Goal: Task Accomplishment & Management: Use online tool/utility

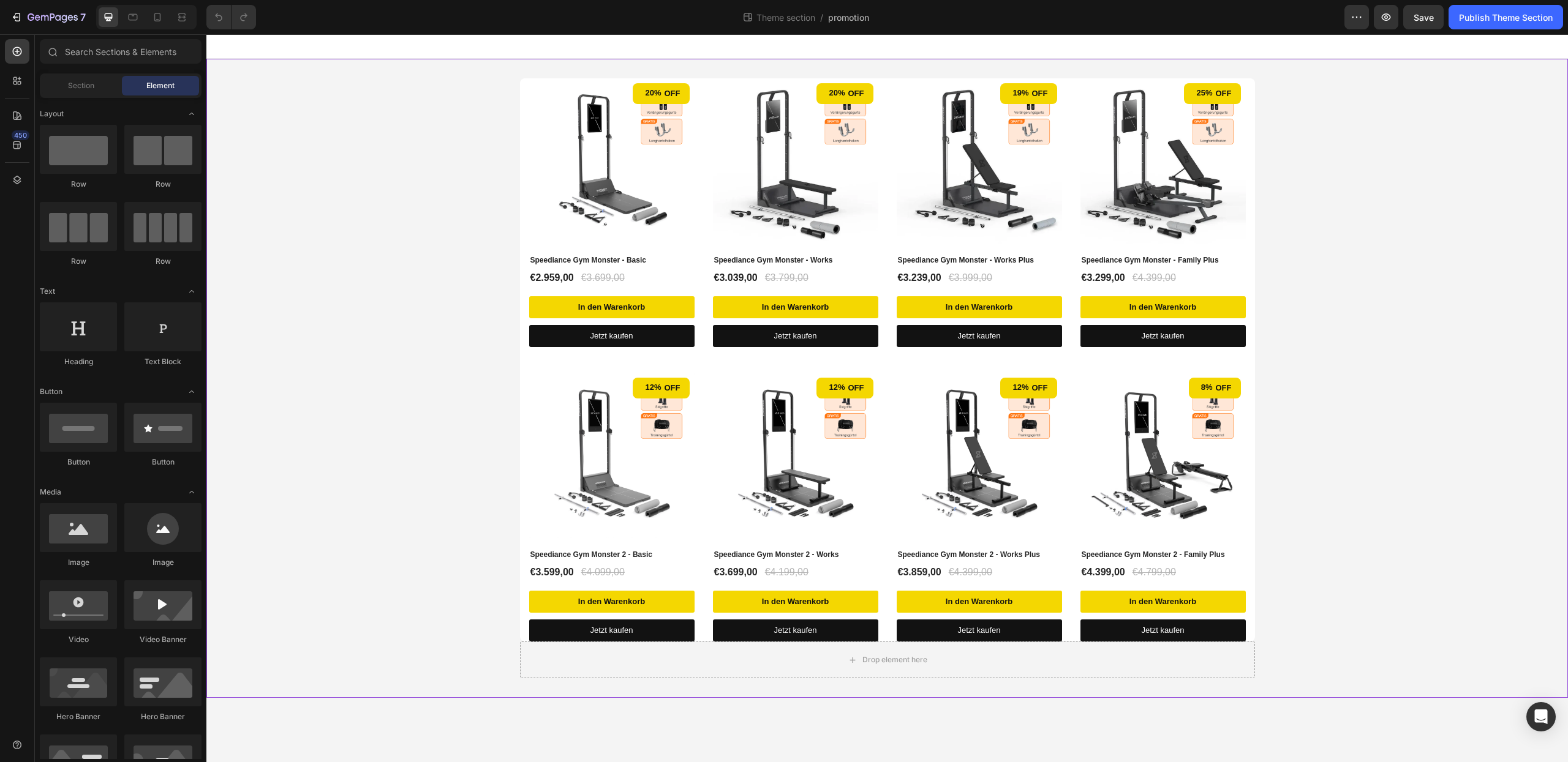
click at [1424, 376] on div "20% off (P) Tag (P) Images Speediance Gym Monster - Basic (P) Title €2.959,00 (…" at bounding box center [887, 379] width 1362 height 600
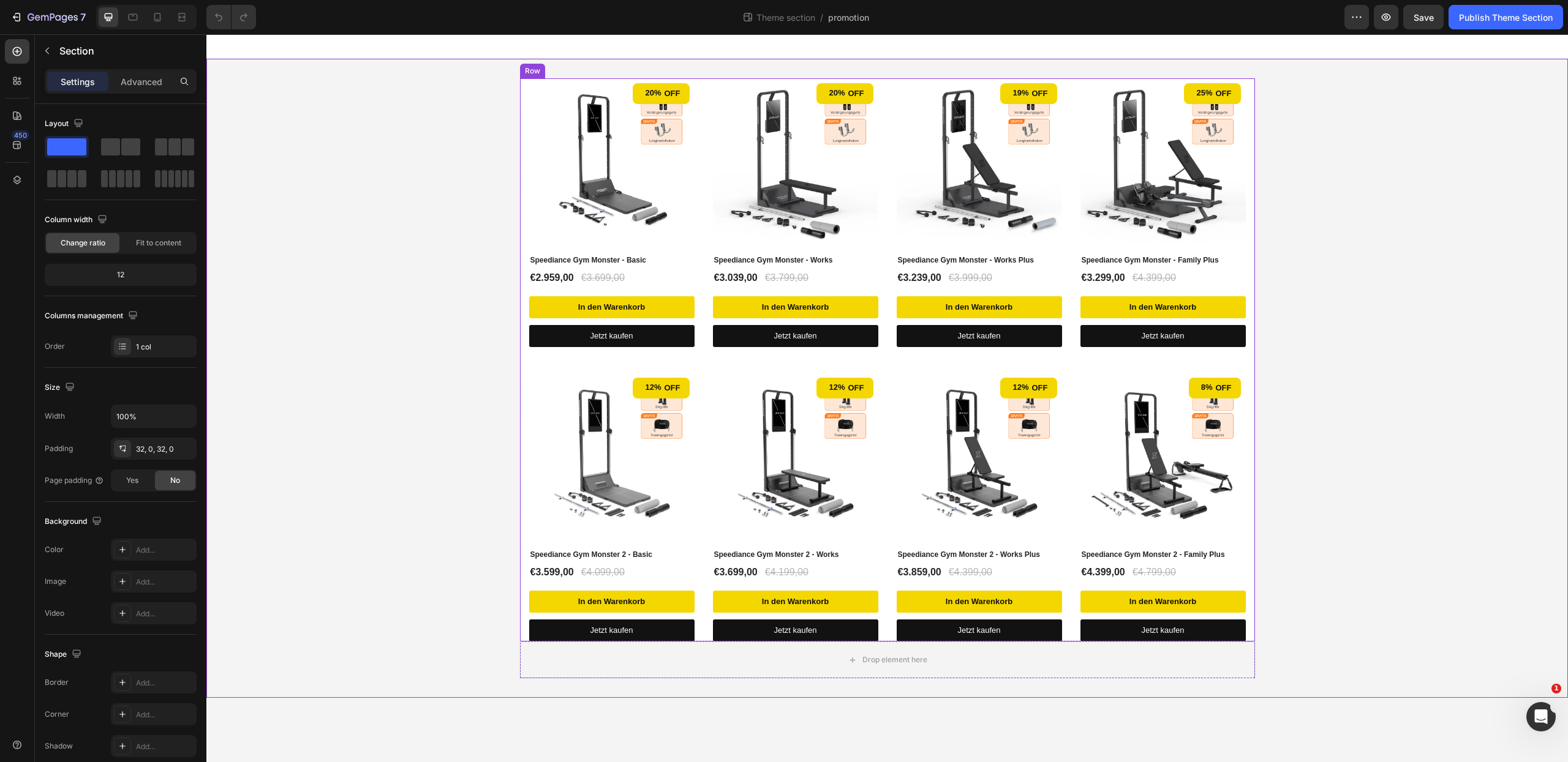
click at [1250, 210] on div "20% off (P) Tag (P) Images Speediance Gym Monster - Basic (P) Title €2.959,00 (…" at bounding box center [887, 360] width 735 height 563
click at [658, 93] on div "20%" at bounding box center [653, 93] width 19 height 15
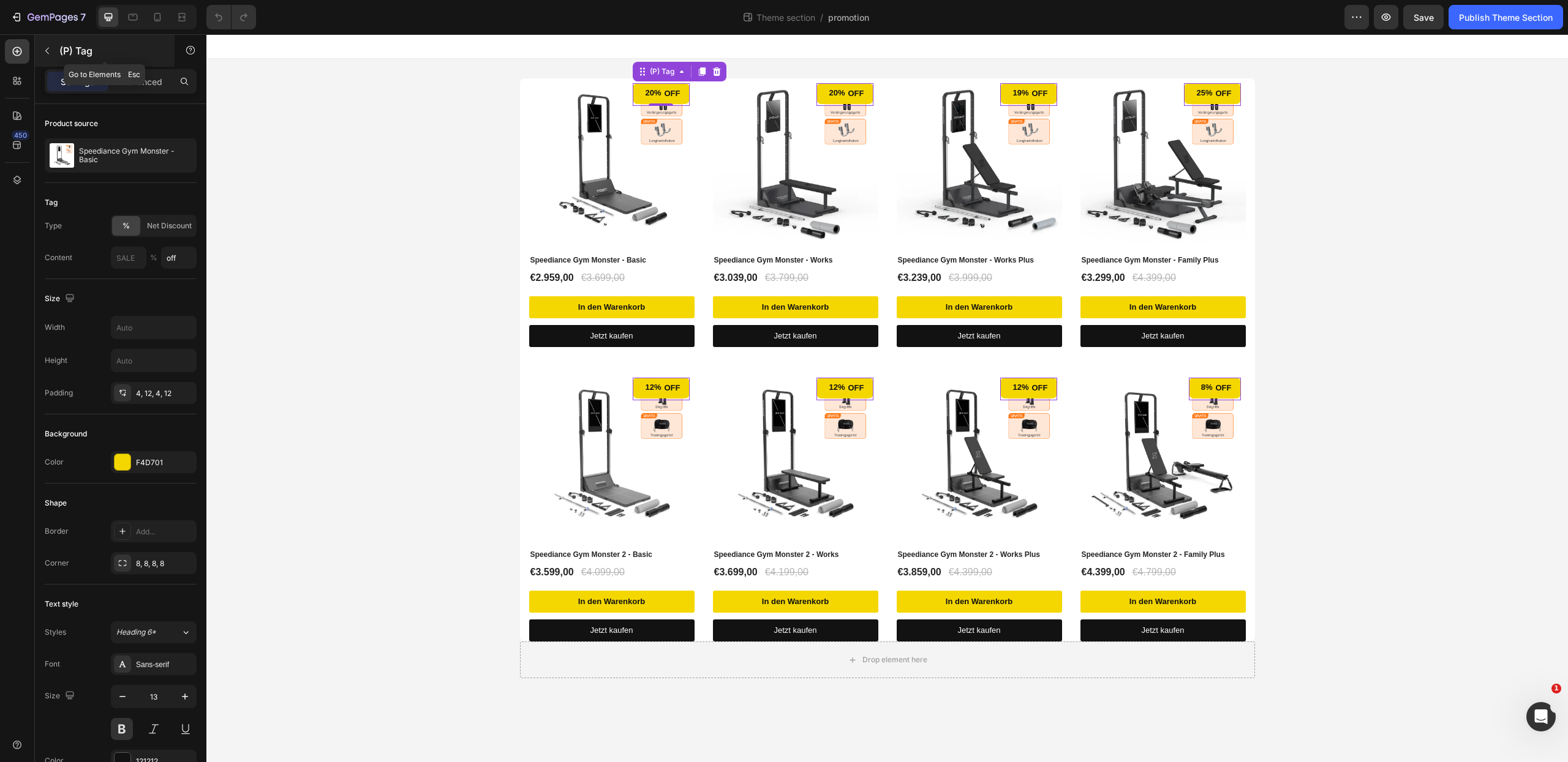
click at [42, 51] on icon "button" at bounding box center [47, 51] width 10 height 10
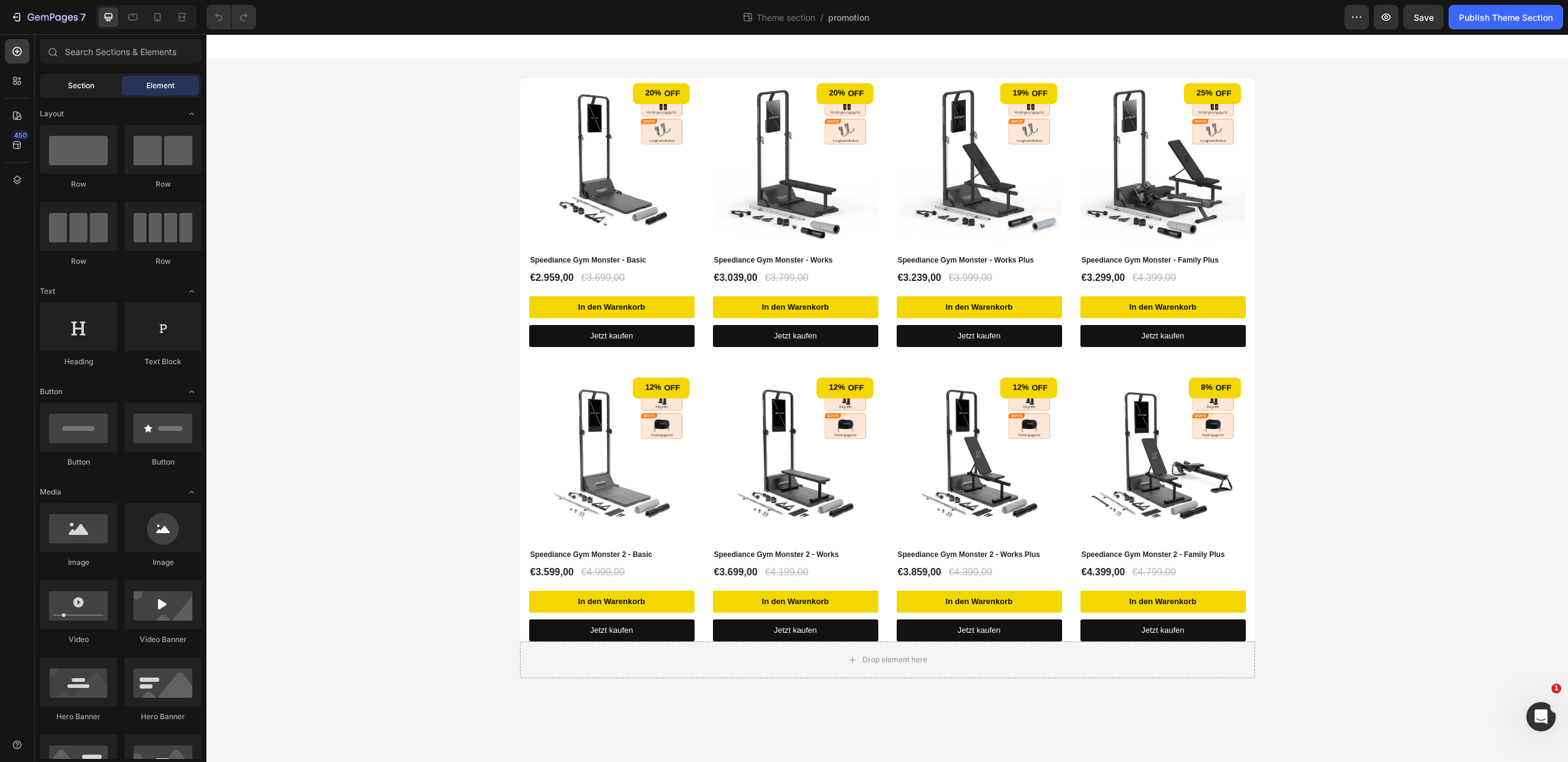
click at [86, 91] on div "Section" at bounding box center [81, 86] width 77 height 19
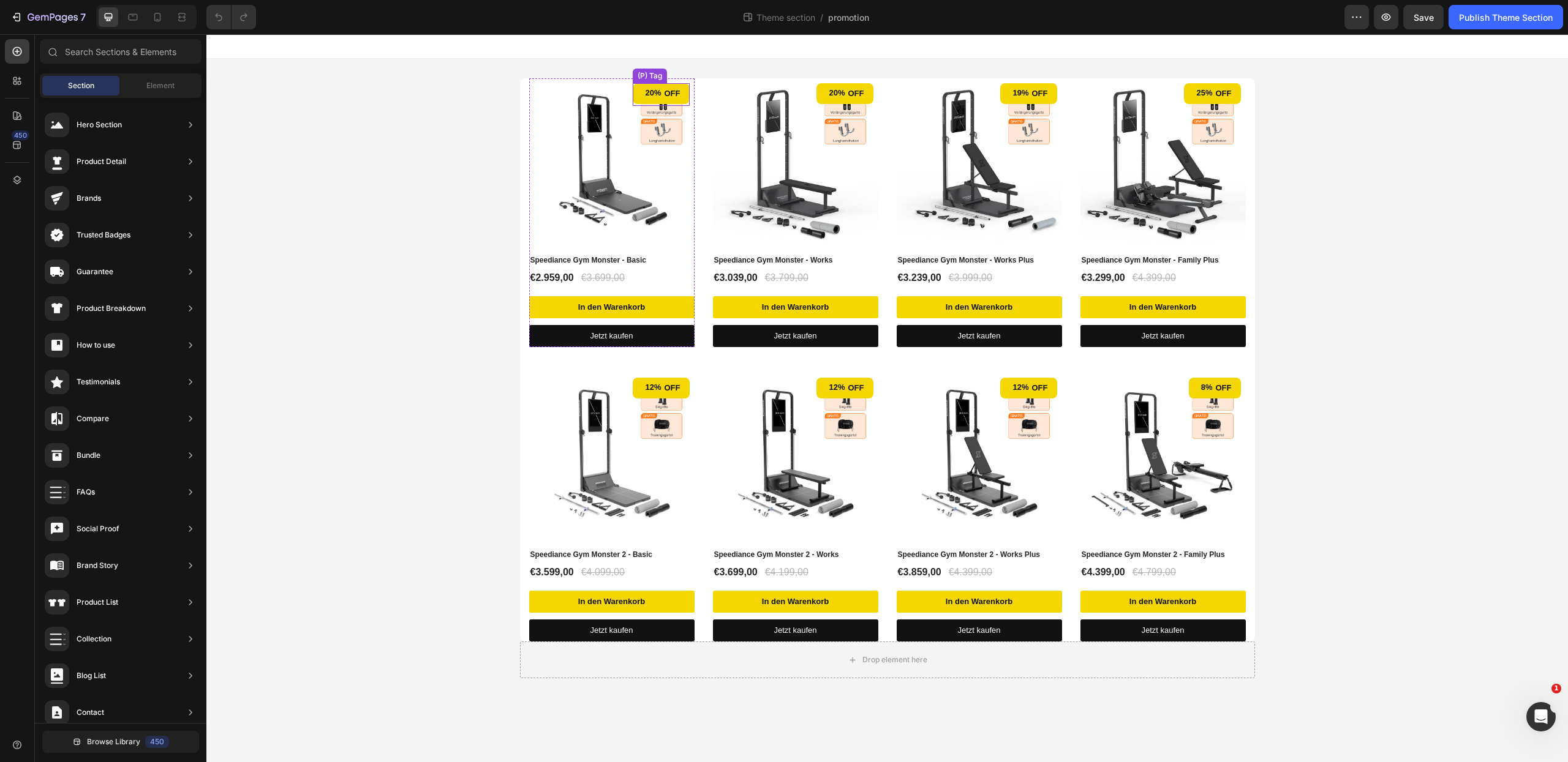
click at [657, 95] on div "20%" at bounding box center [653, 93] width 19 height 15
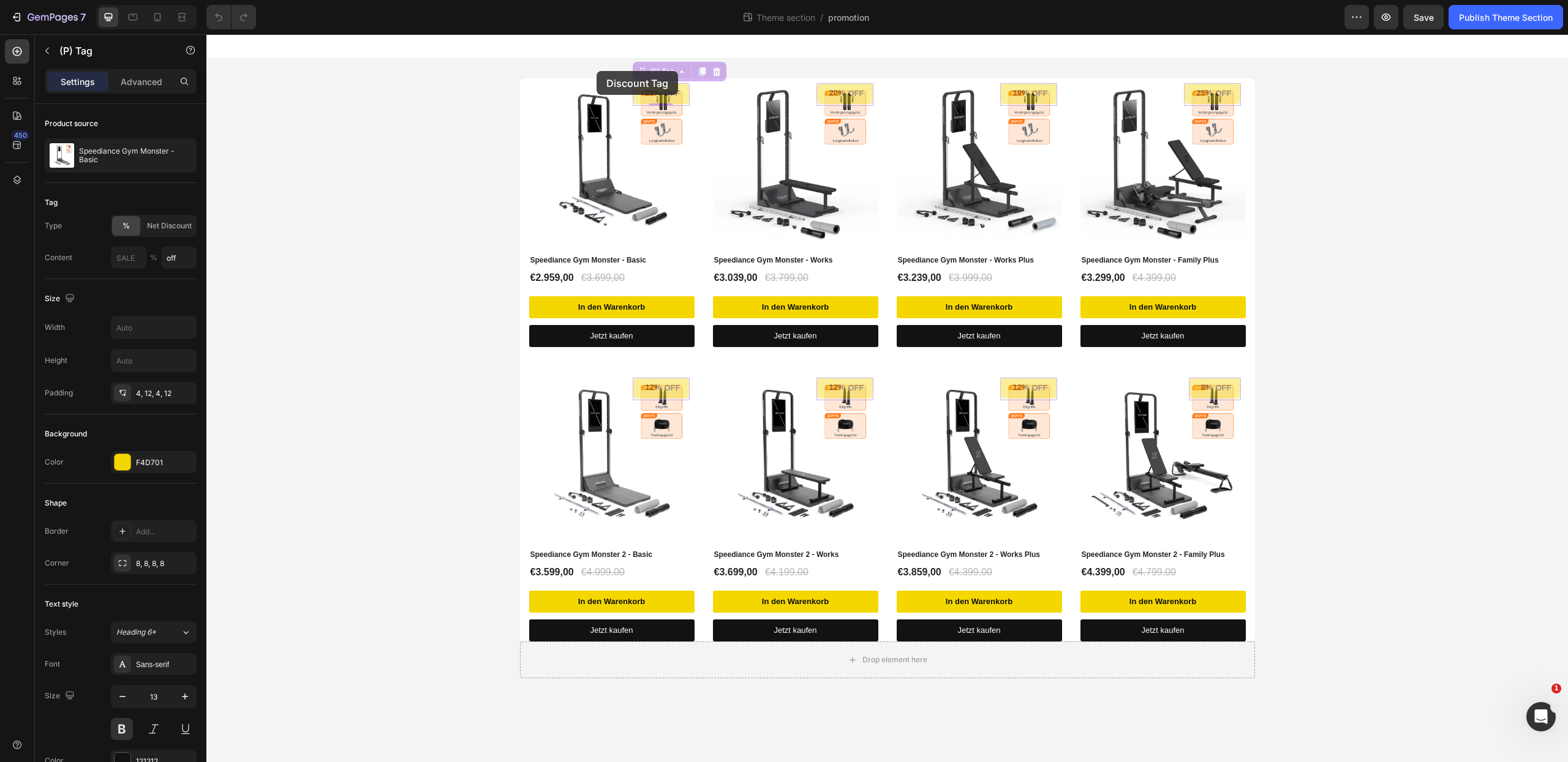
drag, startPoint x: 638, startPoint y: 74, endPoint x: 584, endPoint y: 72, distance: 54.0
click at [583, 75] on div "20% off (P) Tag 0 20% off (P) Tag 0 (P) Images Speediance Gym Monster - Basic (…" at bounding box center [887, 378] width 1362 height 639
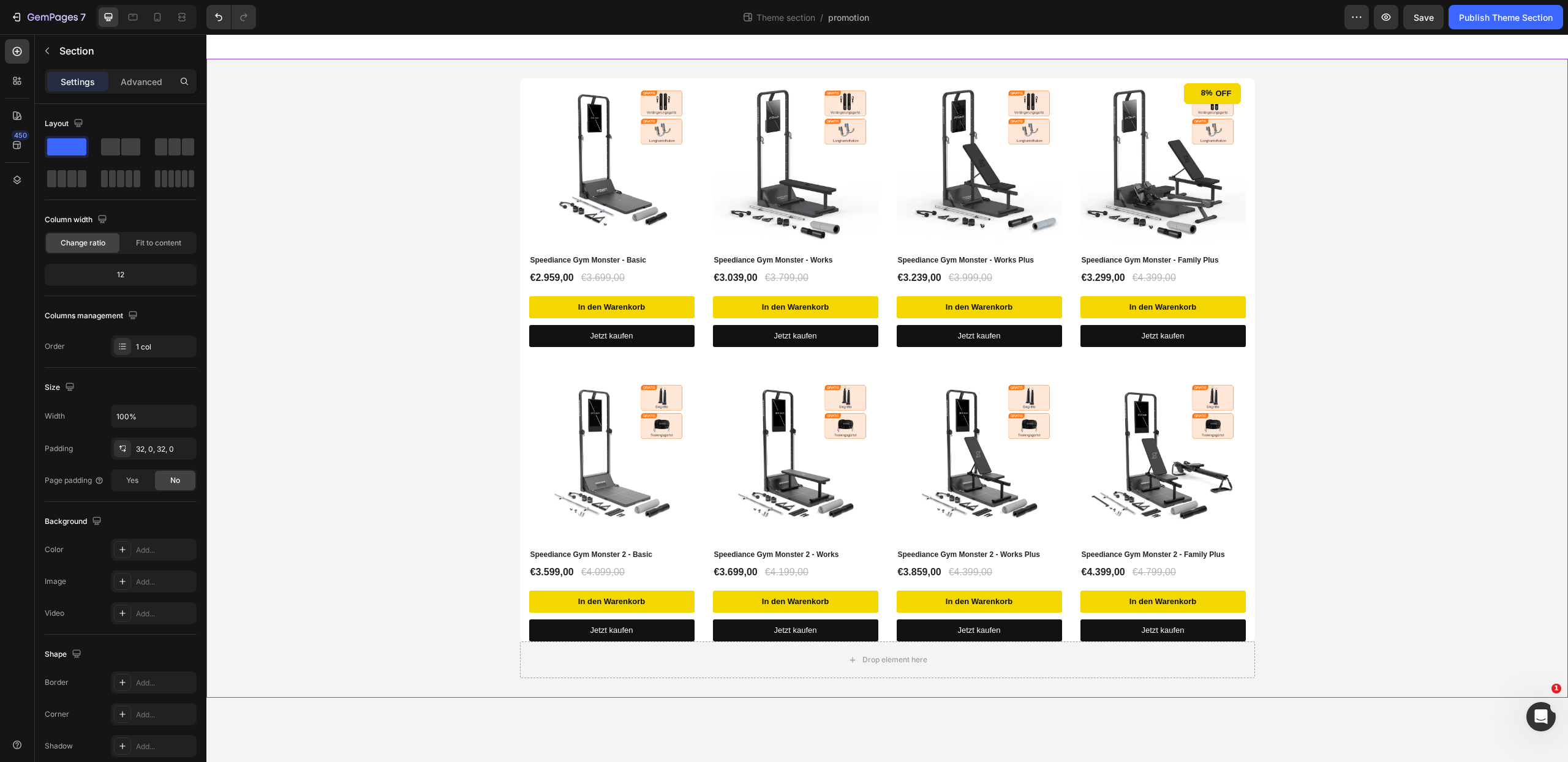
click at [454, 73] on div "20% off (P) Tag (P) Images Speediance Gym Monster - Basic (P) Title €2.959,00 (…" at bounding box center [887, 378] width 1362 height 639
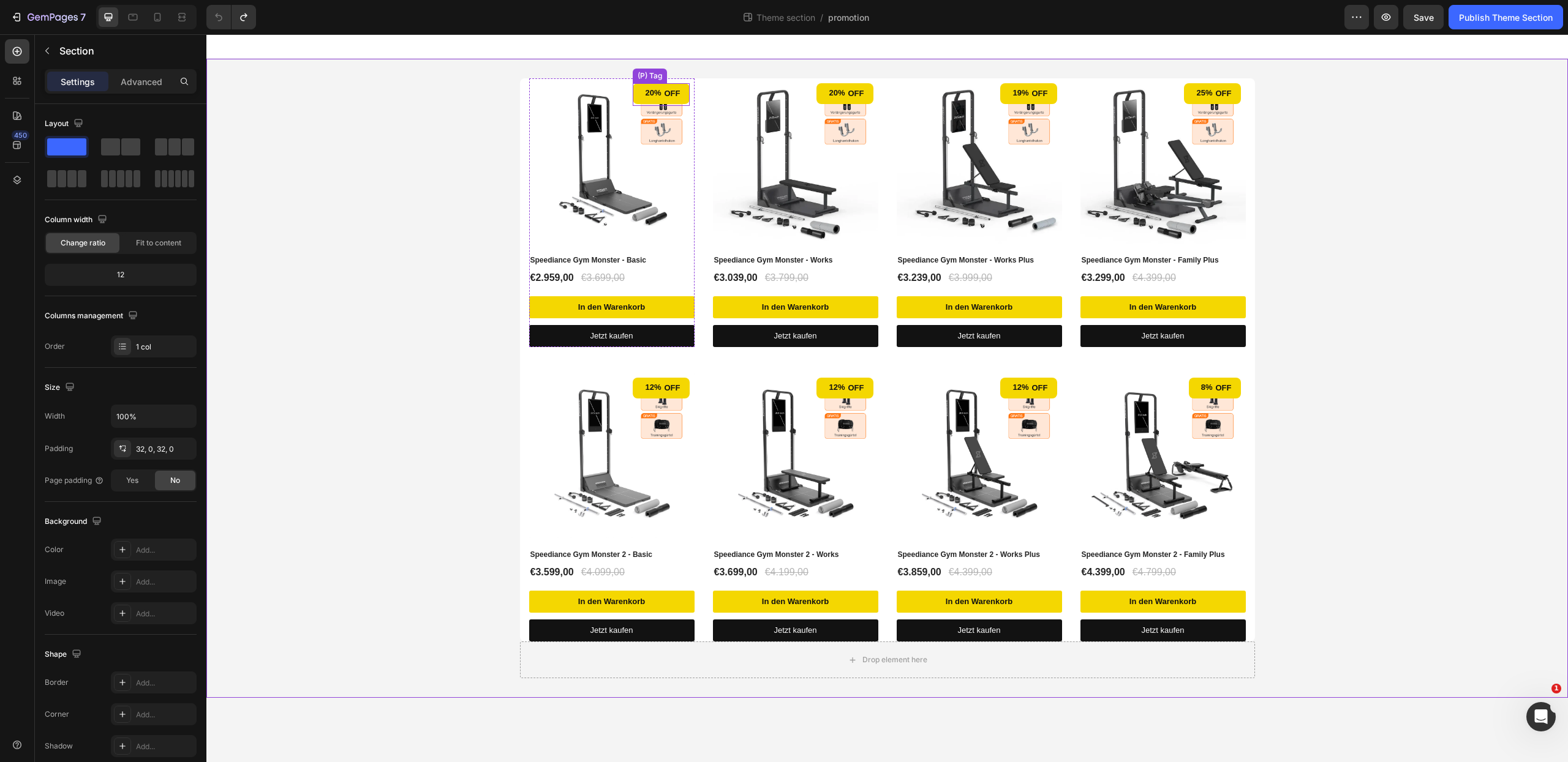
click at [685, 90] on div "20% off" at bounding box center [660, 93] width 56 height 21
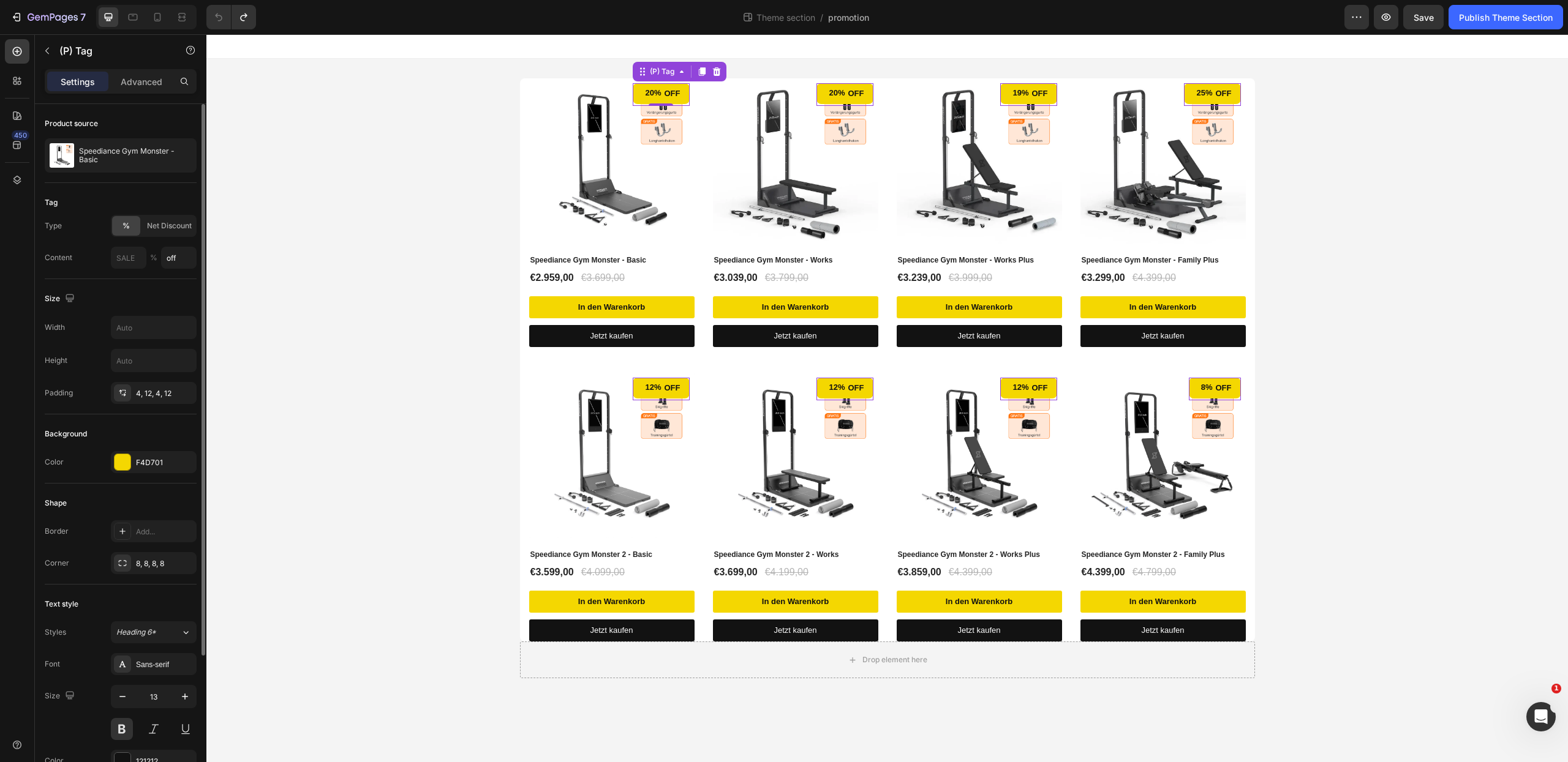
click at [127, 289] on div "Size Width Height Padding 4, 12, 4, 12" at bounding box center [121, 347] width 152 height 135
click at [117, 92] on div "Settings Advanced" at bounding box center [121, 81] width 152 height 24
click at [130, 81] on p "Advanced" at bounding box center [141, 82] width 41 height 13
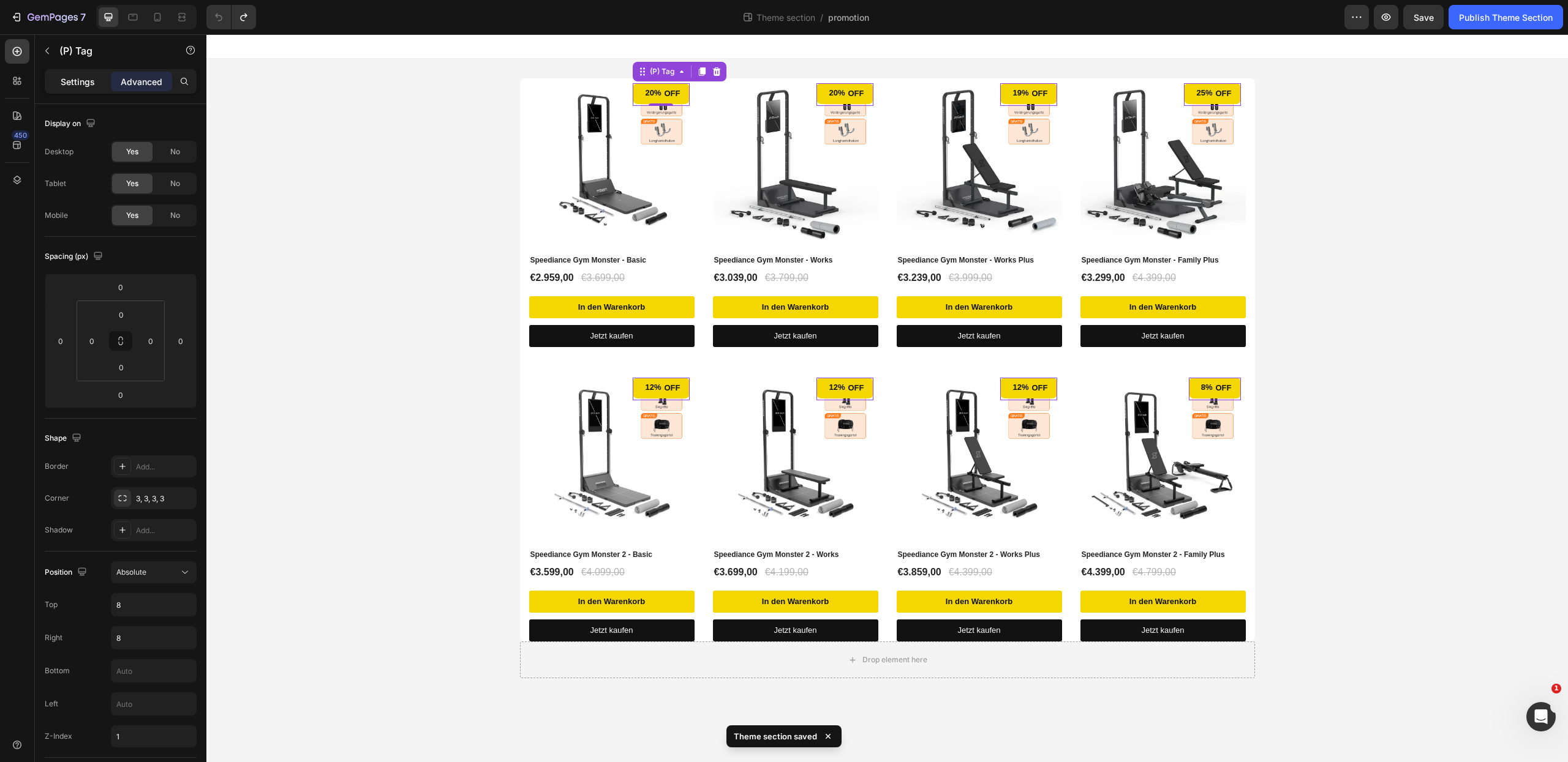
click at [76, 82] on p "Settings" at bounding box center [78, 82] width 34 height 13
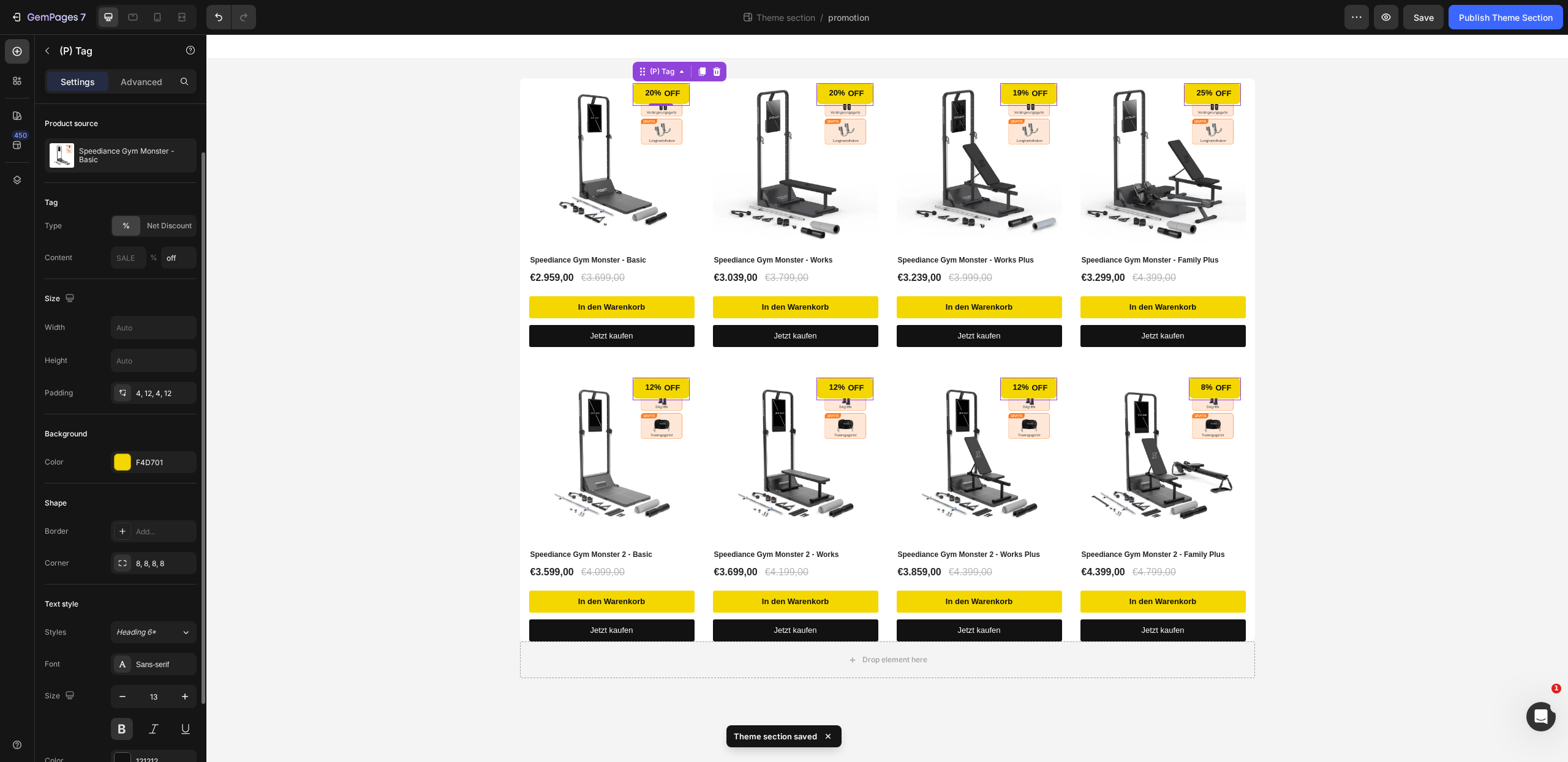
scroll to position [177, 0]
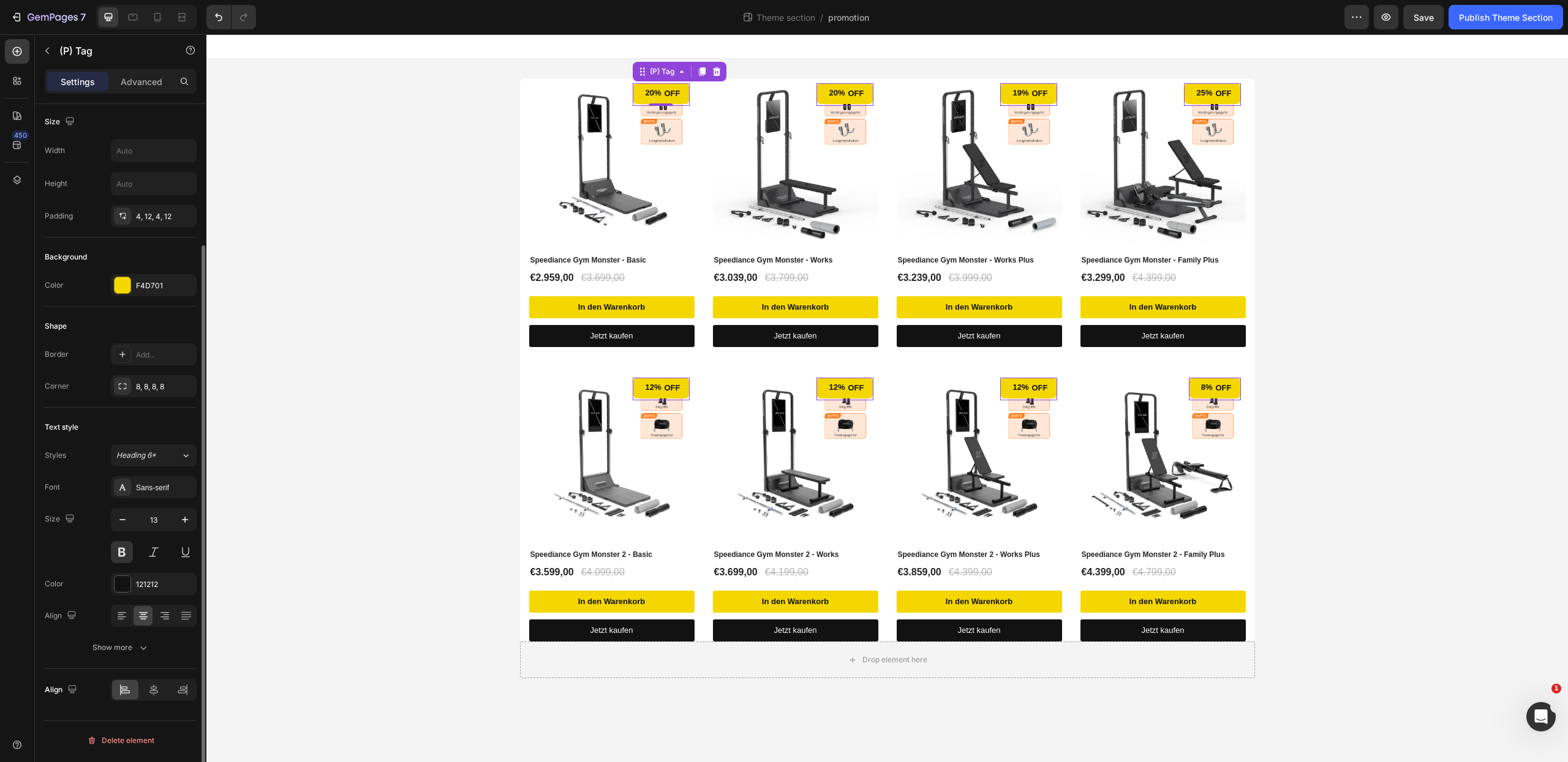
click at [171, 418] on div "Text style Styles Heading 6* Font Sans-serif Size 13 Color 121212 Align Show mo…" at bounding box center [121, 538] width 152 height 262
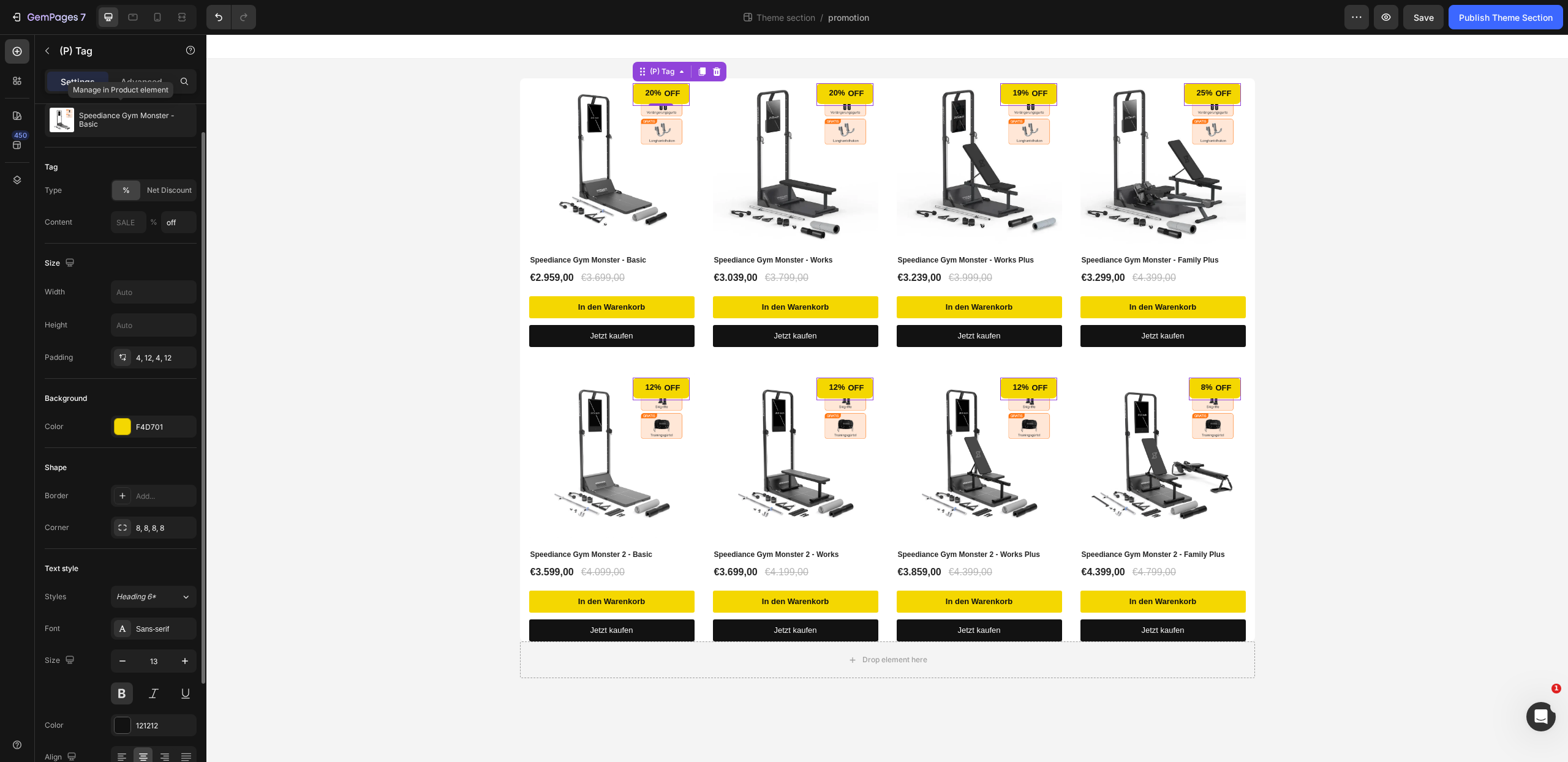
scroll to position [0, 0]
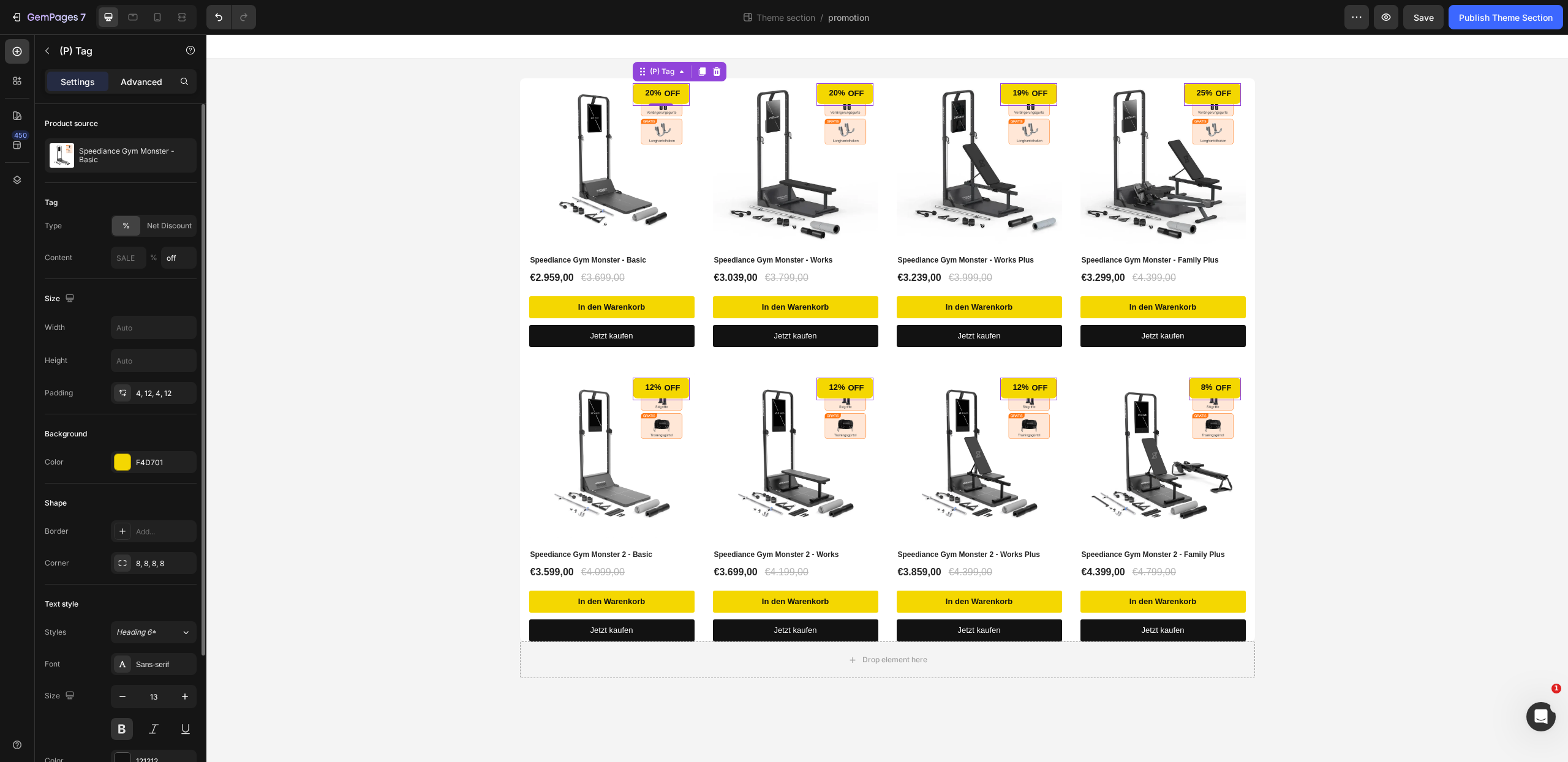
click at [153, 79] on p "Advanced" at bounding box center [141, 82] width 41 height 13
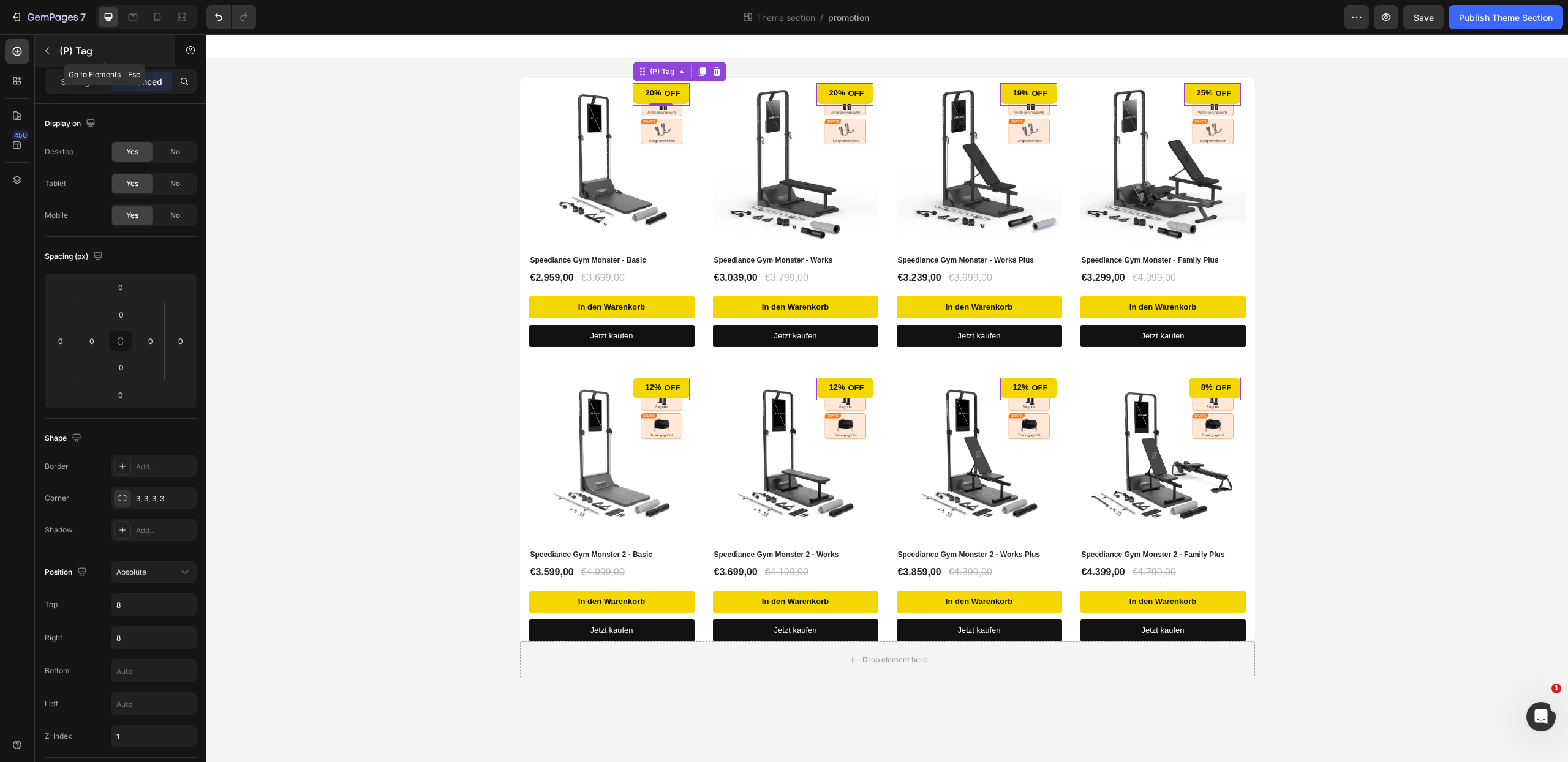
click at [45, 51] on icon "button" at bounding box center [47, 51] width 10 height 10
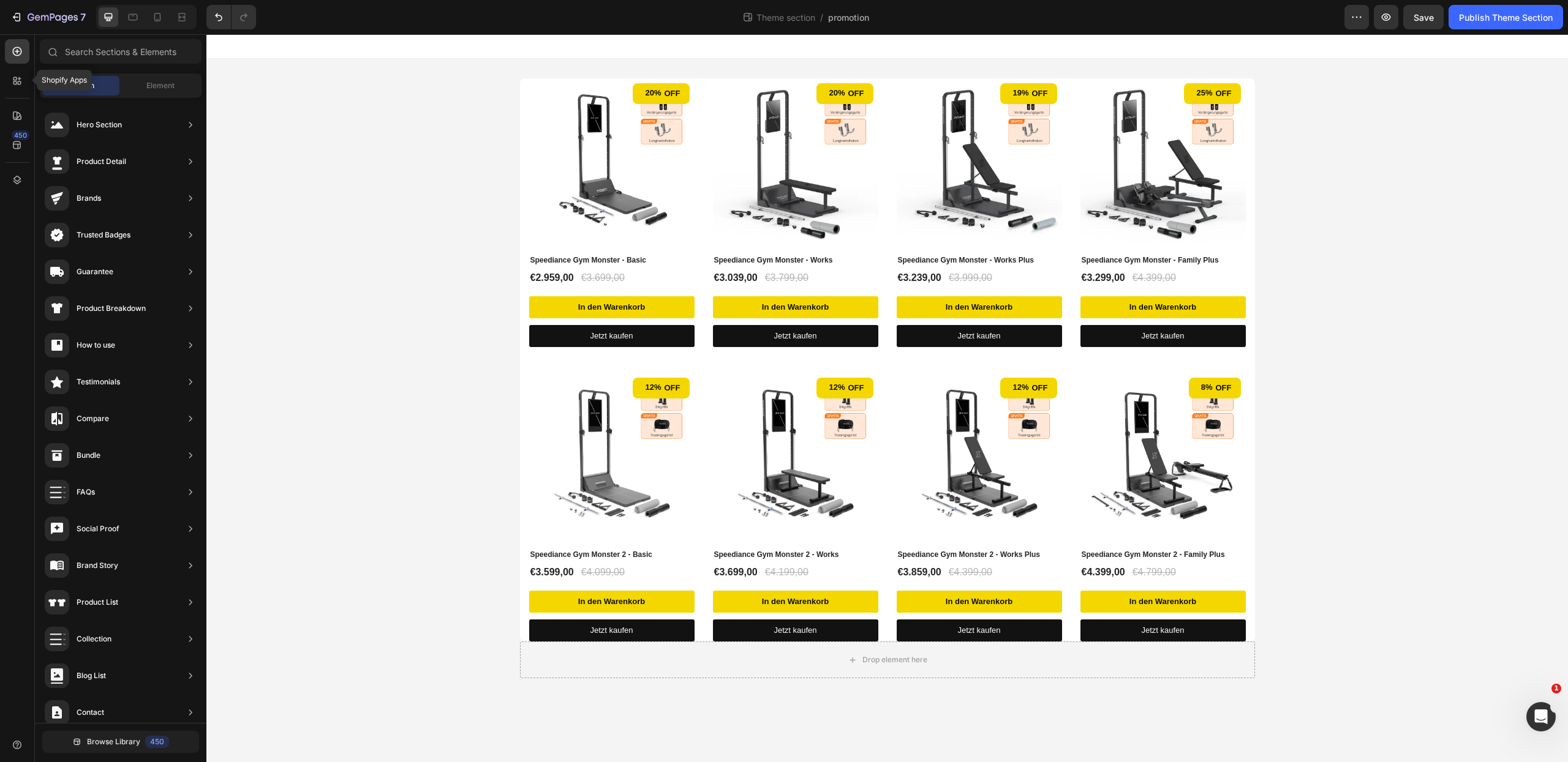
click at [14, 86] on icon at bounding box center [16, 81] width 12 height 12
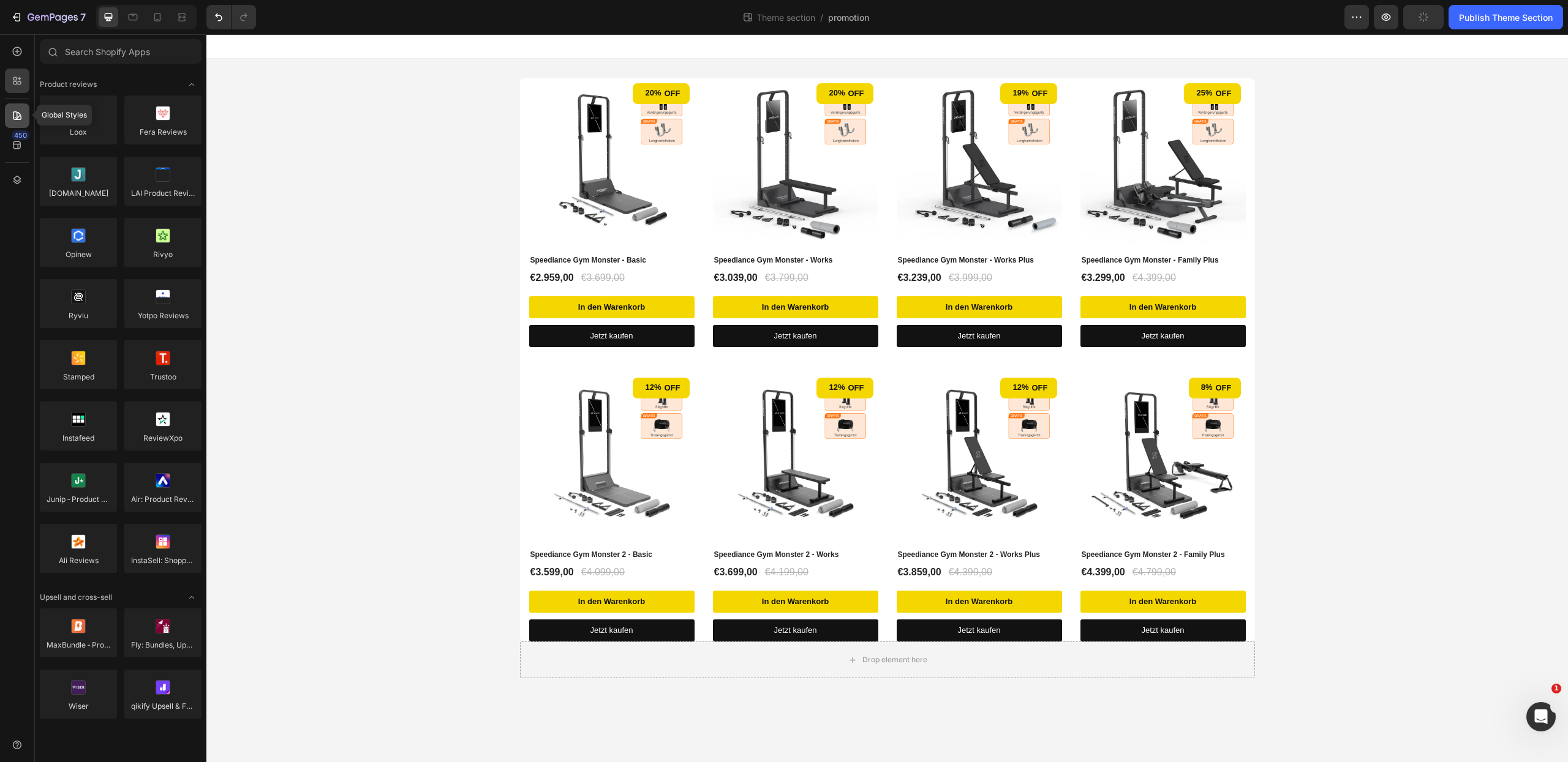
click at [13, 119] on icon at bounding box center [16, 115] width 12 height 12
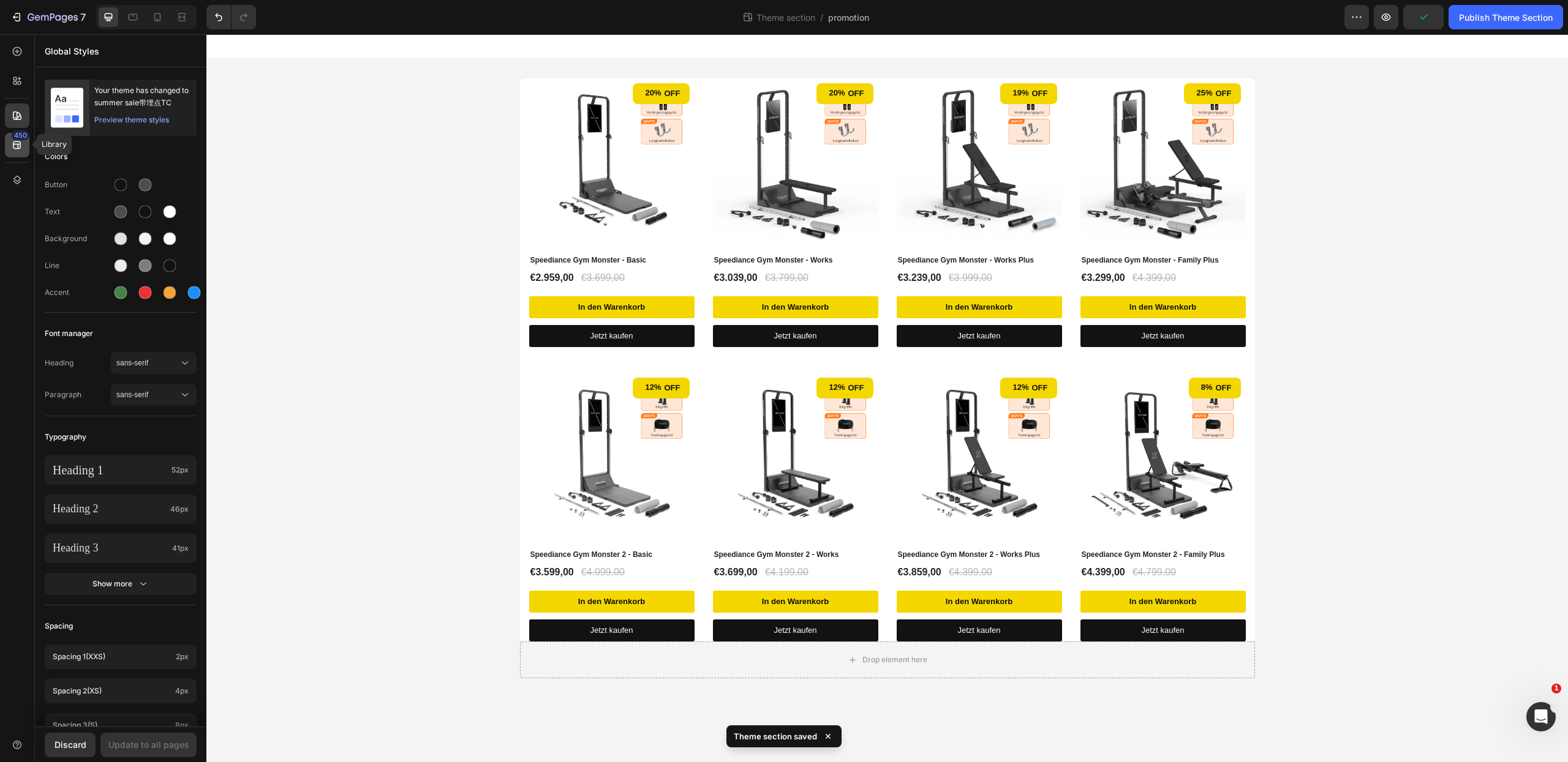
click at [11, 140] on icon at bounding box center [16, 145] width 12 height 12
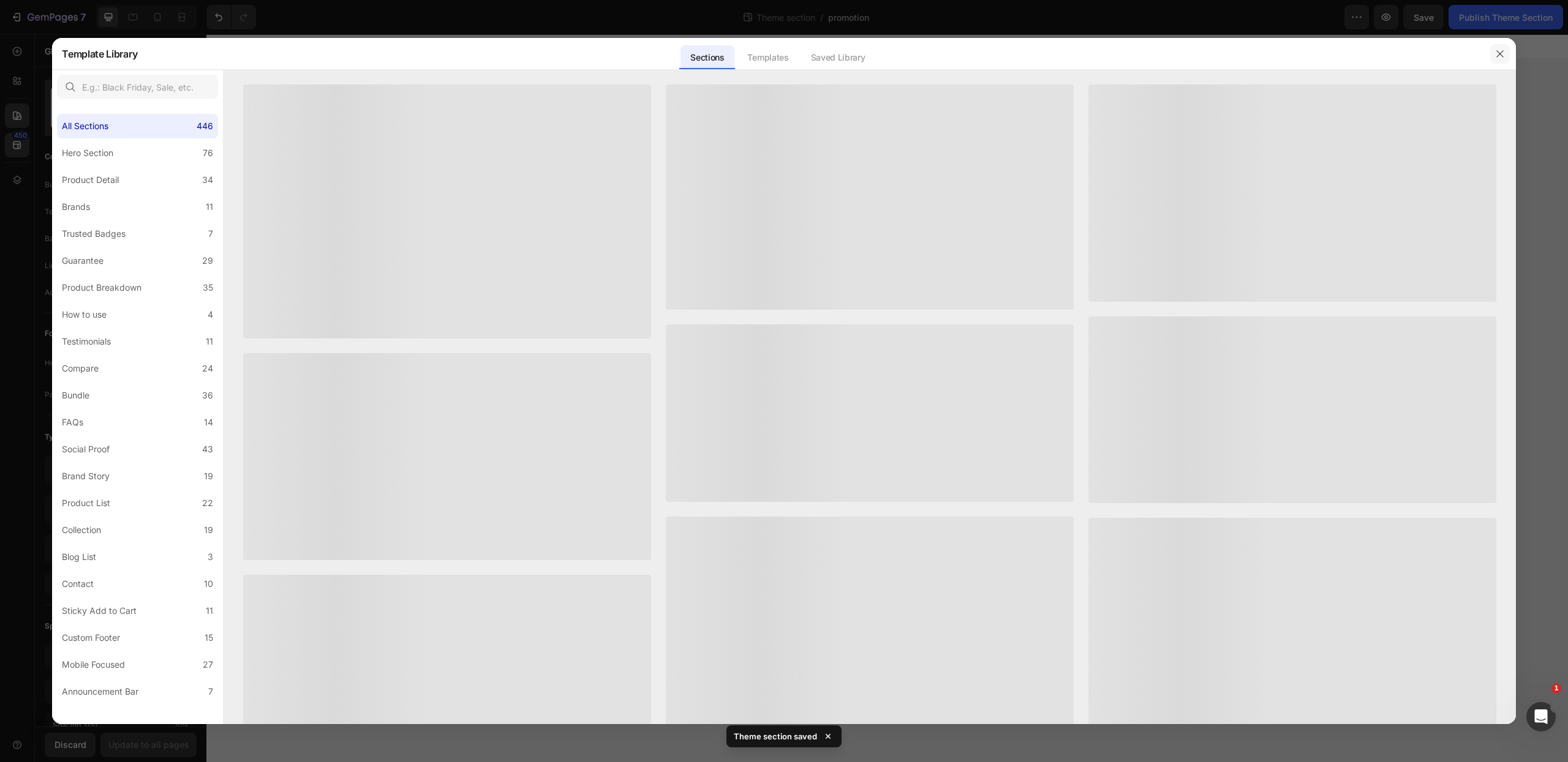
click at [1502, 56] on icon "button" at bounding box center [1500, 53] width 6 height 6
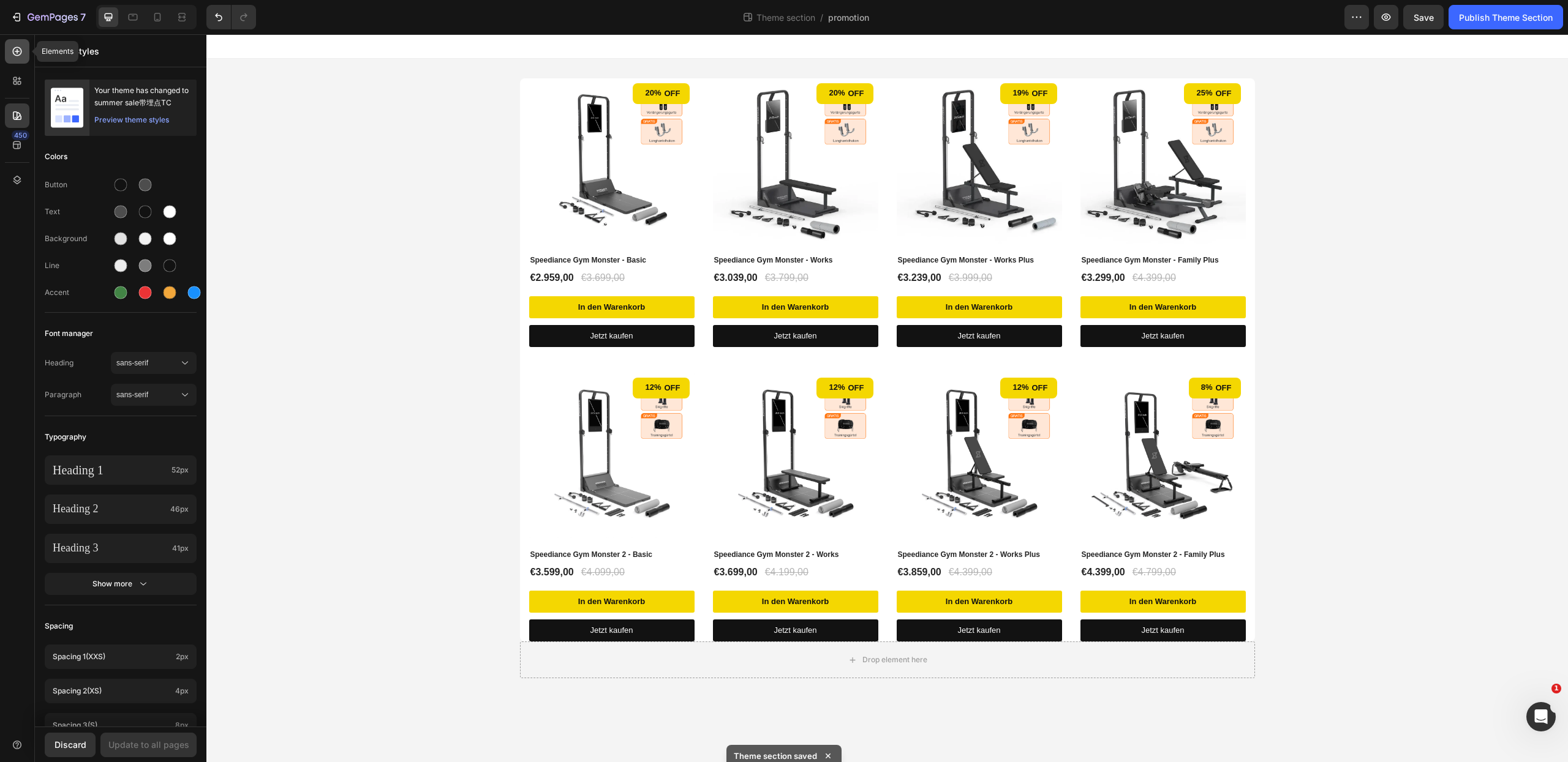
click at [24, 52] on div at bounding box center [17, 51] width 24 height 24
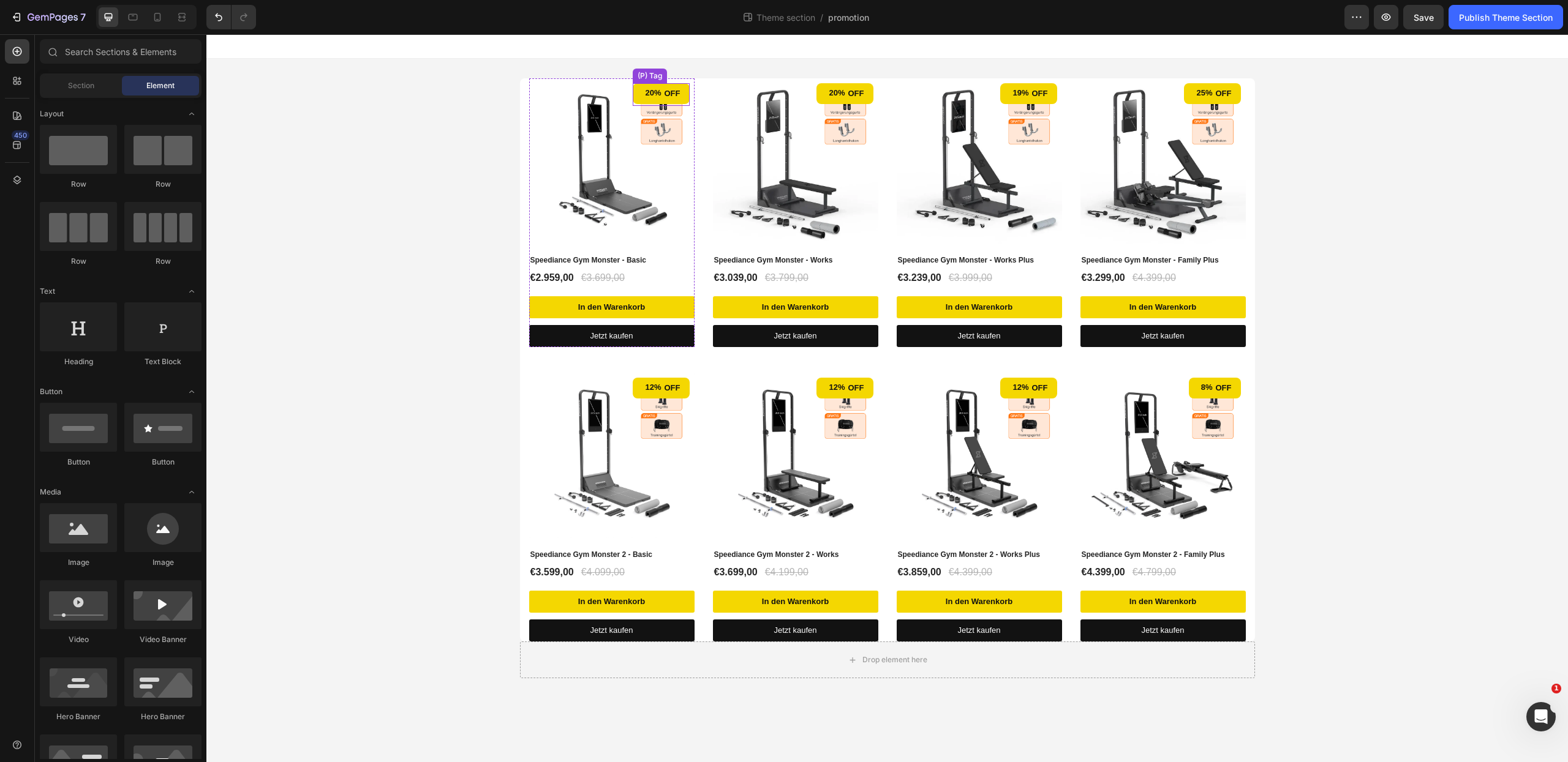
click at [657, 92] on div "20%" at bounding box center [653, 93] width 19 height 15
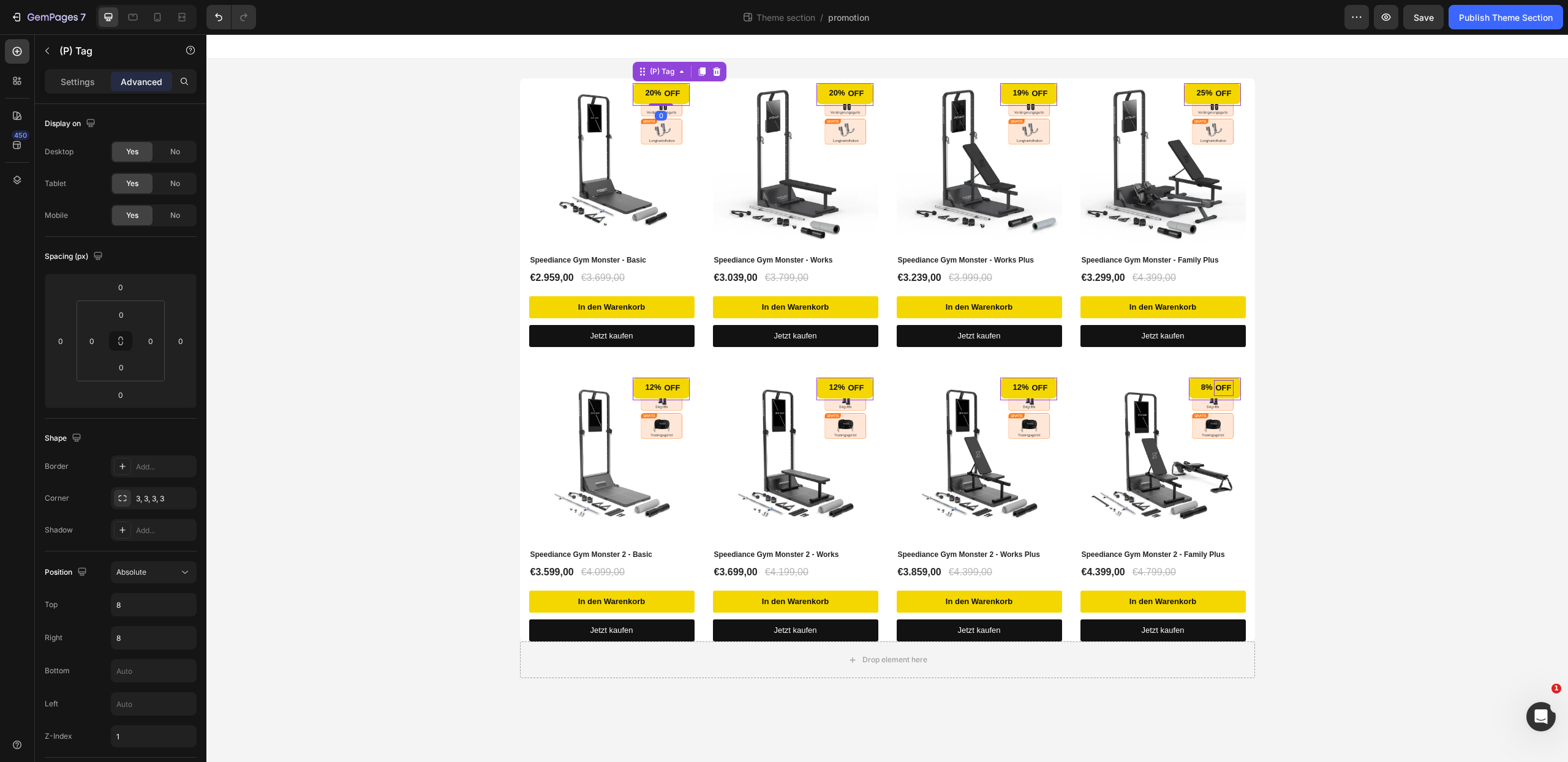
click at [1221, 392] on div "off" at bounding box center [1224, 388] width 19 height 16
click at [1203, 384] on div "8%" at bounding box center [1207, 387] width 14 height 15
click at [1010, 384] on div at bounding box center [1009, 388] width 4 height 16
click at [867, 381] on div "12% off" at bounding box center [844, 388] width 56 height 21
click at [682, 380] on div "12% off" at bounding box center [660, 388] width 56 height 21
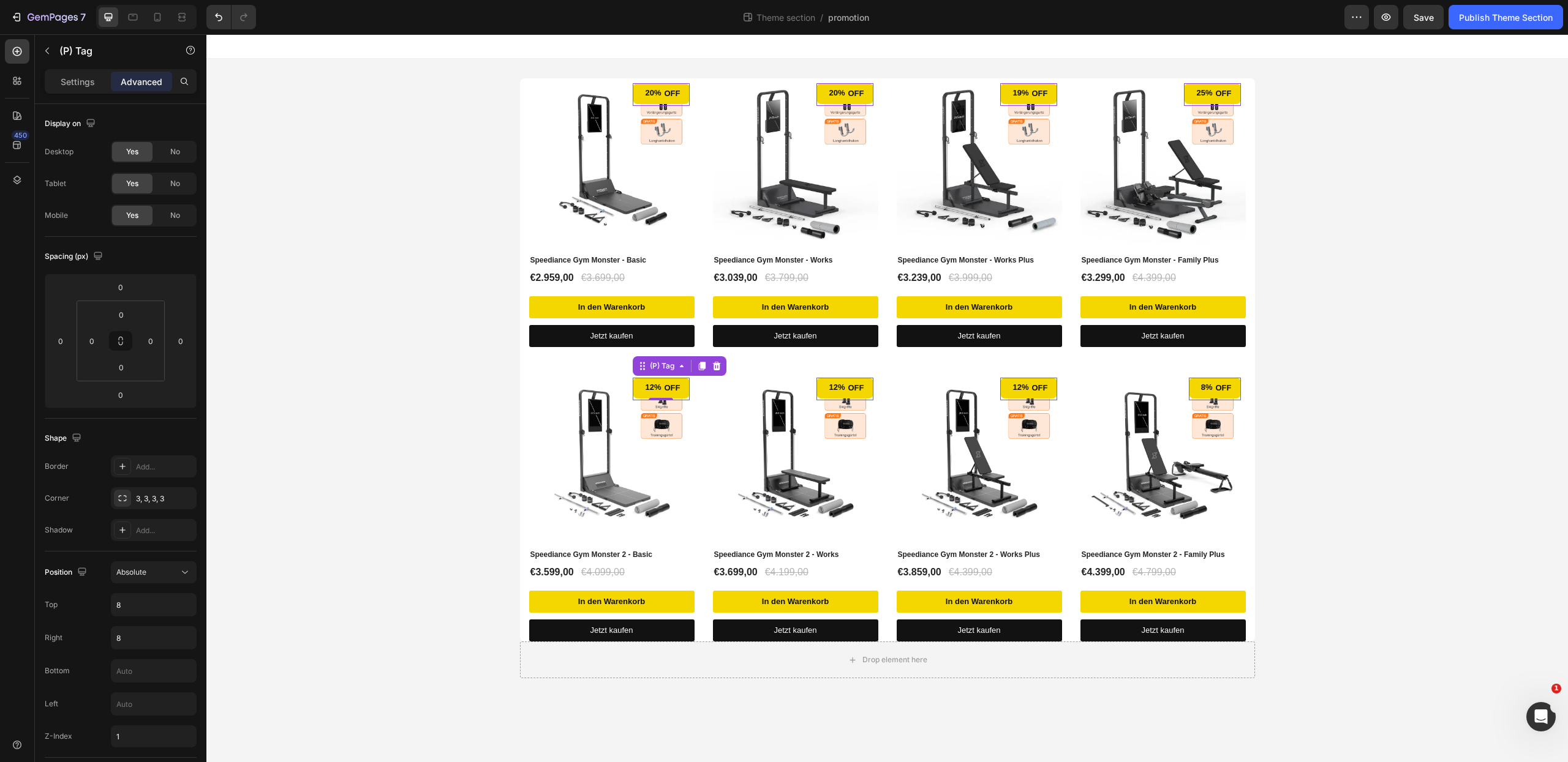
click at [687, 95] on div "20% off" at bounding box center [660, 93] width 56 height 21
click at [649, 72] on div "(P) Tag" at bounding box center [662, 71] width 29 height 11
click at [828, 61] on div "20% off (P) Tag Row 1 col Product List Row 1 col 0 (P) Images Speediance Gym Mo…" at bounding box center [887, 378] width 1362 height 639
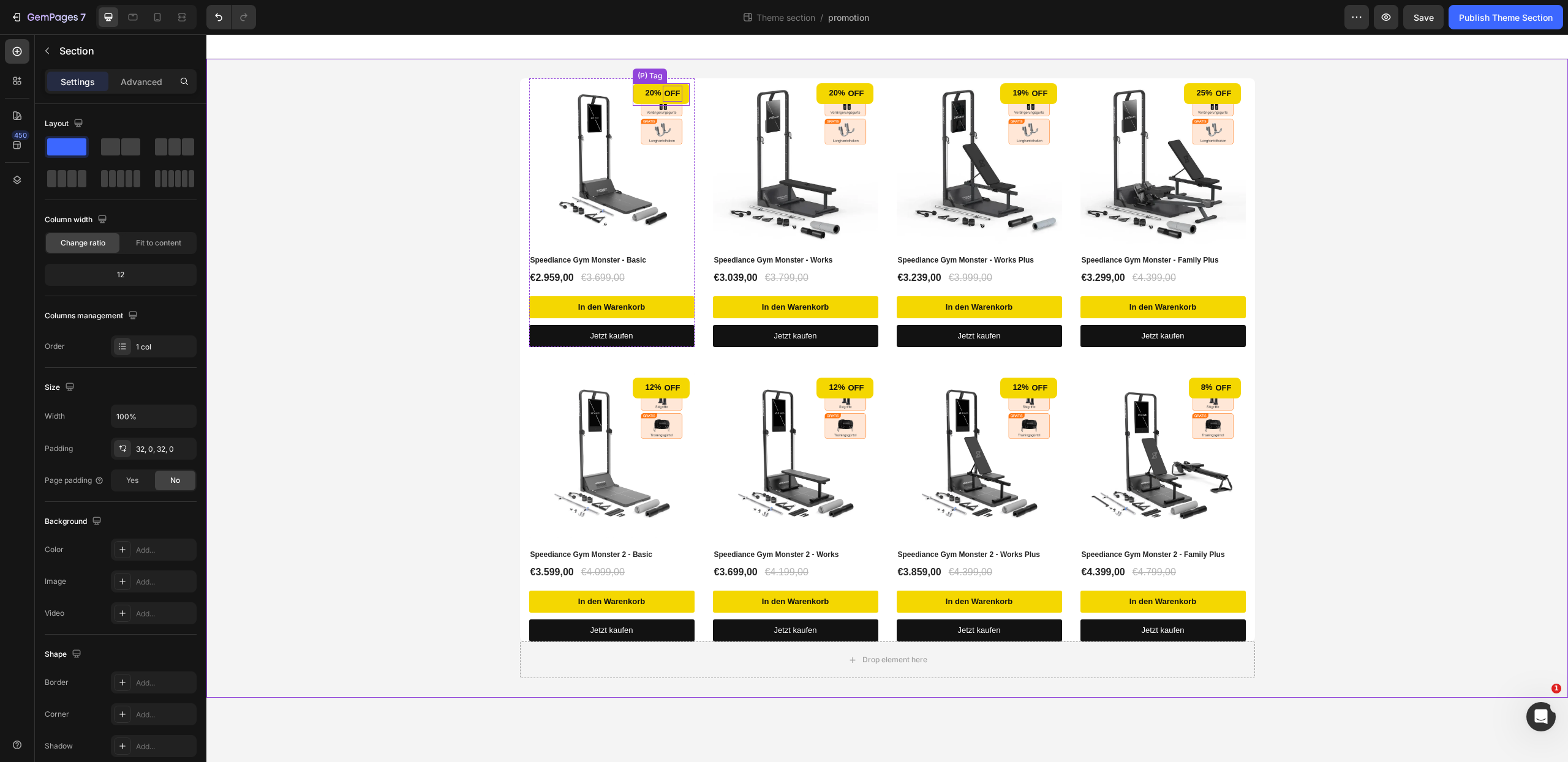
click at [671, 92] on div "off" at bounding box center [672, 93] width 19 height 16
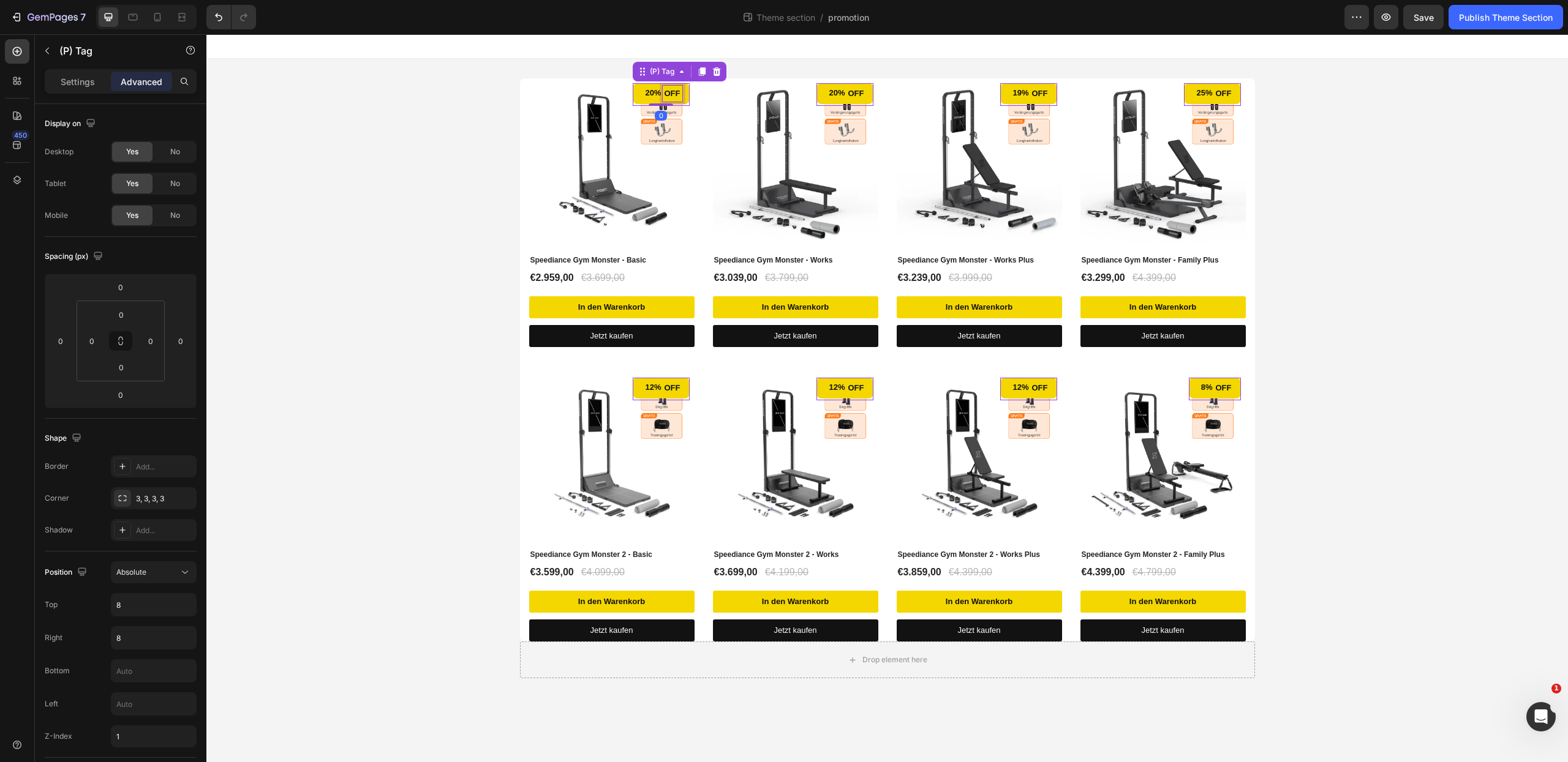
click at [680, 93] on div "off" at bounding box center [672, 93] width 19 height 16
click at [654, 93] on div "20%" at bounding box center [653, 93] width 19 height 15
click at [667, 70] on div "(P) Tag" at bounding box center [662, 71] width 29 height 11
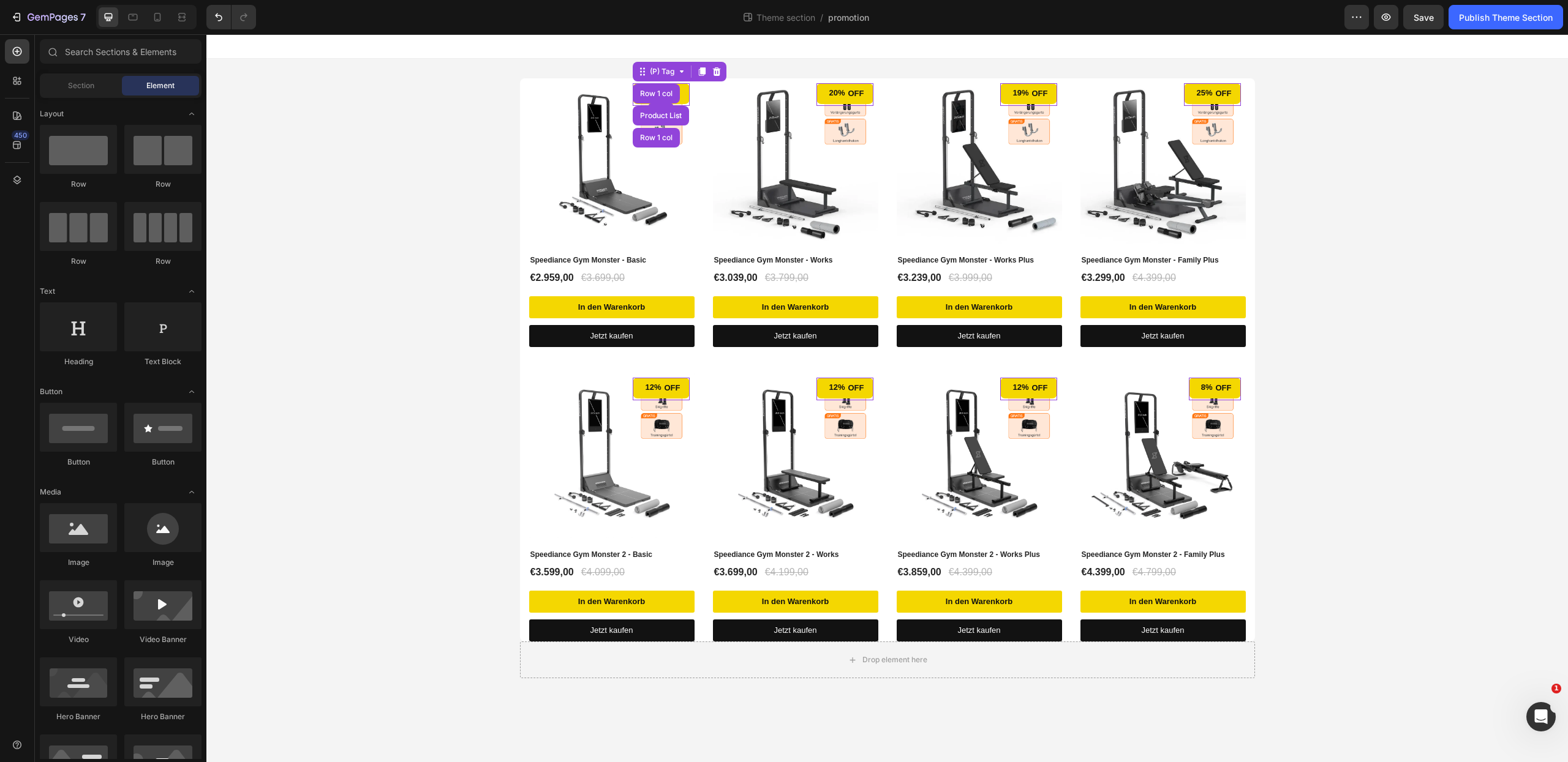
click at [908, 53] on div at bounding box center [887, 46] width 1362 height 24
click at [685, 90] on div "20% off" at bounding box center [660, 93] width 56 height 21
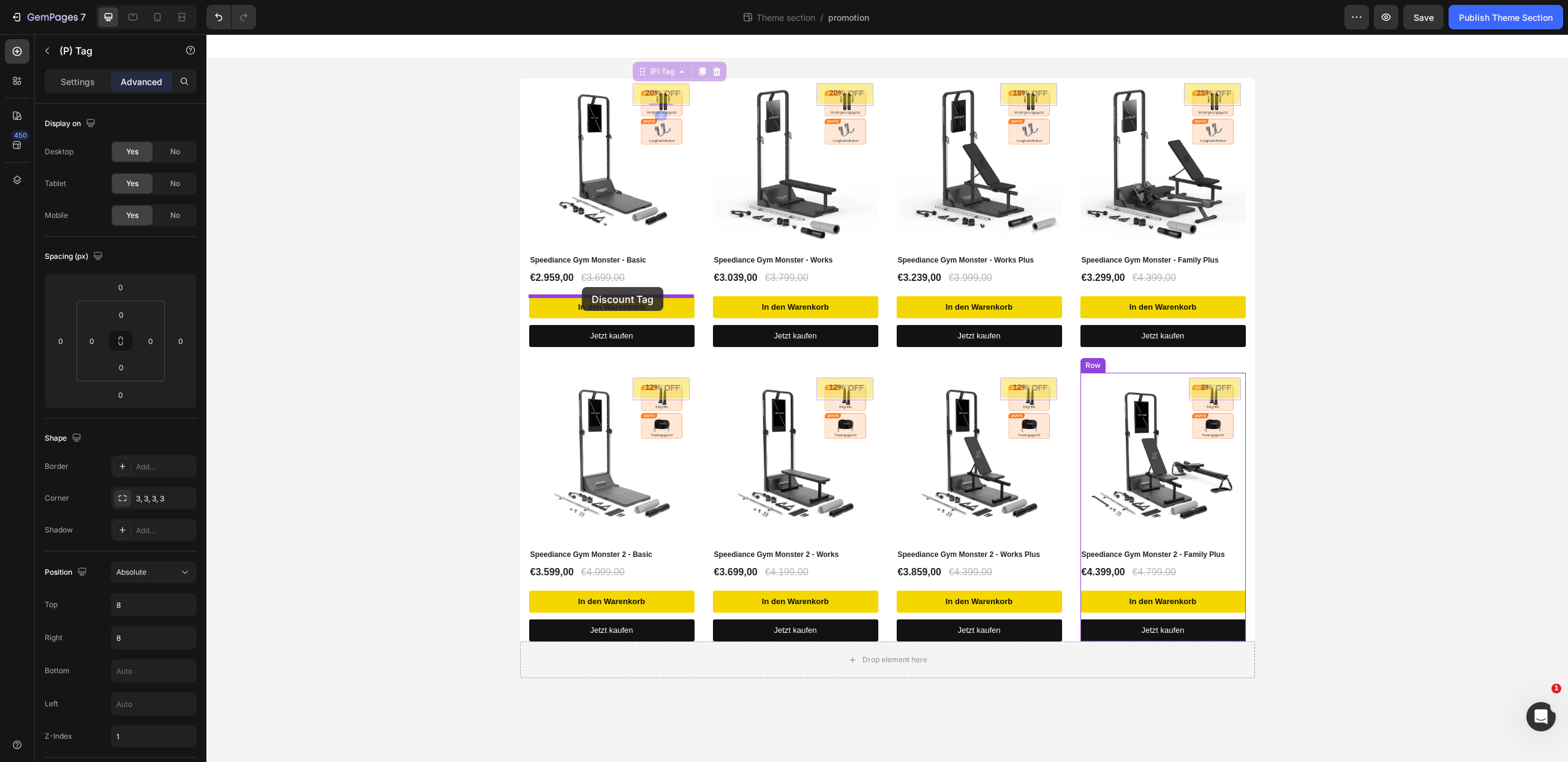
drag, startPoint x: 685, startPoint y: 89, endPoint x: 582, endPoint y: 287, distance: 223.2
type input "16"
drag, startPoint x: 641, startPoint y: 75, endPoint x: 565, endPoint y: 295, distance: 232.8
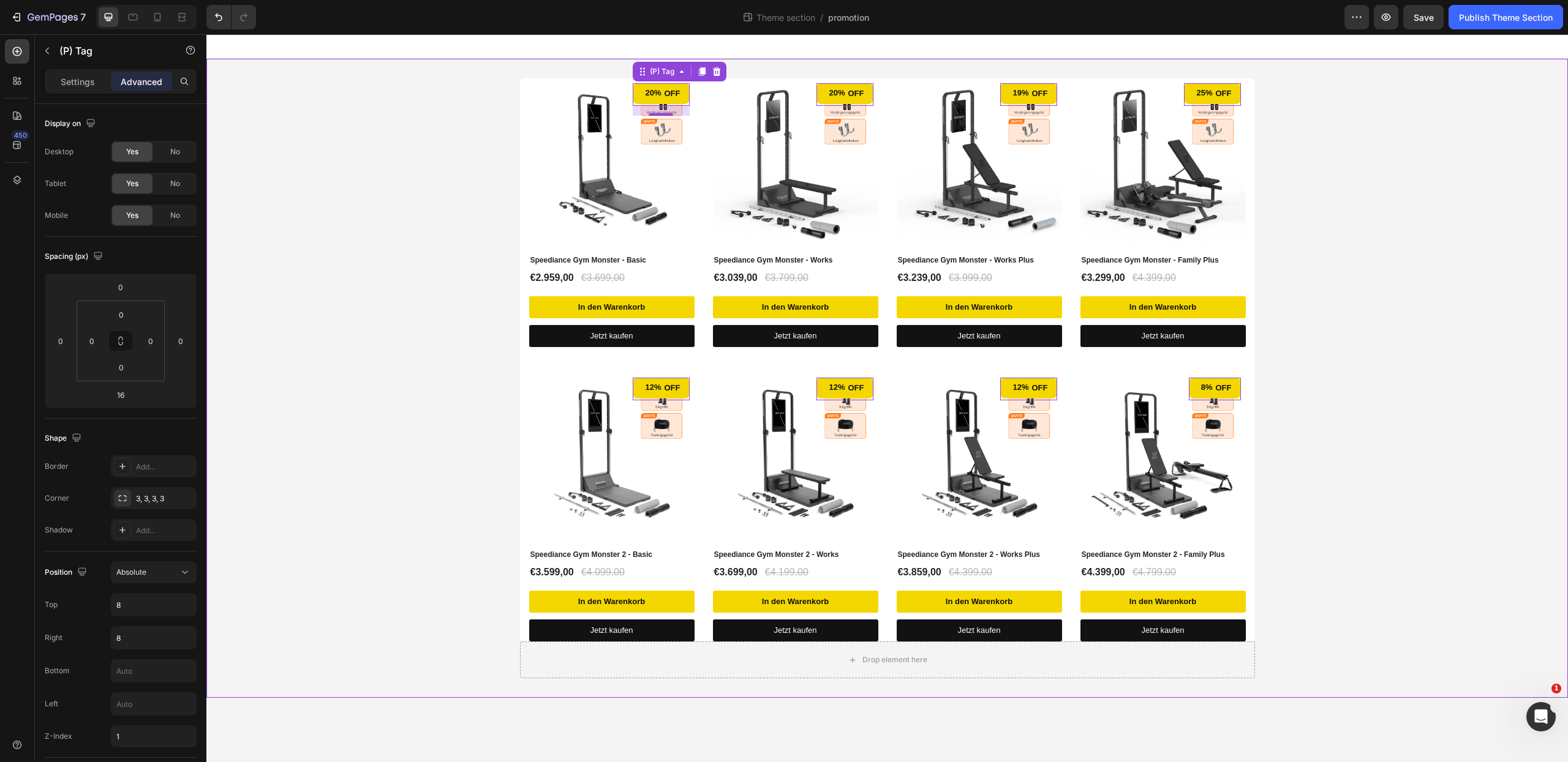
click at [1435, 309] on div "(P) Images Speediance Gym Monster - Basic (P) Title €2.959,00 (P) Price (P) Pri…" at bounding box center [887, 379] width 1362 height 600
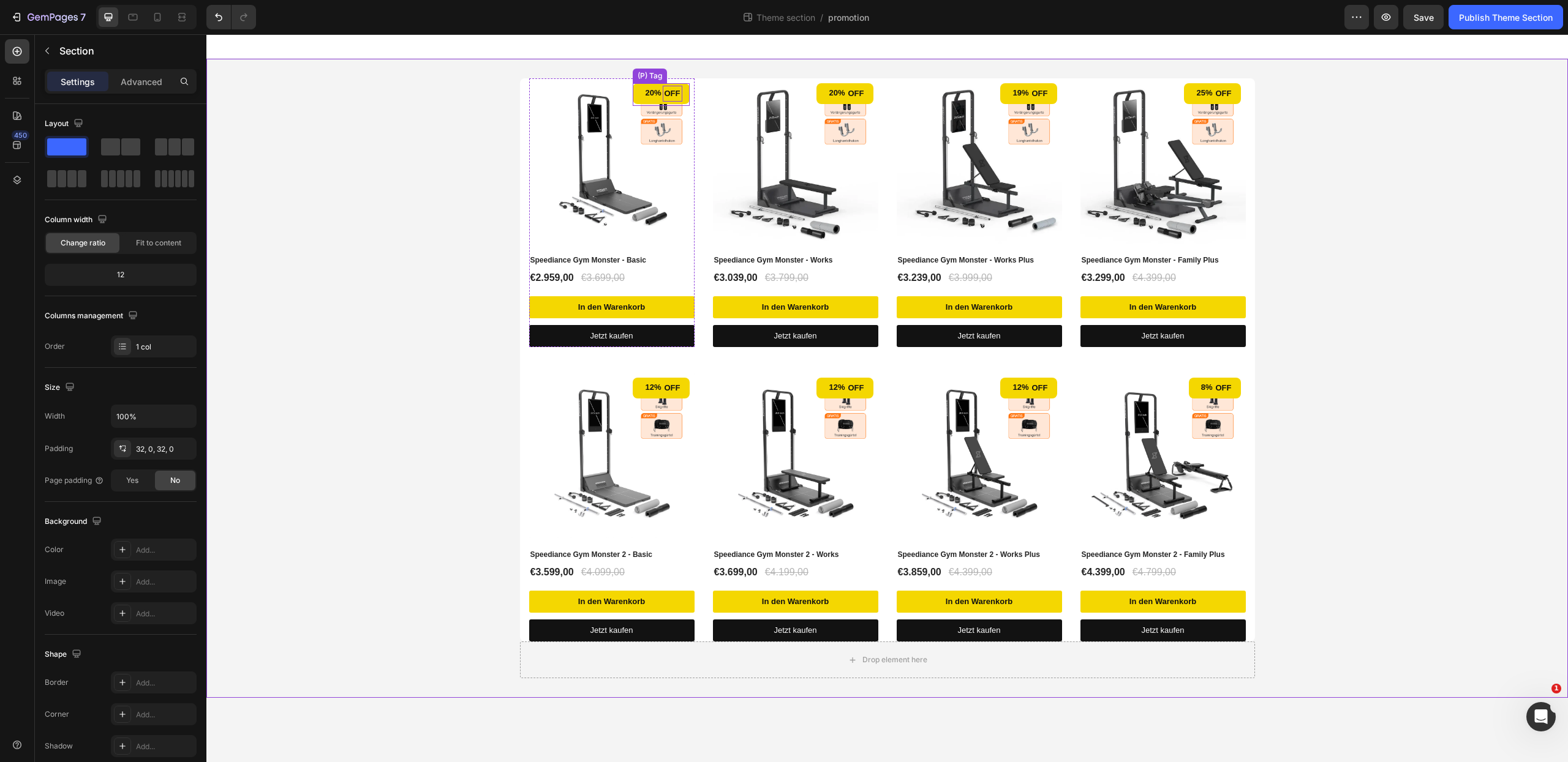
click at [673, 102] on div "20% off" at bounding box center [660, 93] width 56 height 21
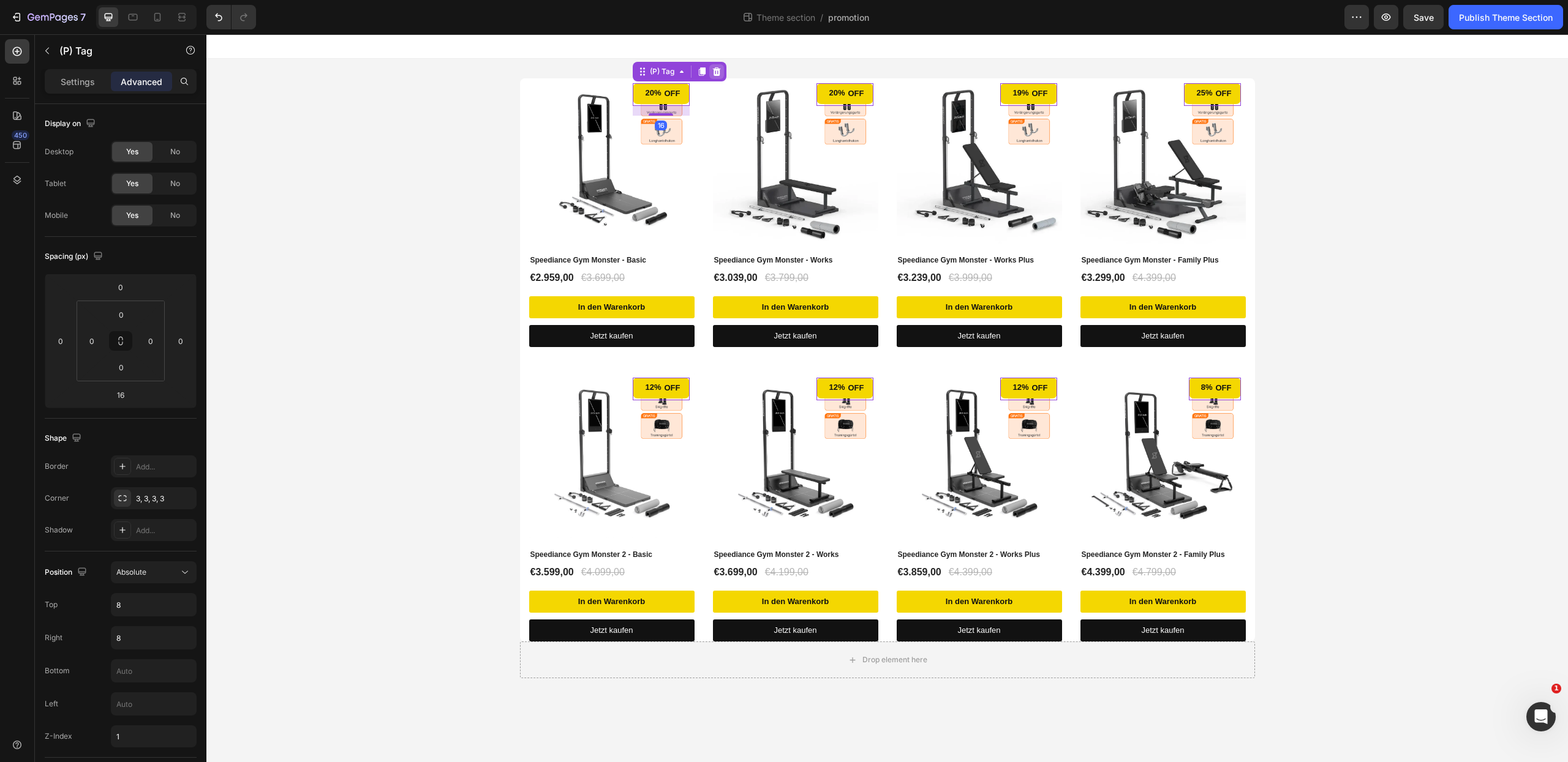
click at [713, 74] on icon at bounding box center [717, 71] width 8 height 9
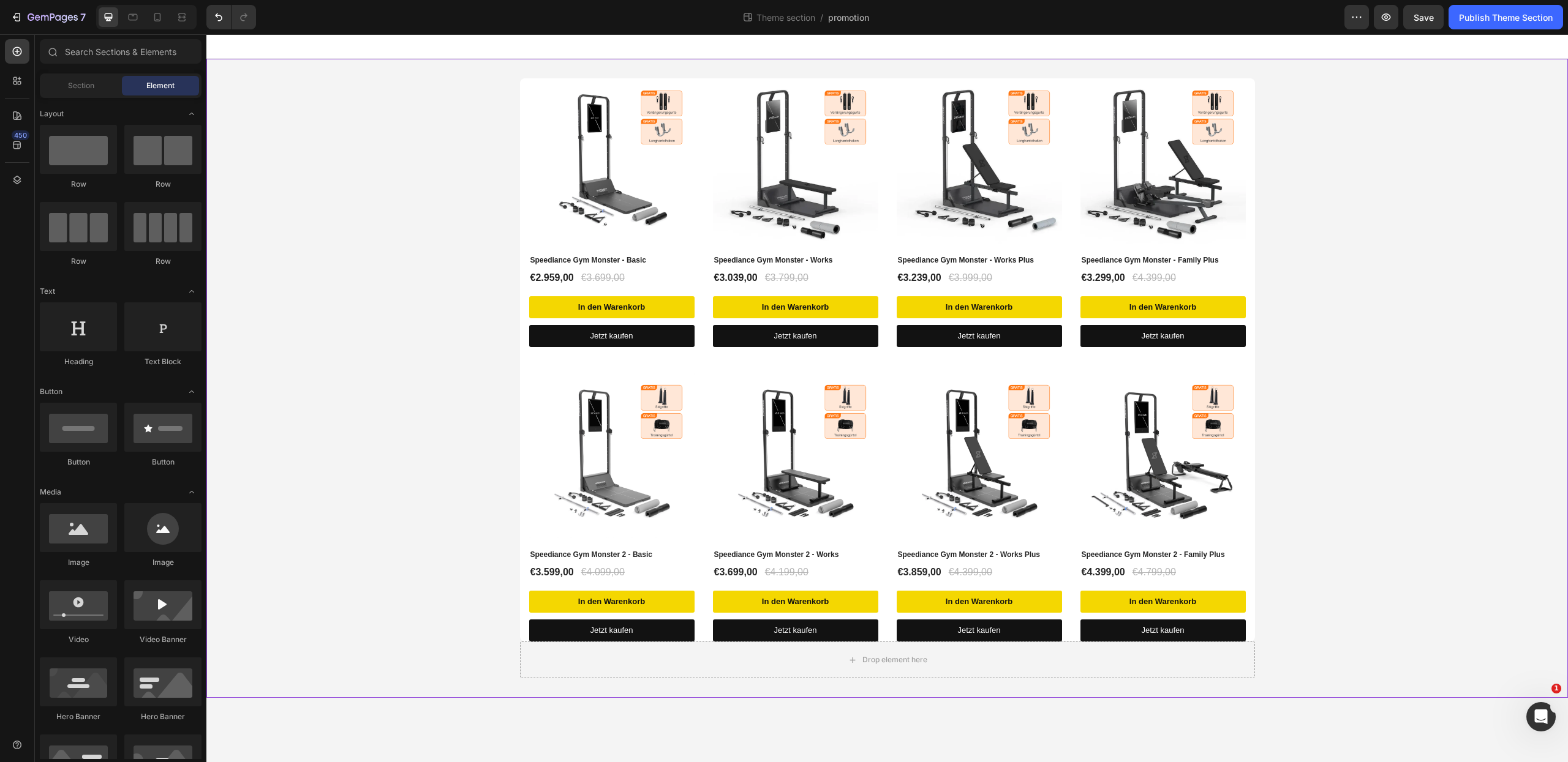
click at [1398, 250] on div "(P) Images Speediance Gym Monster - Basic (P) Title €2.959,00 (P) Price (P) Pri…" at bounding box center [887, 379] width 1362 height 600
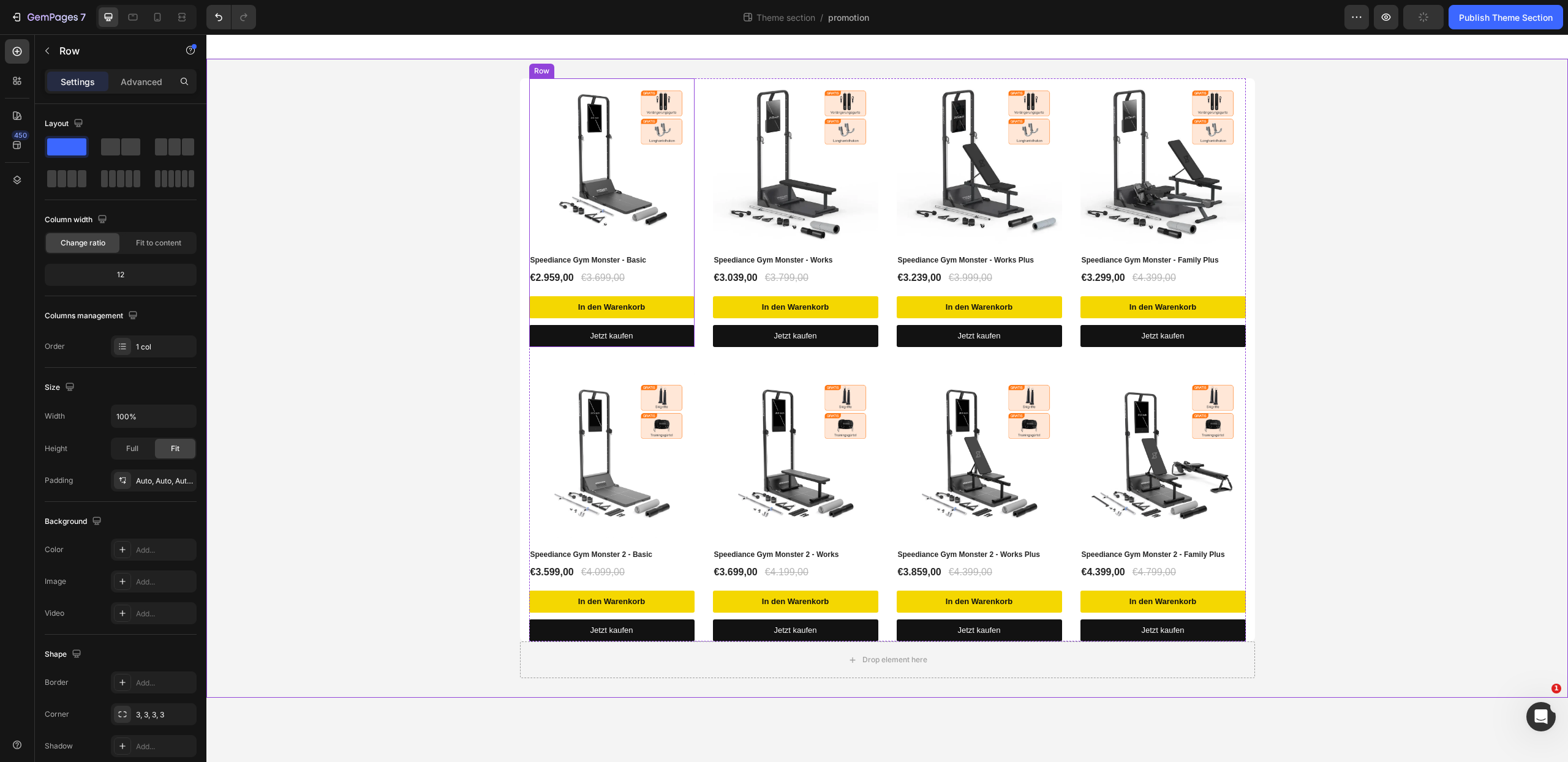
click at [545, 289] on div "(P) Images Speediance Gym Monster - Basic (P) Title €2.959,00 (P) Price (P) Pri…" at bounding box center [612, 212] width 165 height 269
click at [337, 179] on div "(P) Images Speediance Gym Monster - Basic (P) Title €2.959,00 (P) Price (P) Pri…" at bounding box center [887, 379] width 1362 height 600
click at [45, 53] on icon "button" at bounding box center [47, 51] width 10 height 10
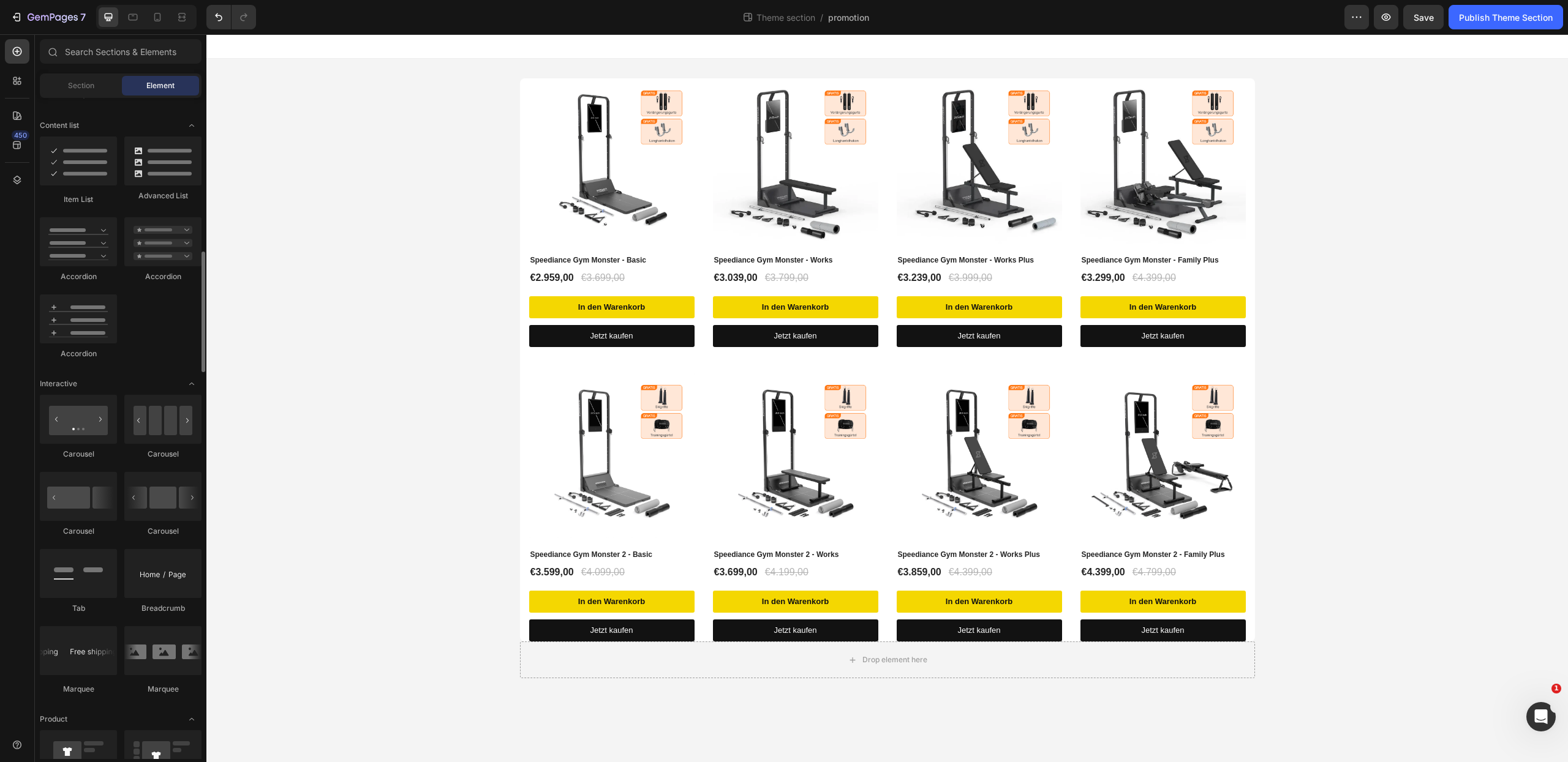
scroll to position [1169, 0]
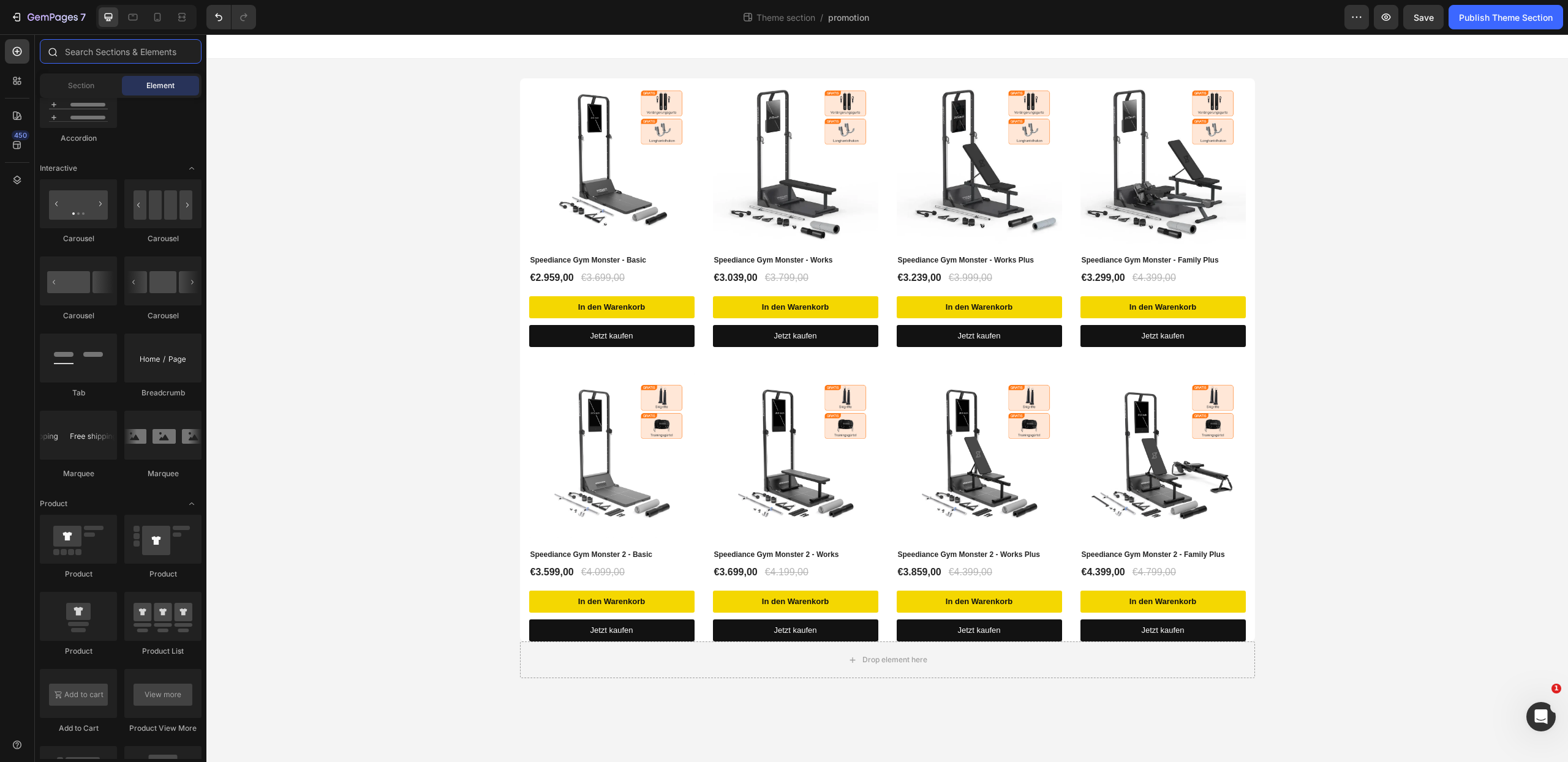
click at [93, 53] on input "text" at bounding box center [121, 51] width 162 height 24
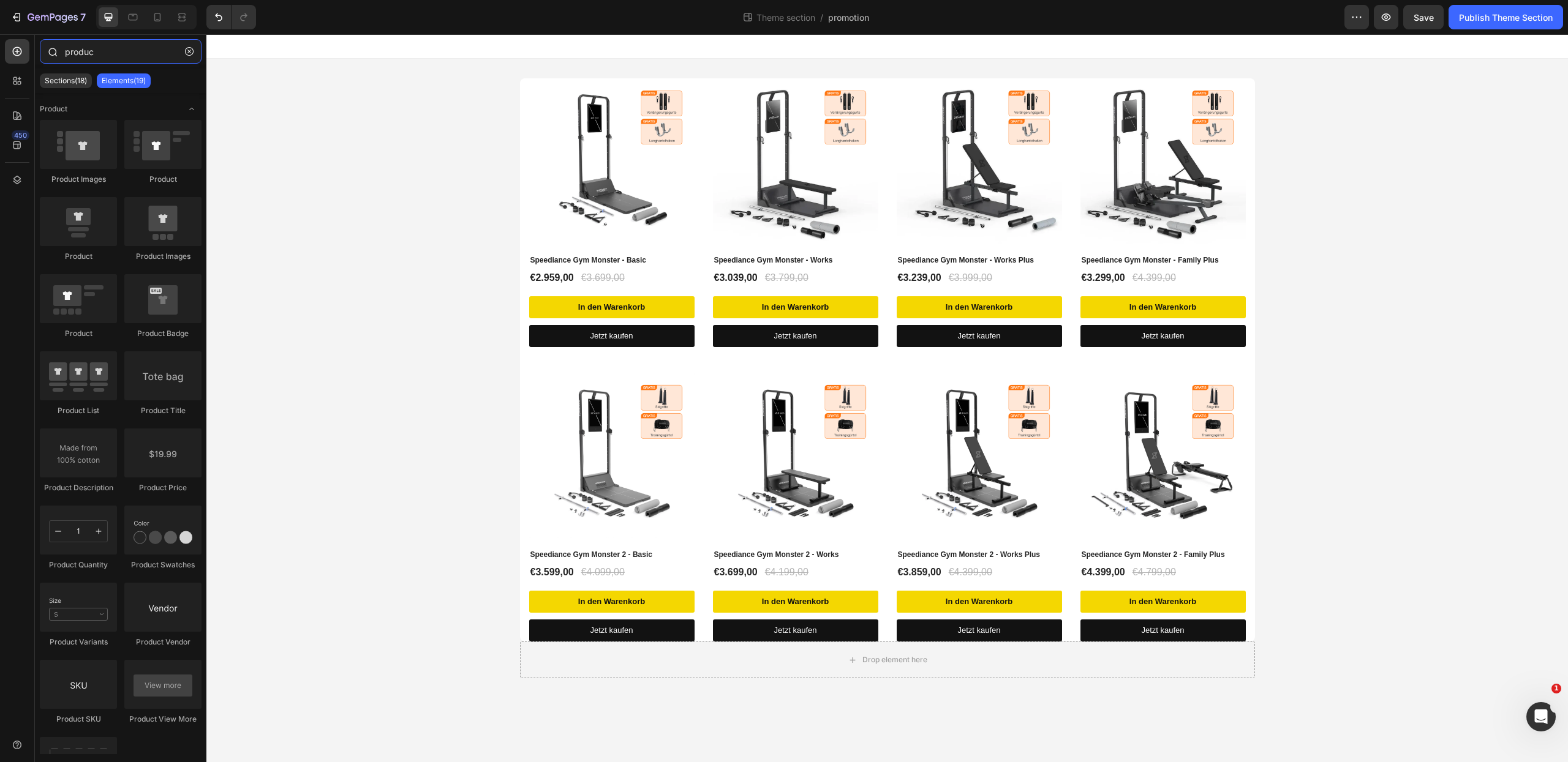
type input "product"
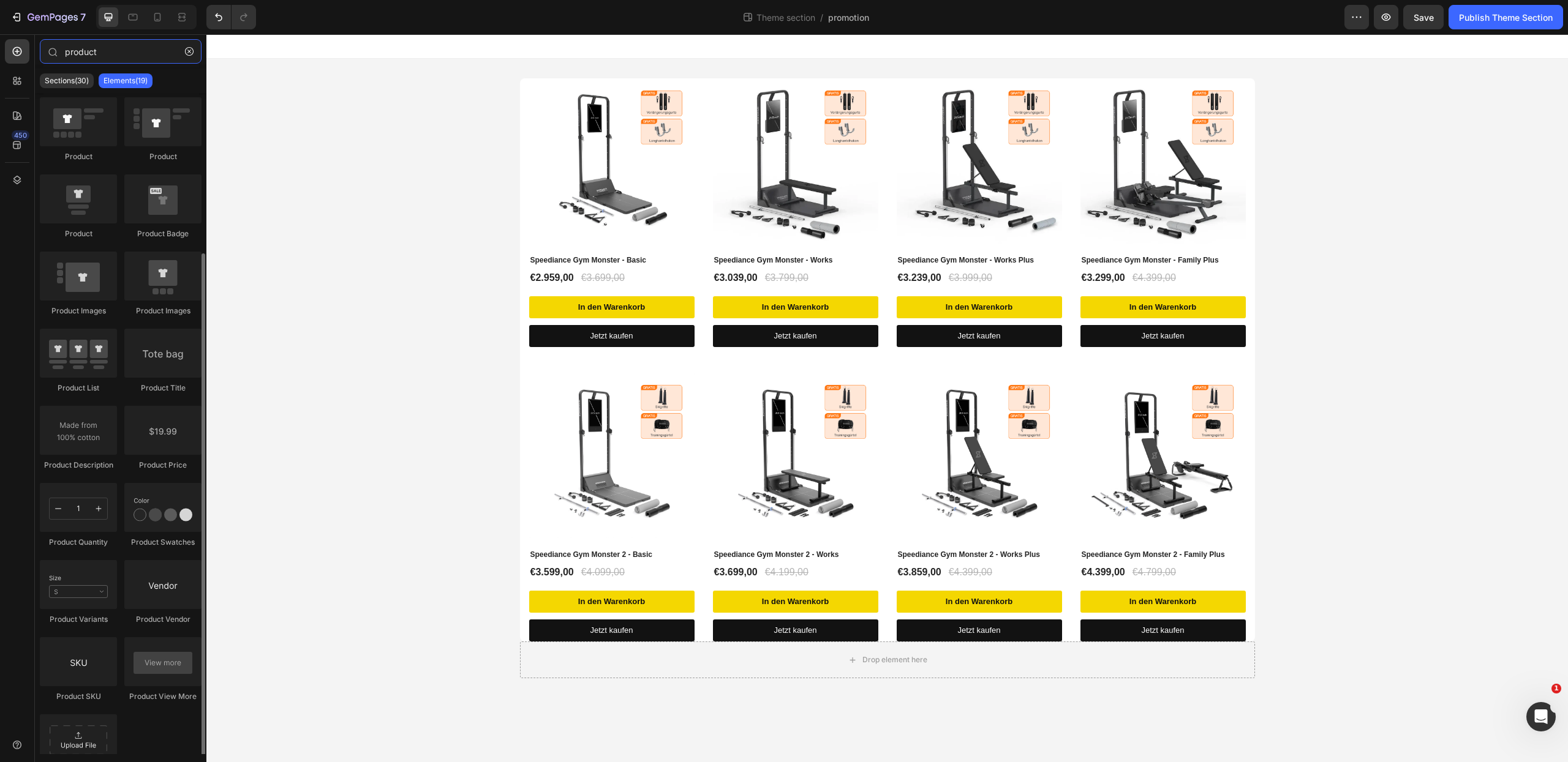
scroll to position [185, 0]
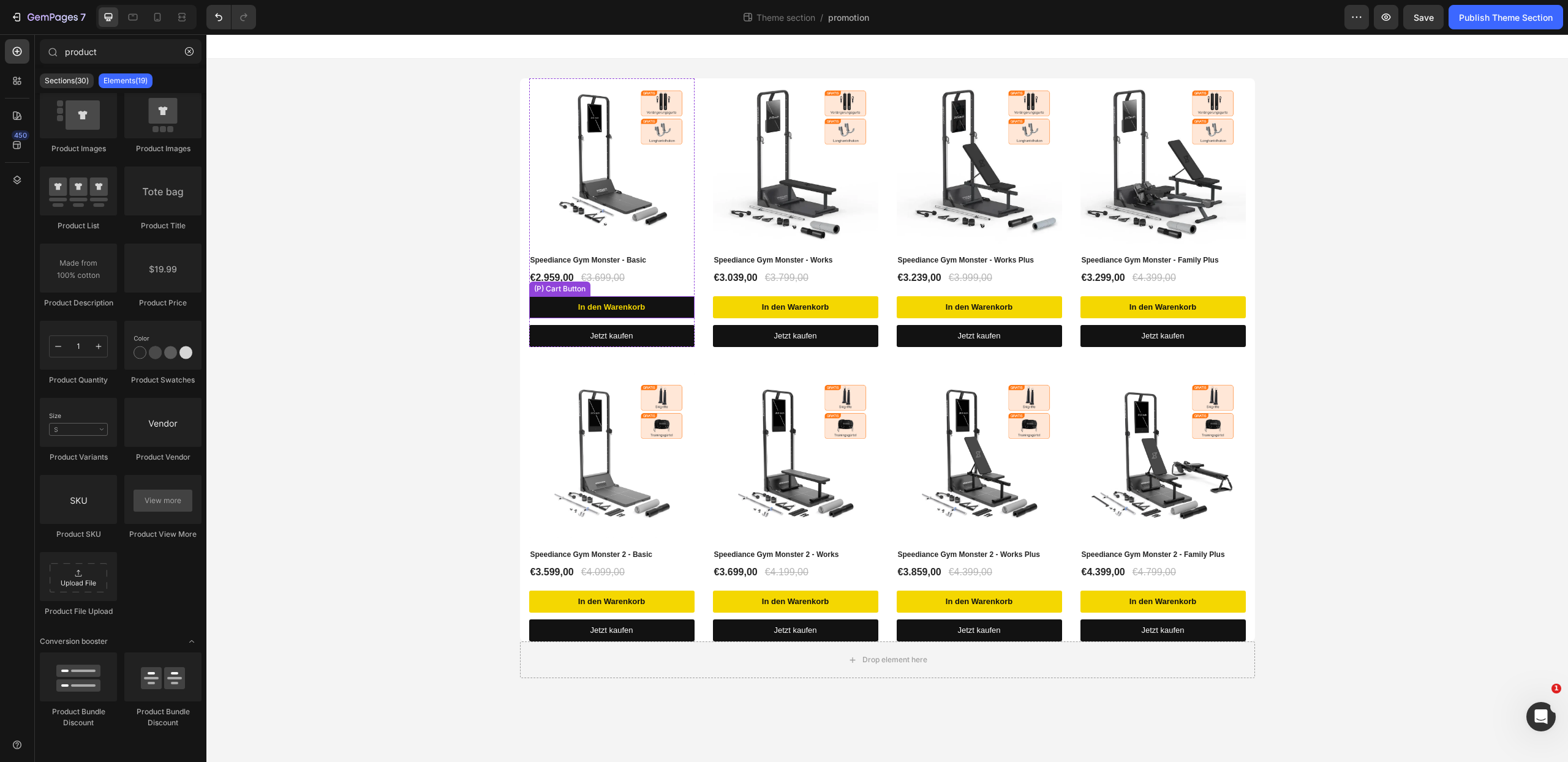
click at [553, 307] on button "In den Warenkorb" at bounding box center [612, 307] width 165 height 22
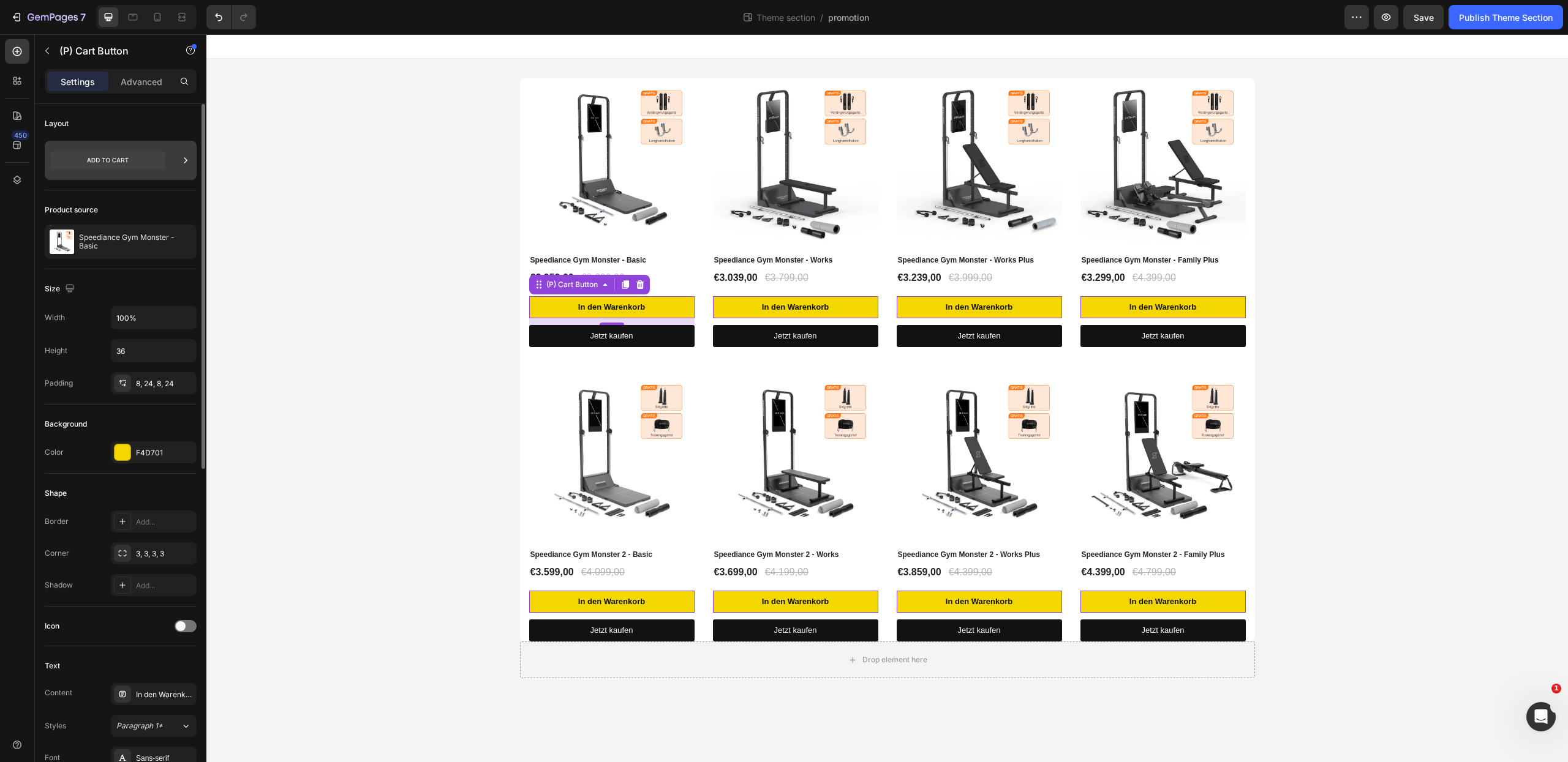
click at [171, 165] on div at bounding box center [121, 160] width 152 height 39
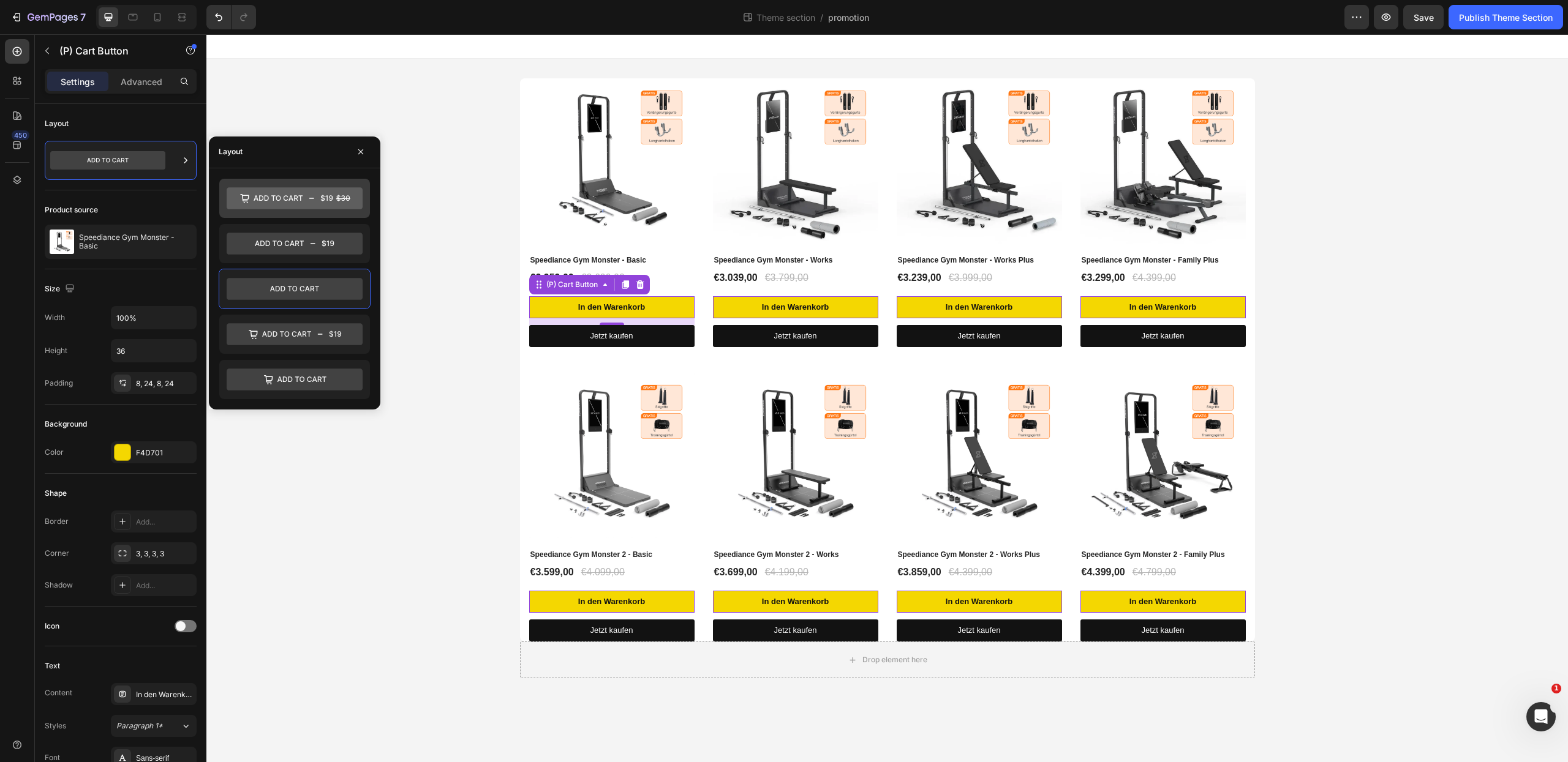
click at [300, 194] on icon at bounding box center [294, 198] width 136 height 22
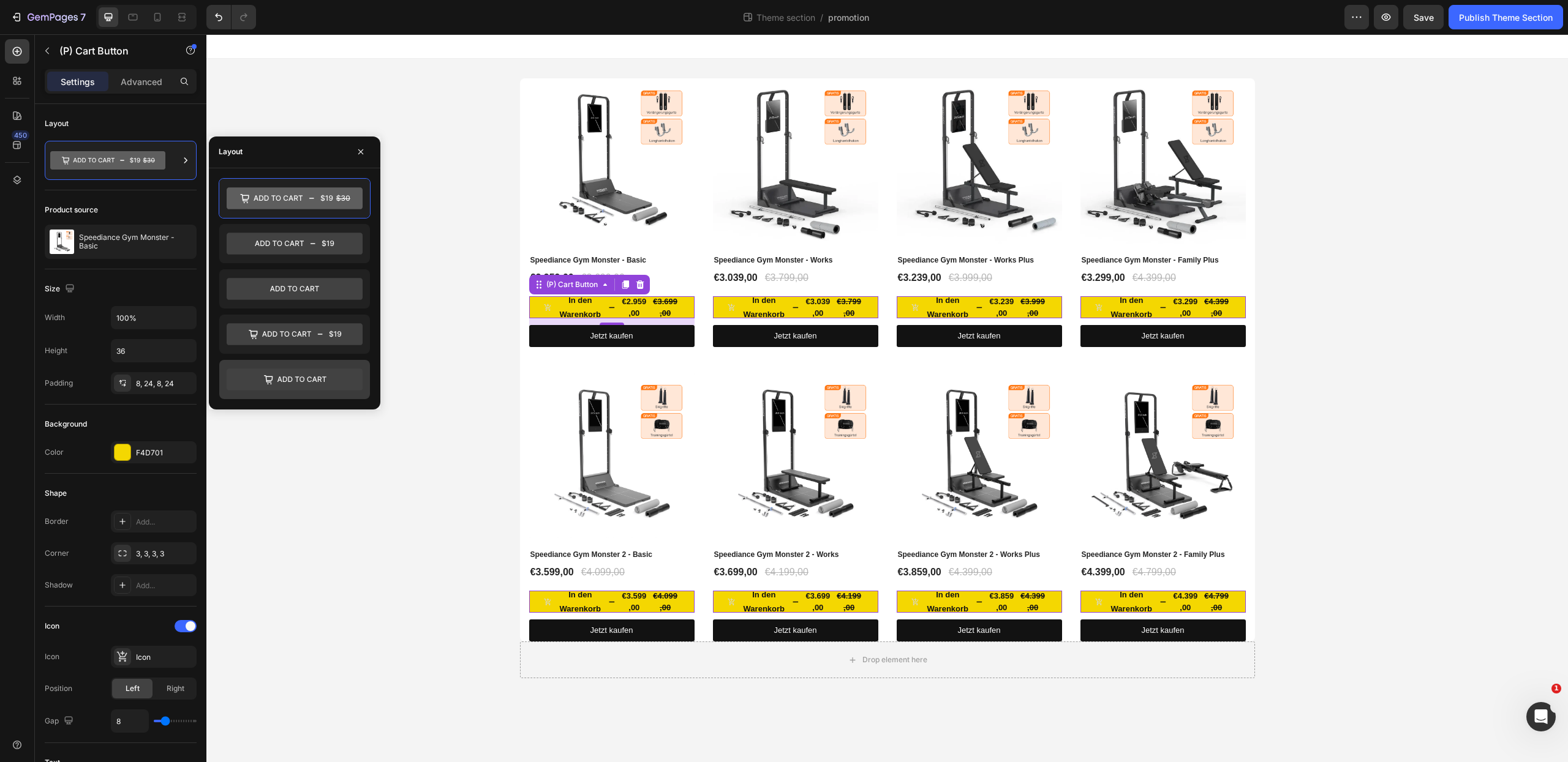
click at [299, 376] on icon at bounding box center [294, 379] width 136 height 22
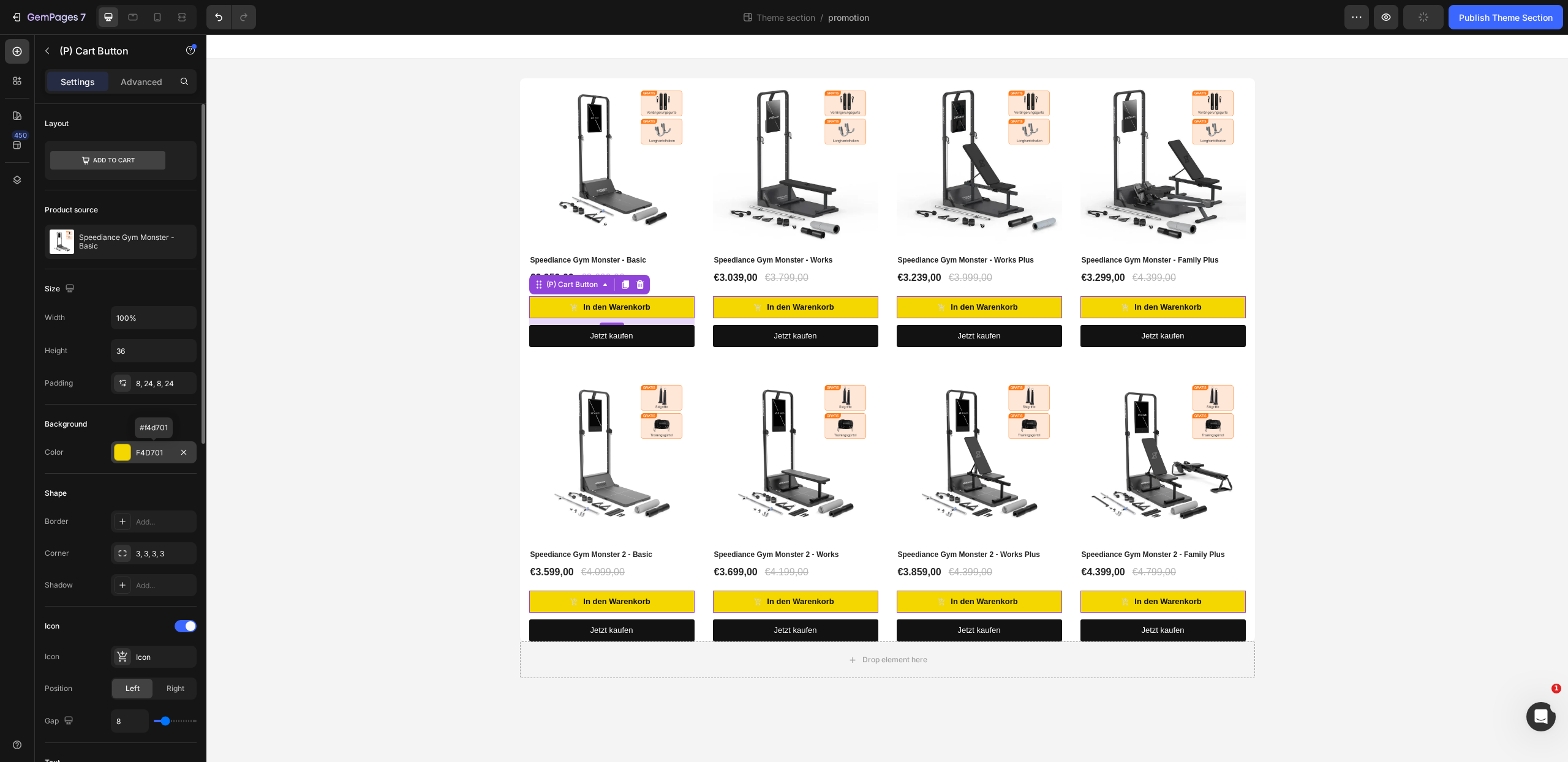
click at [148, 452] on div "F4D701" at bounding box center [154, 453] width 36 height 11
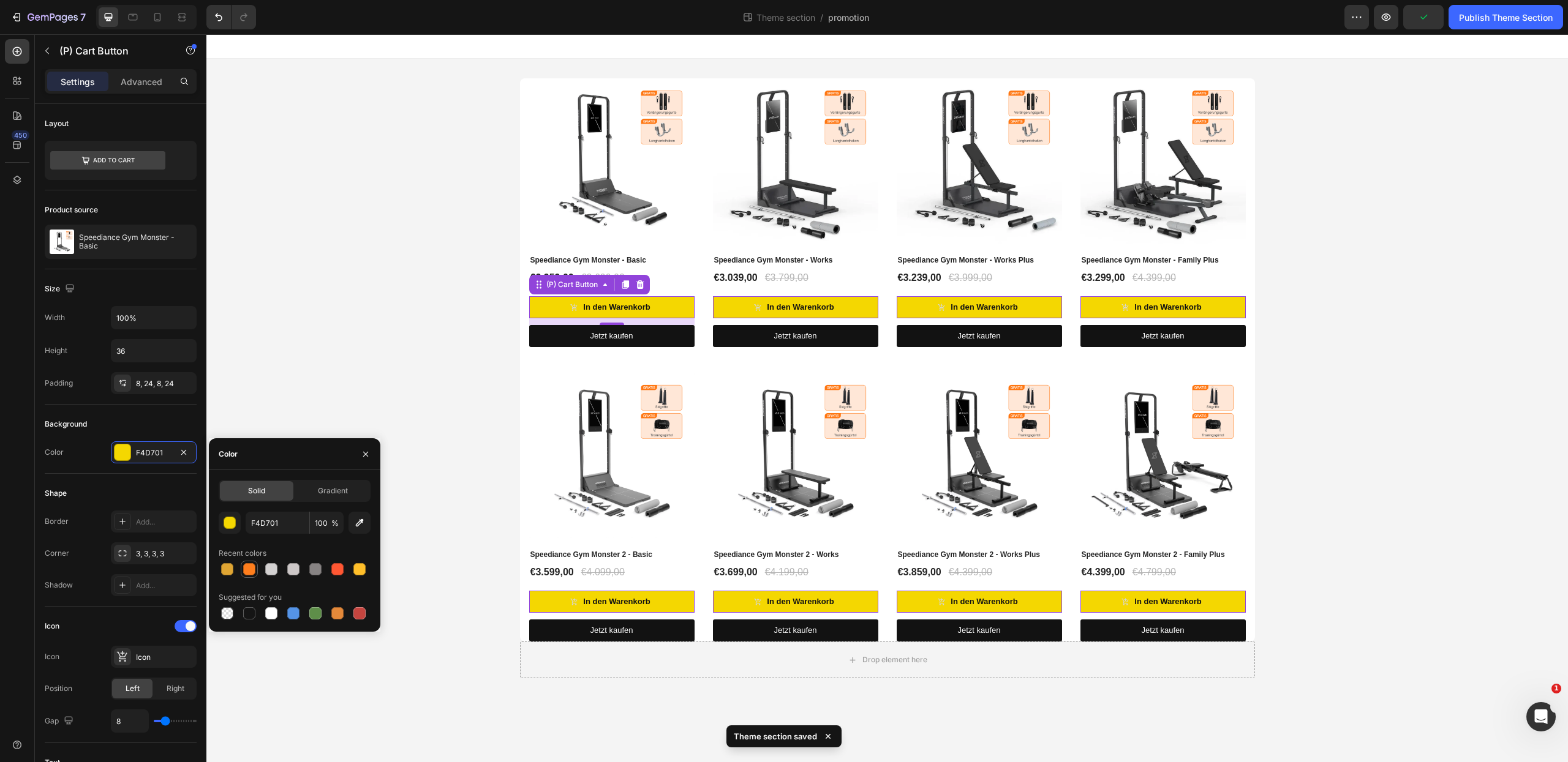
click at [256, 569] on div at bounding box center [249, 570] width 15 height 15
type input "FF7E1D"
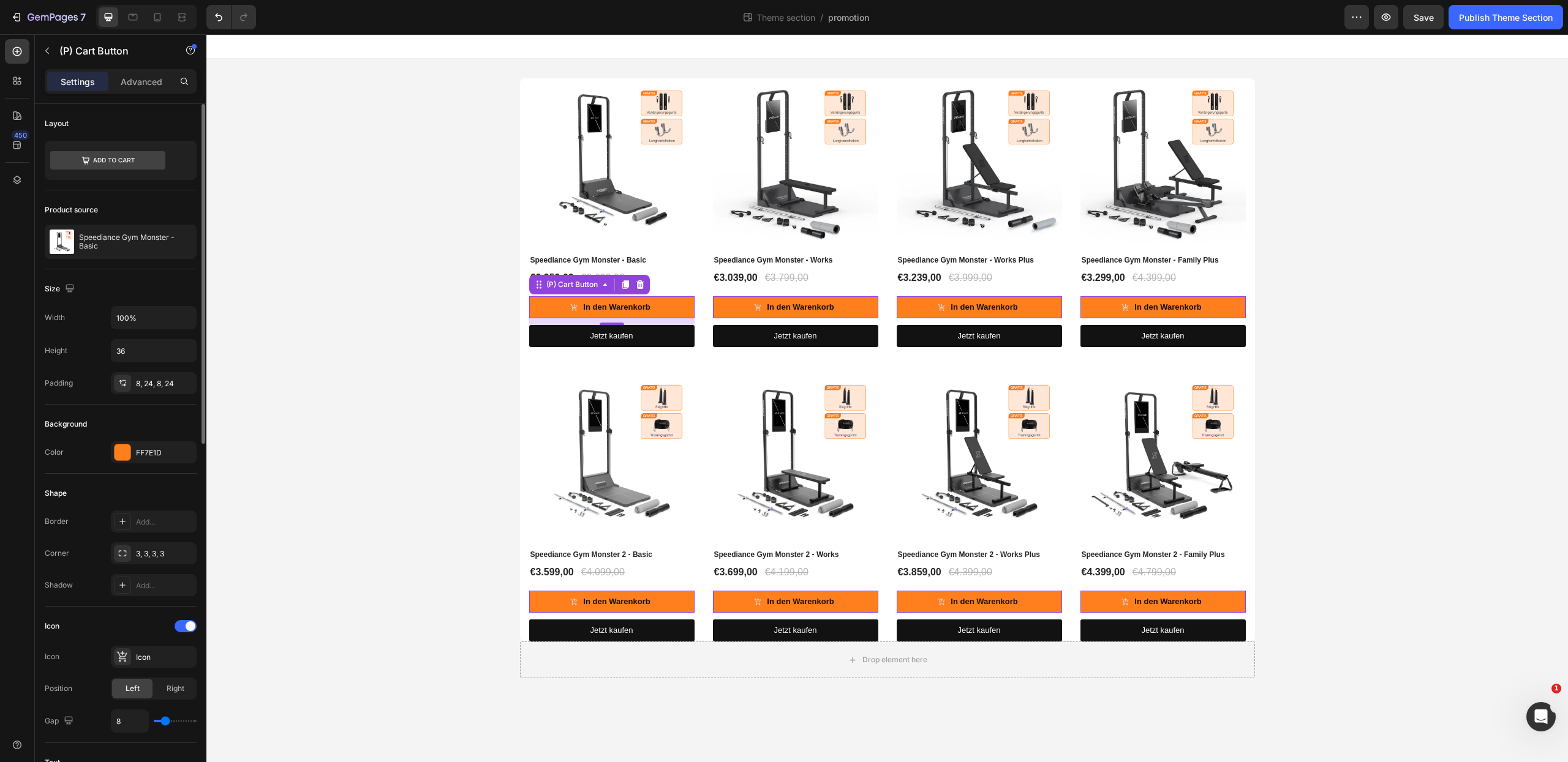
click at [143, 416] on div "Background" at bounding box center [121, 424] width 152 height 19
click at [165, 154] on div at bounding box center [121, 160] width 152 height 39
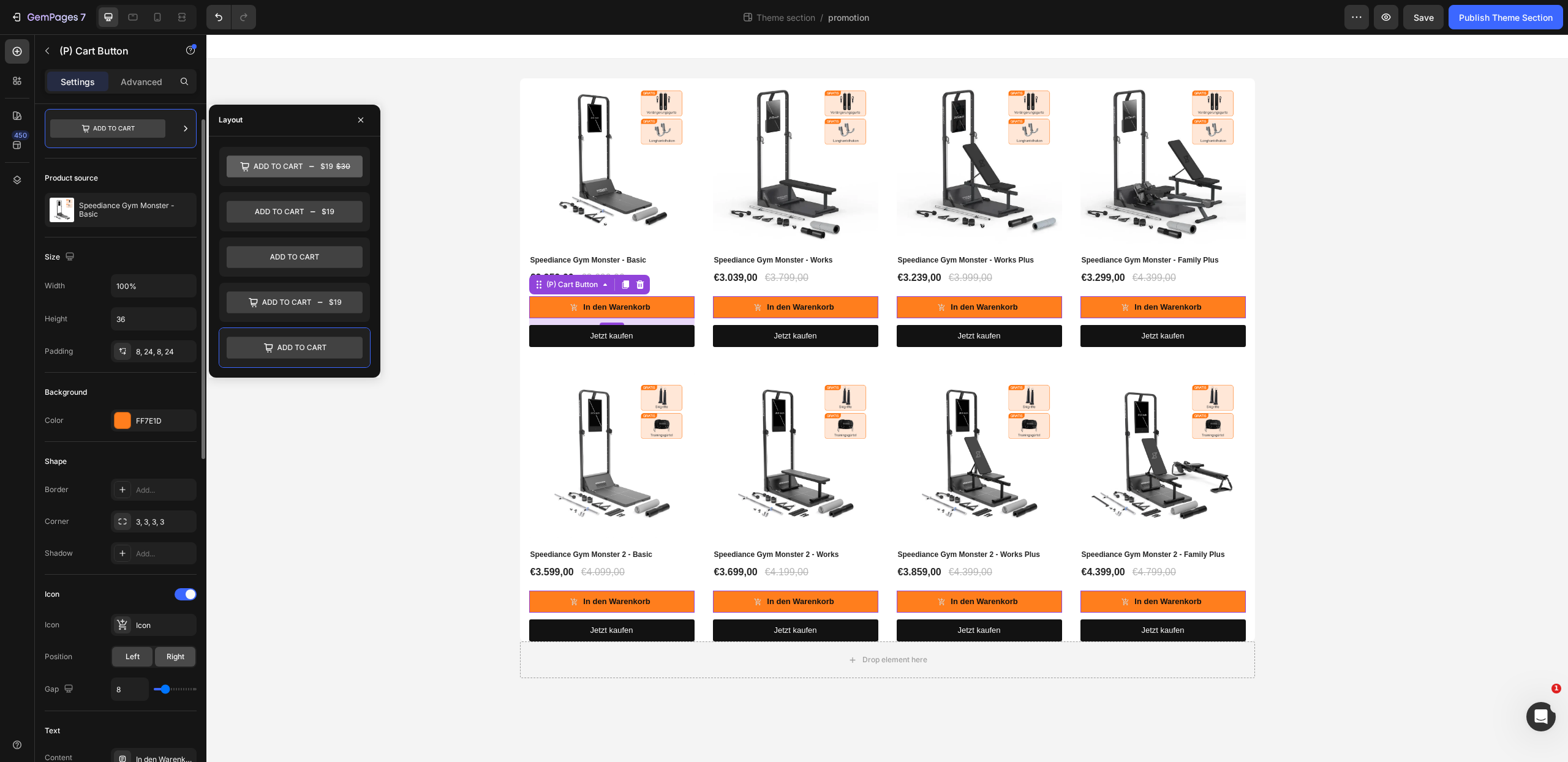
scroll to position [177, 0]
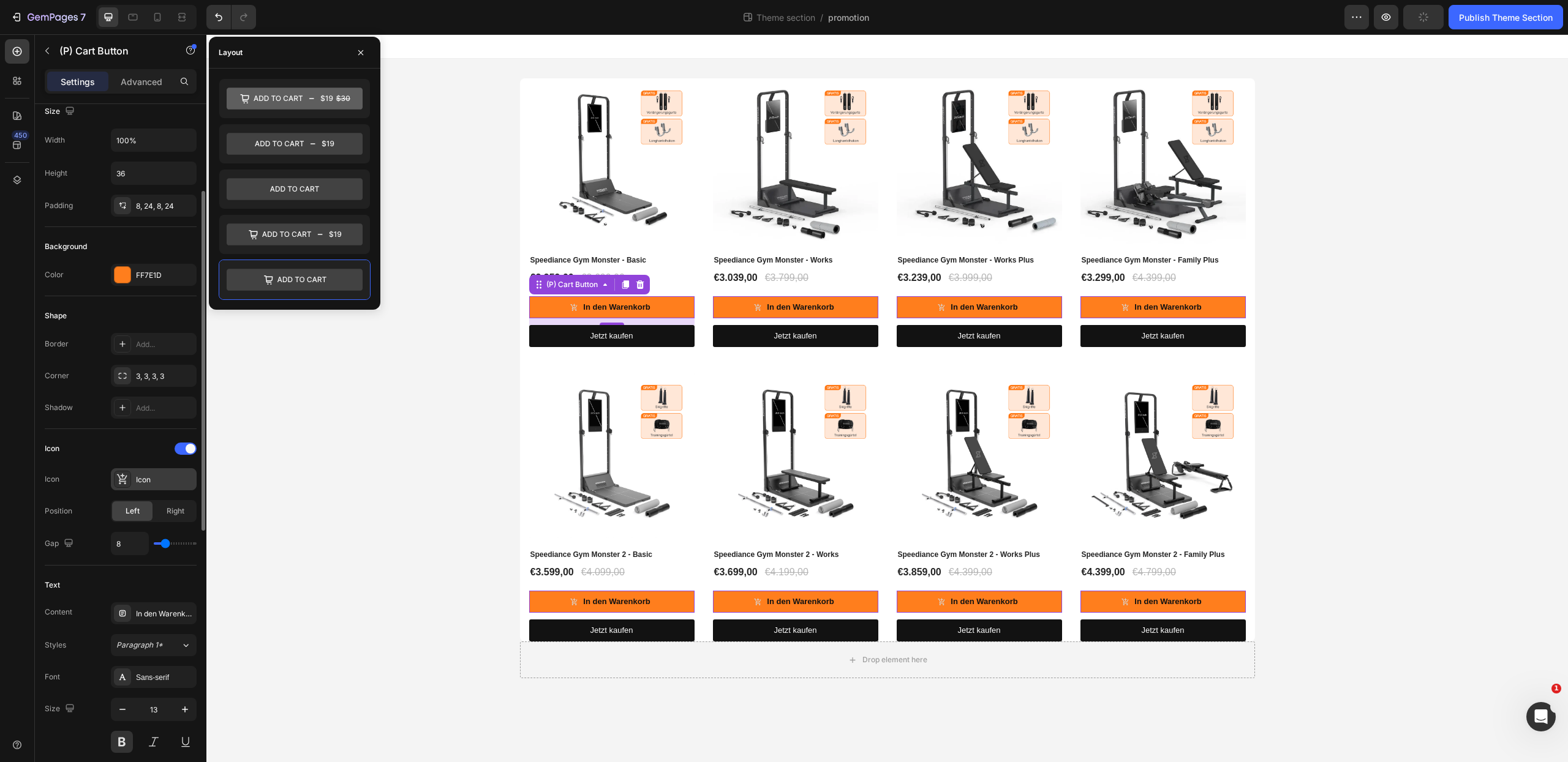
click at [160, 480] on div "Icon" at bounding box center [165, 480] width 58 height 11
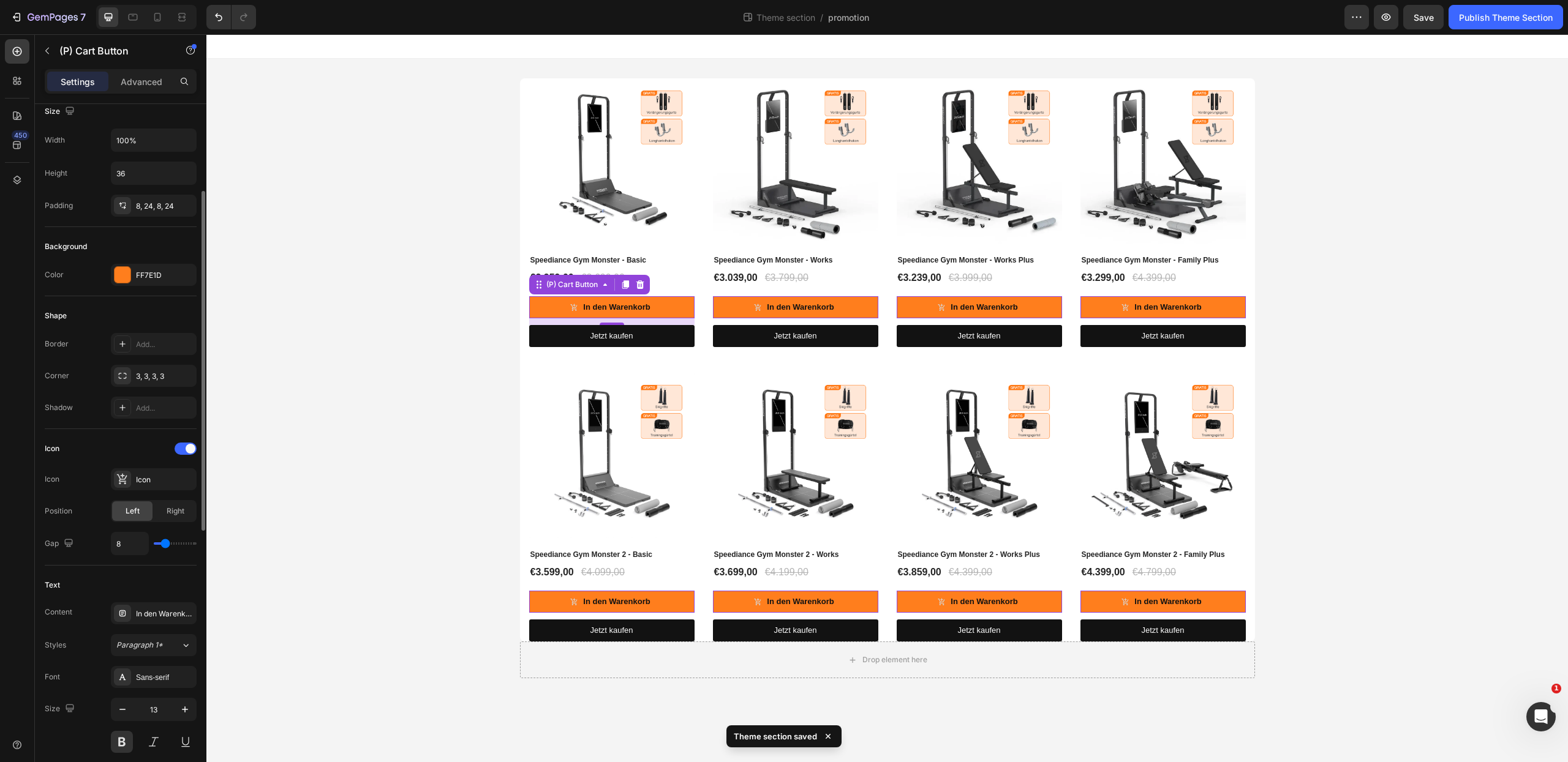
click at [103, 441] on div "Icon" at bounding box center [121, 448] width 152 height 19
click at [173, 517] on span "Right" at bounding box center [175, 511] width 18 height 11
click at [138, 517] on span "Left" at bounding box center [133, 511] width 14 height 11
type input "9"
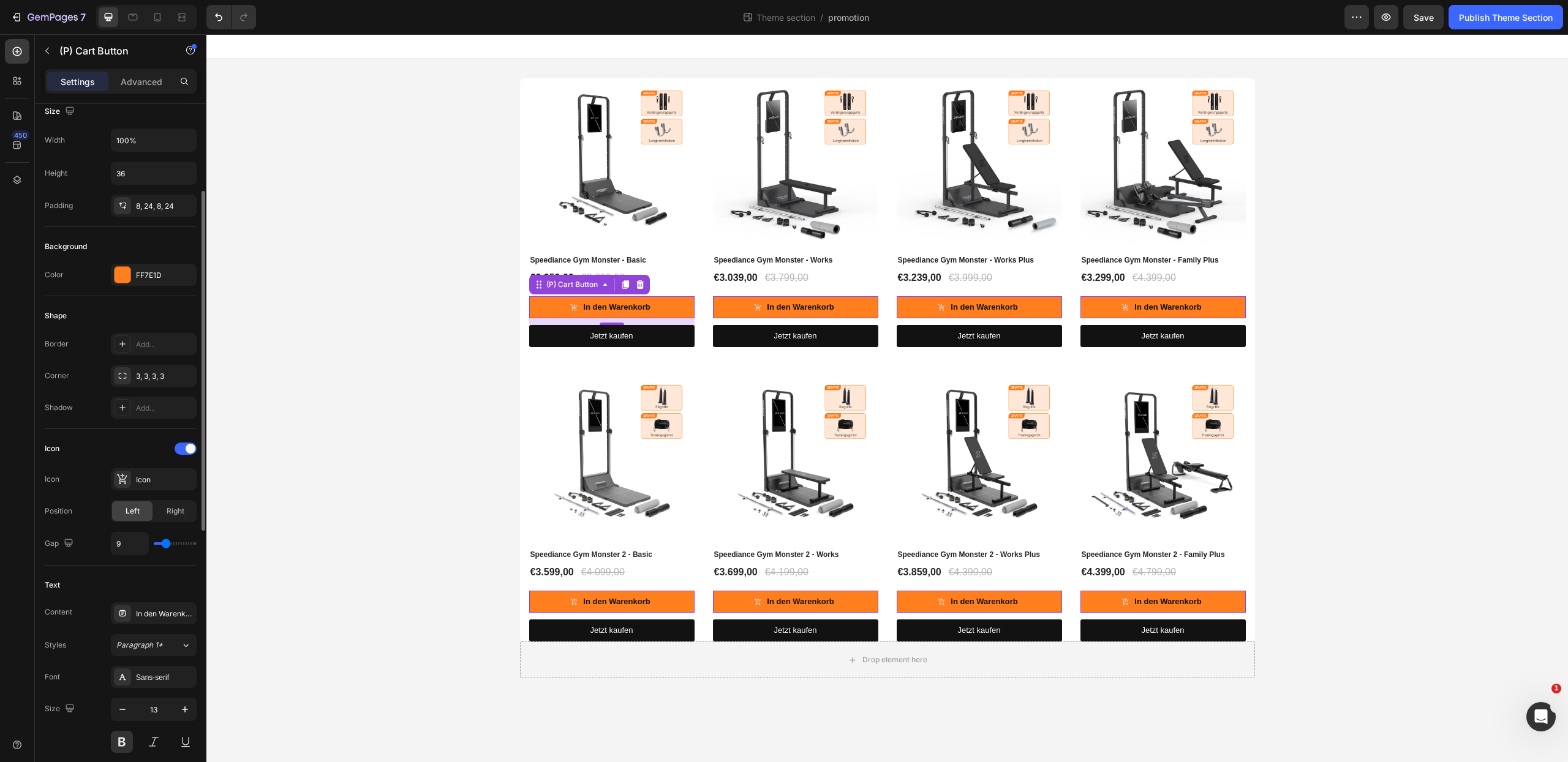
type input "10"
type input "11"
type input "12"
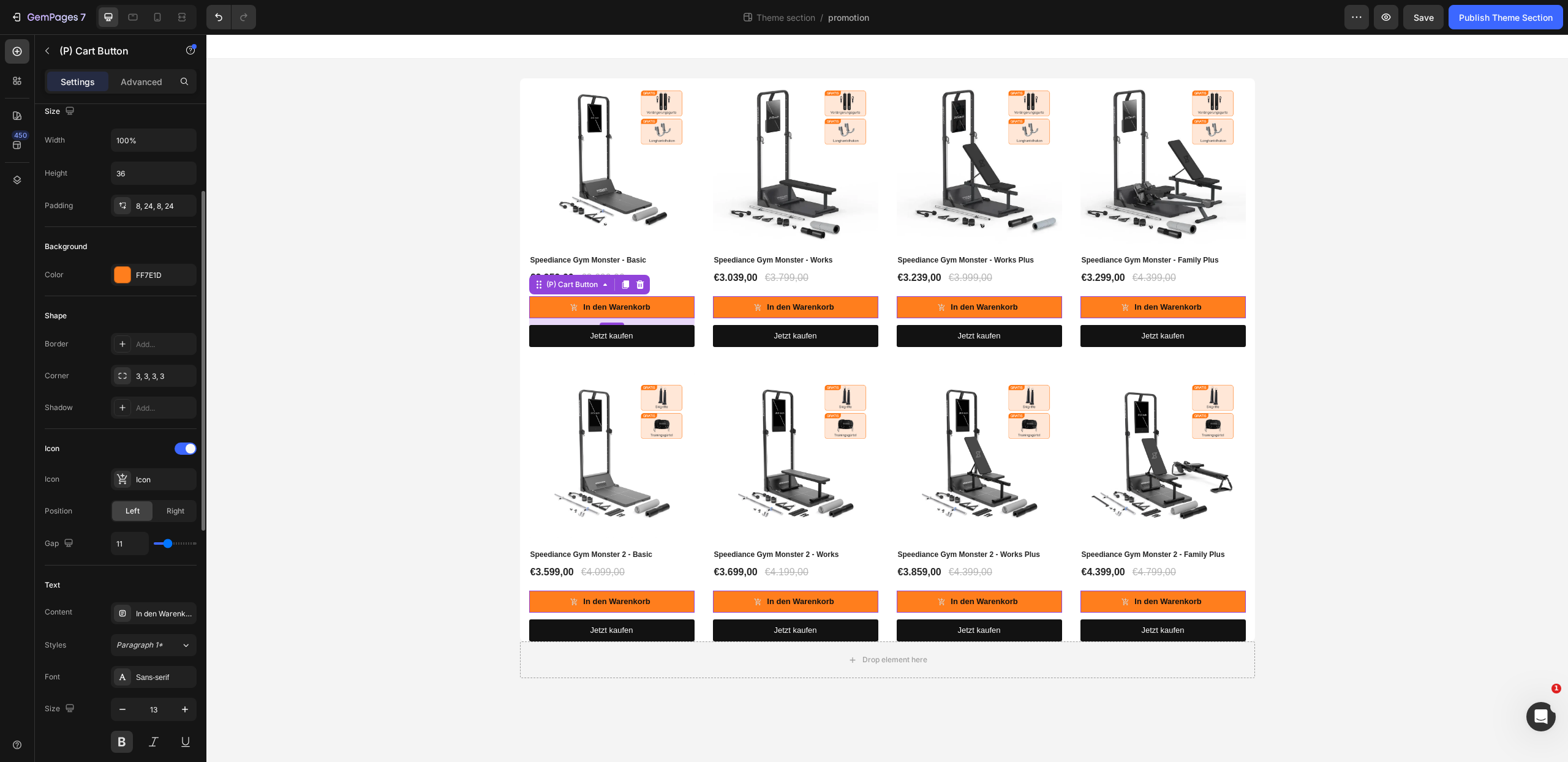
type input "12"
type input "14"
type input "15"
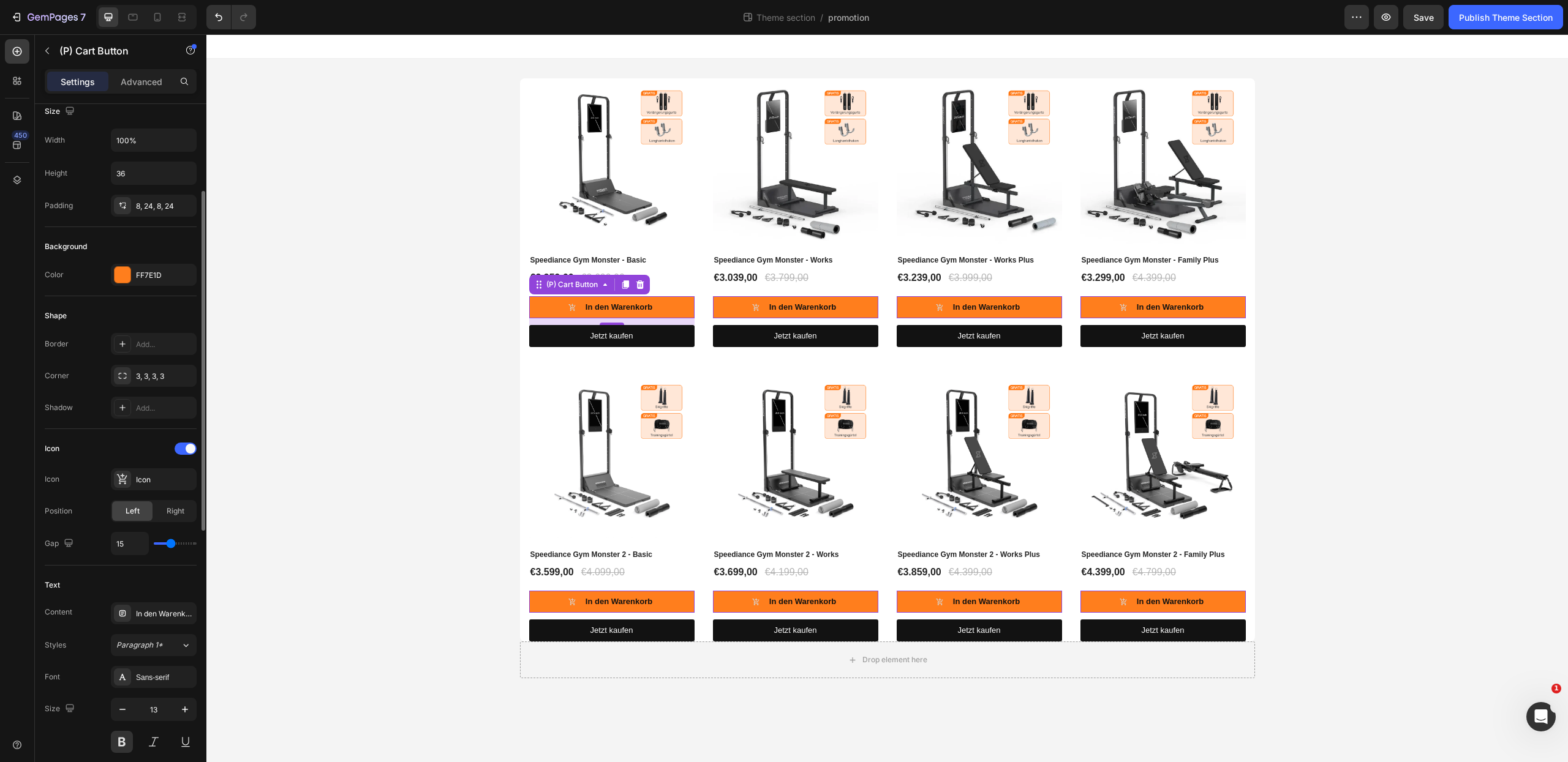
type input "16"
type input "17"
type input "18"
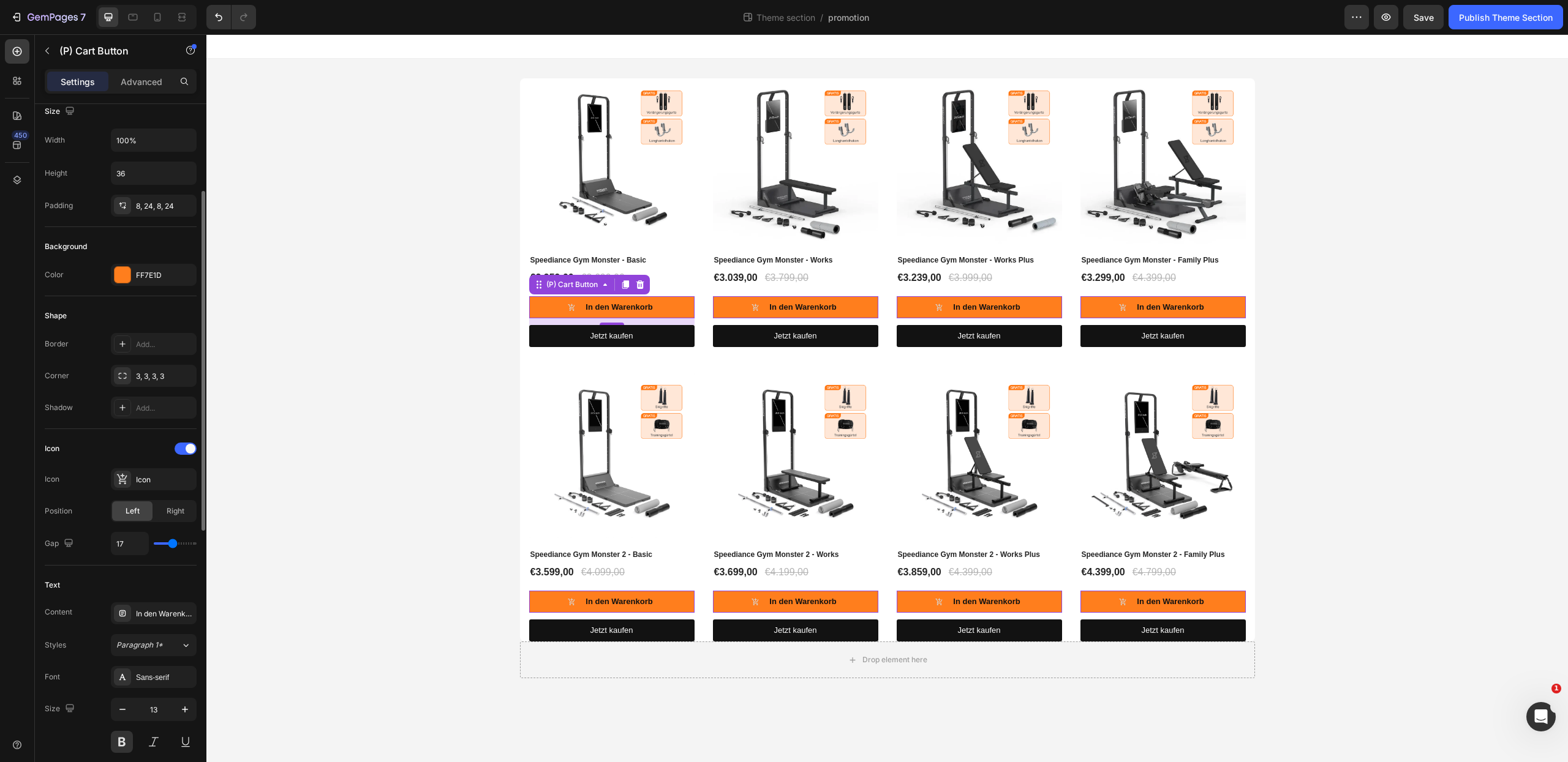
type input "18"
type input "19"
type input "20"
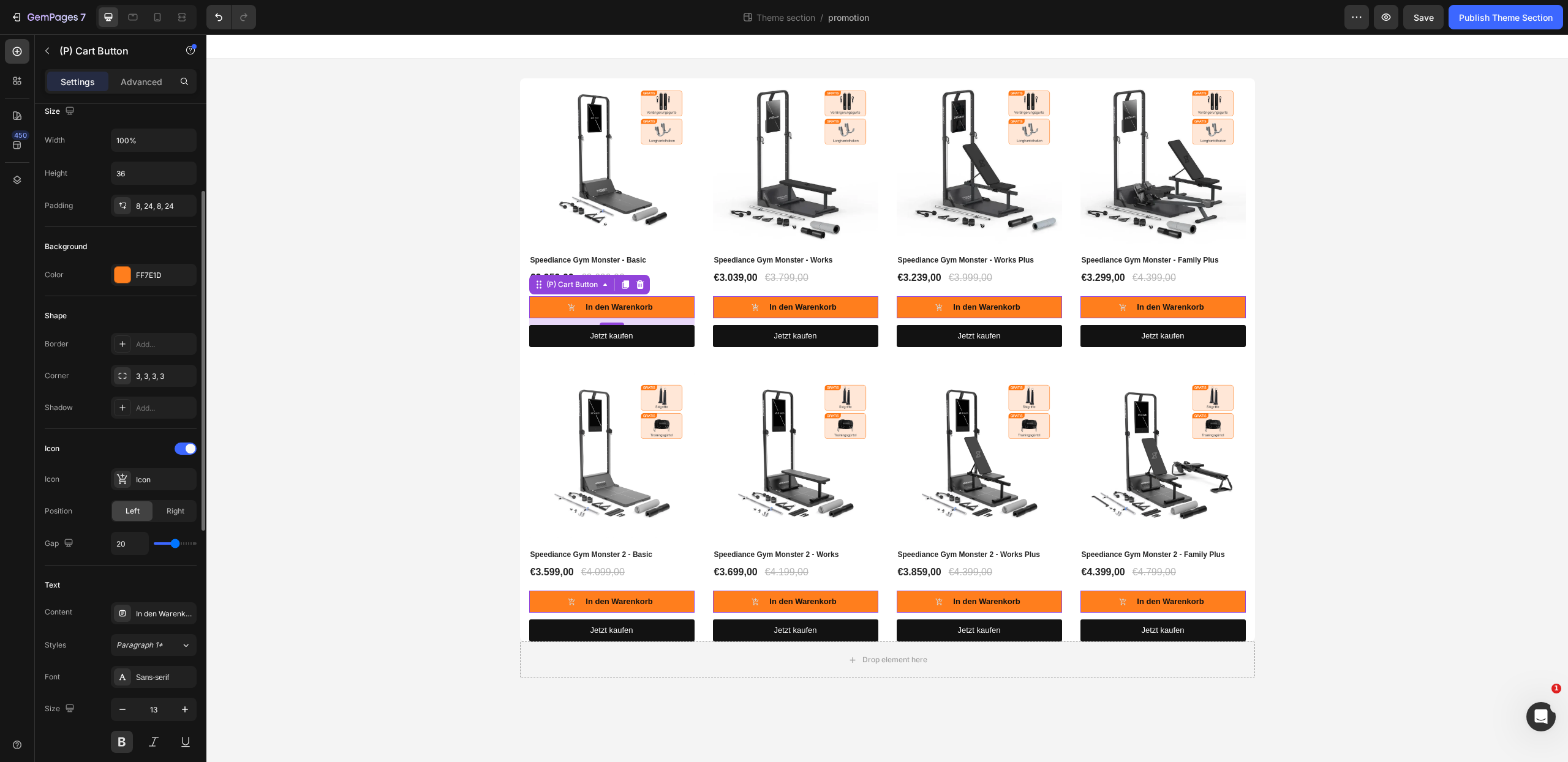
type input "21"
type input "20"
type input "19"
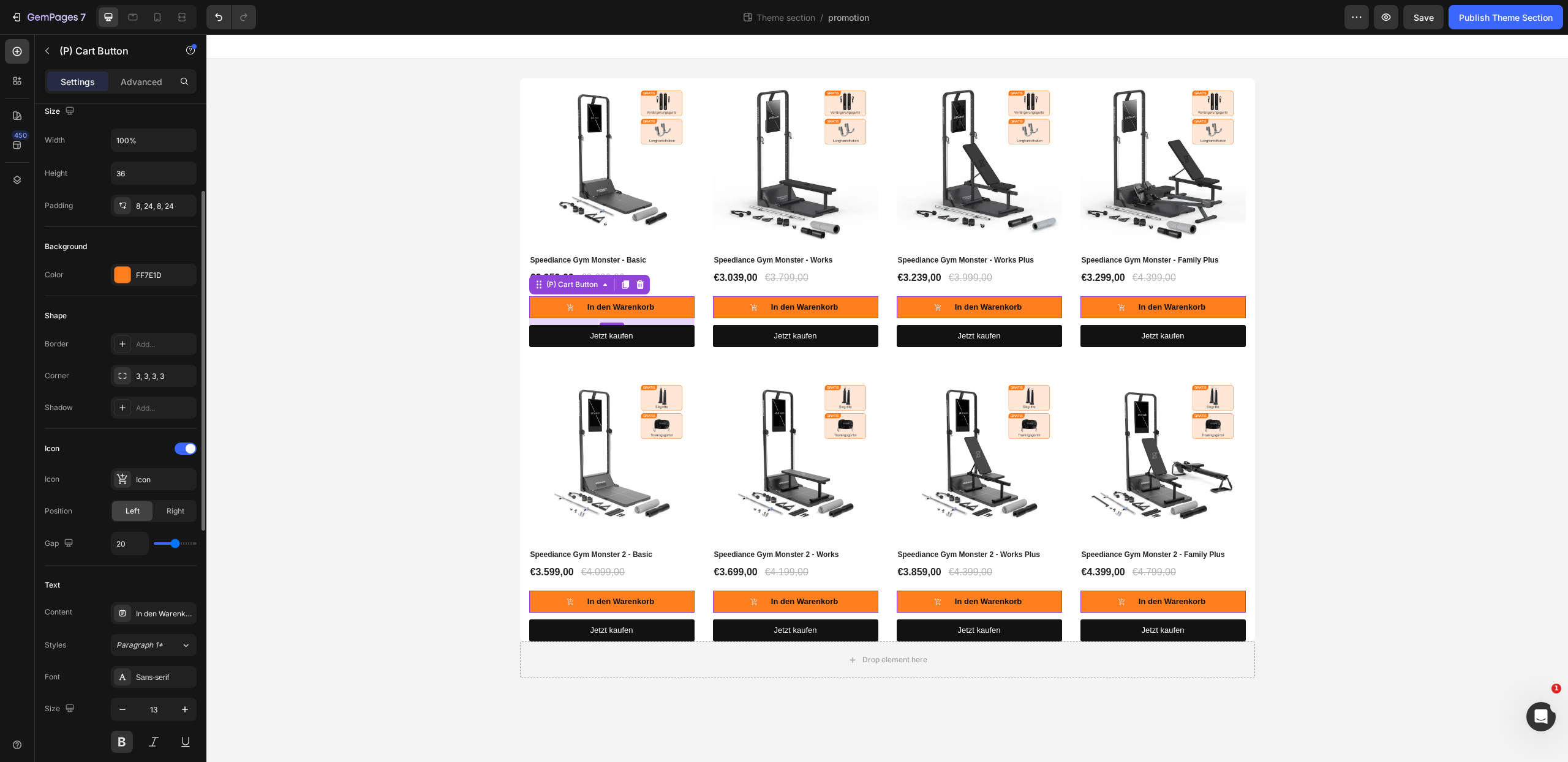
type input "19"
type input "18"
type input "17"
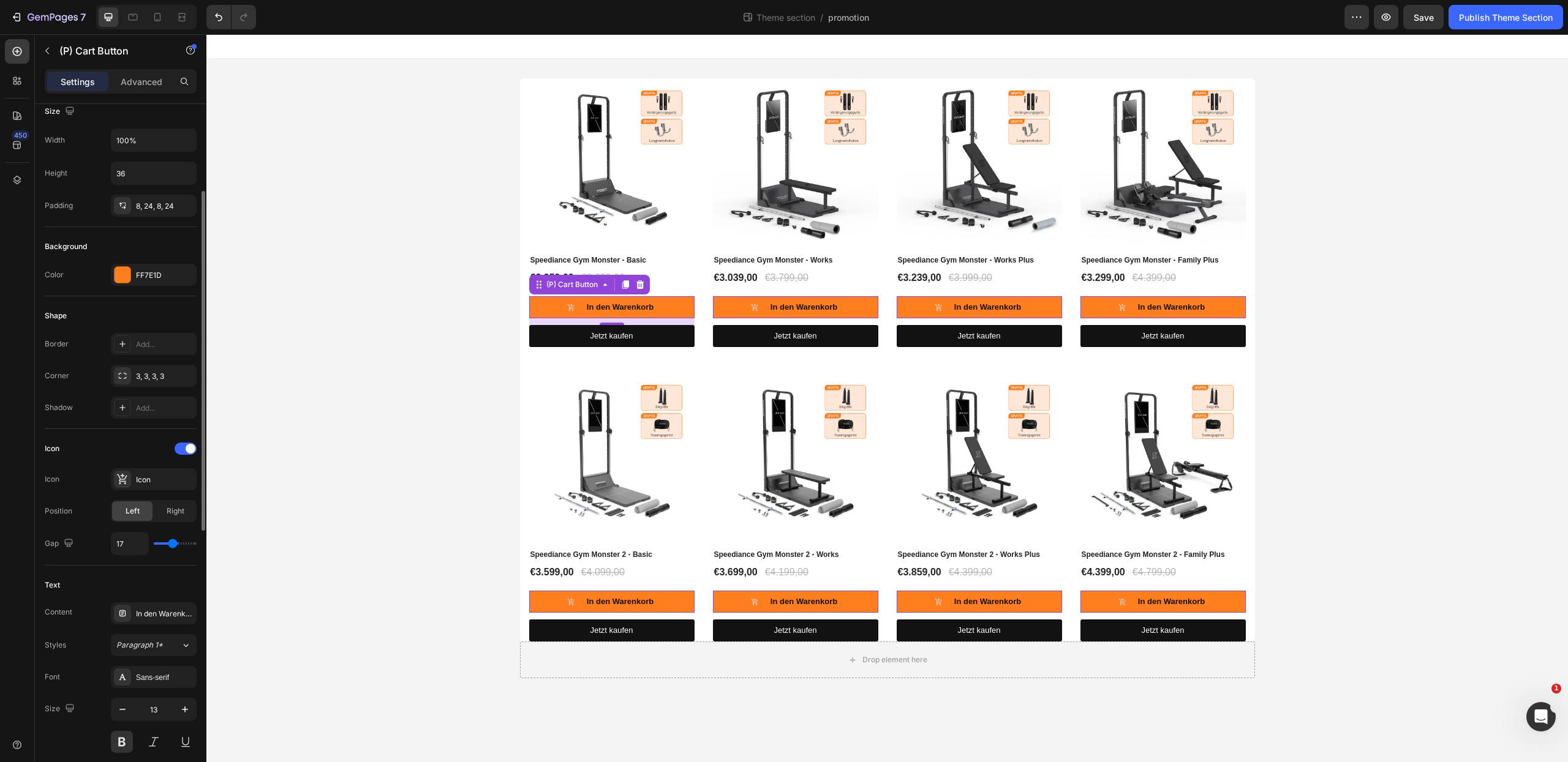
type input "16"
type input "15"
type input "13"
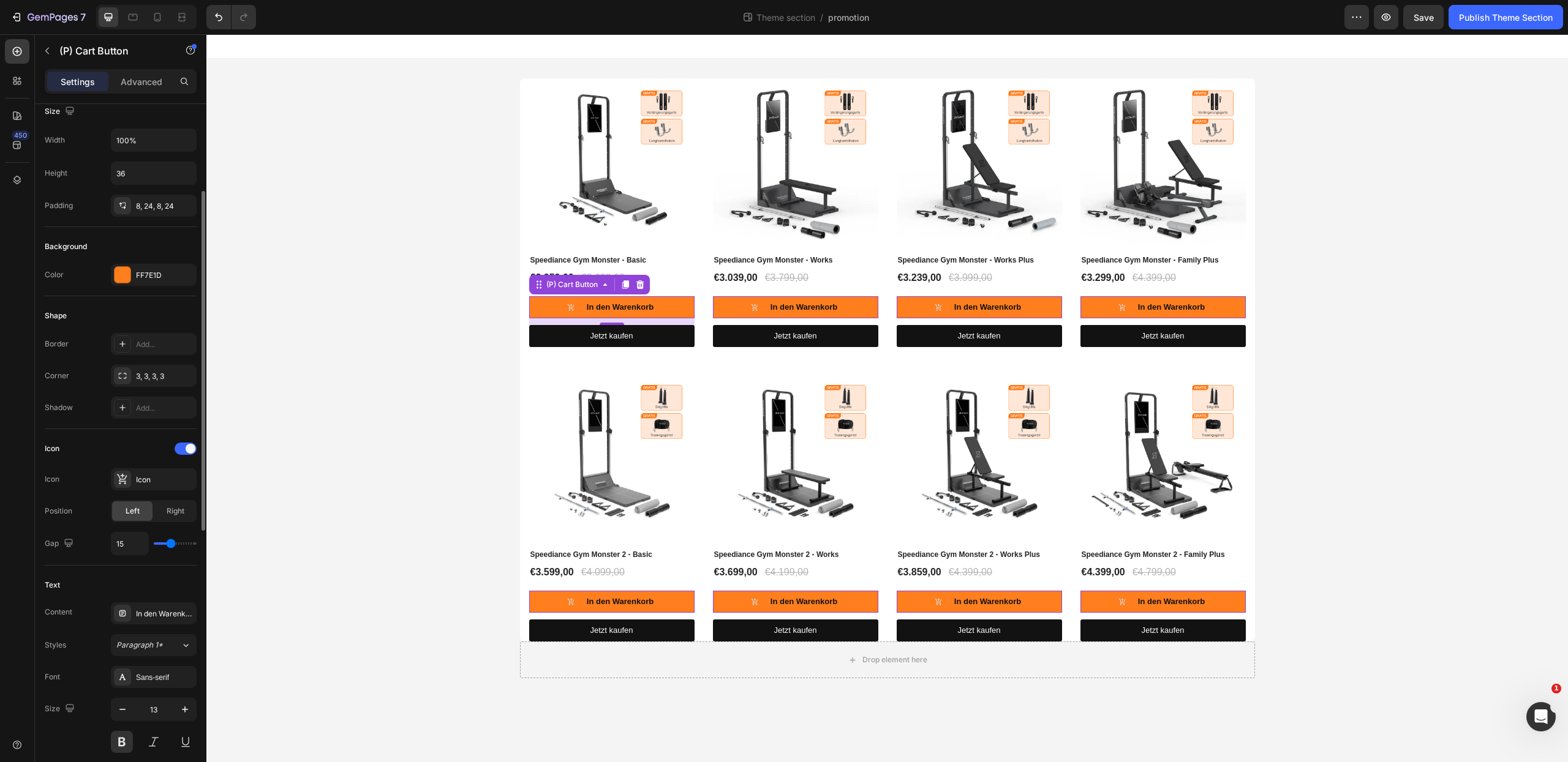
type input "13"
type input "12"
type input "11"
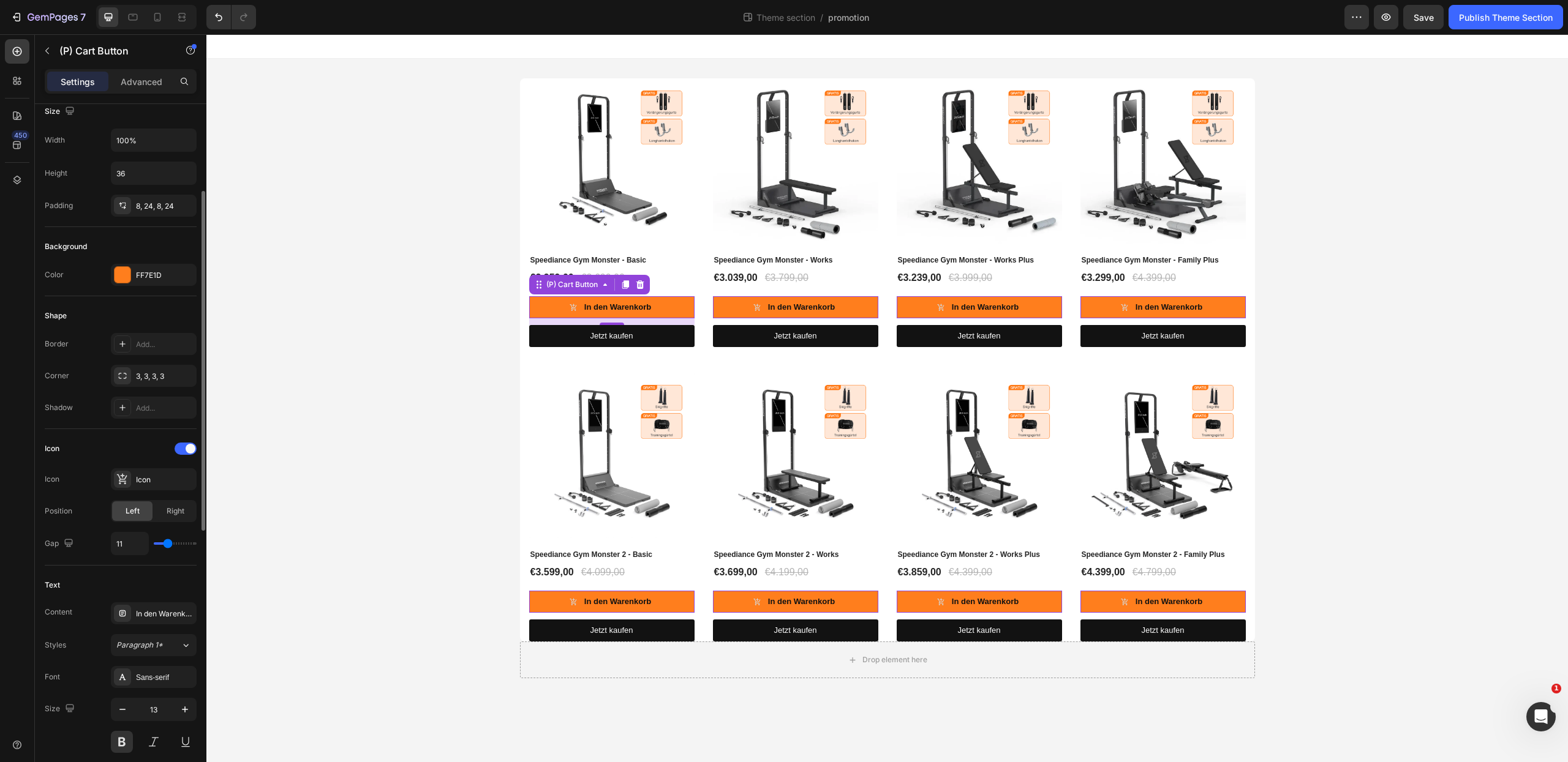
type input "10"
type input "8"
click at [165, 545] on input "range" at bounding box center [175, 543] width 43 height 2
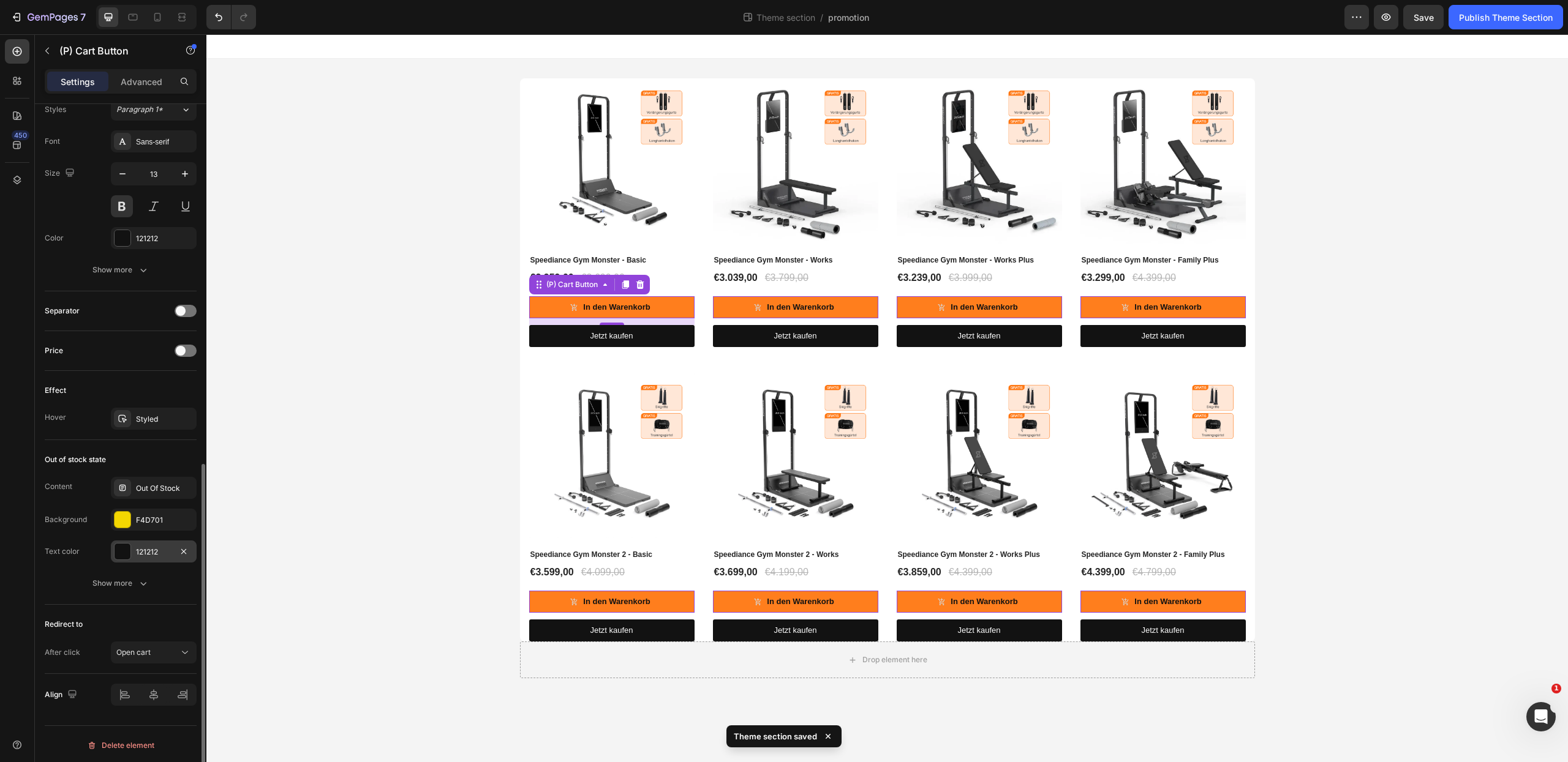
scroll to position [720, 0]
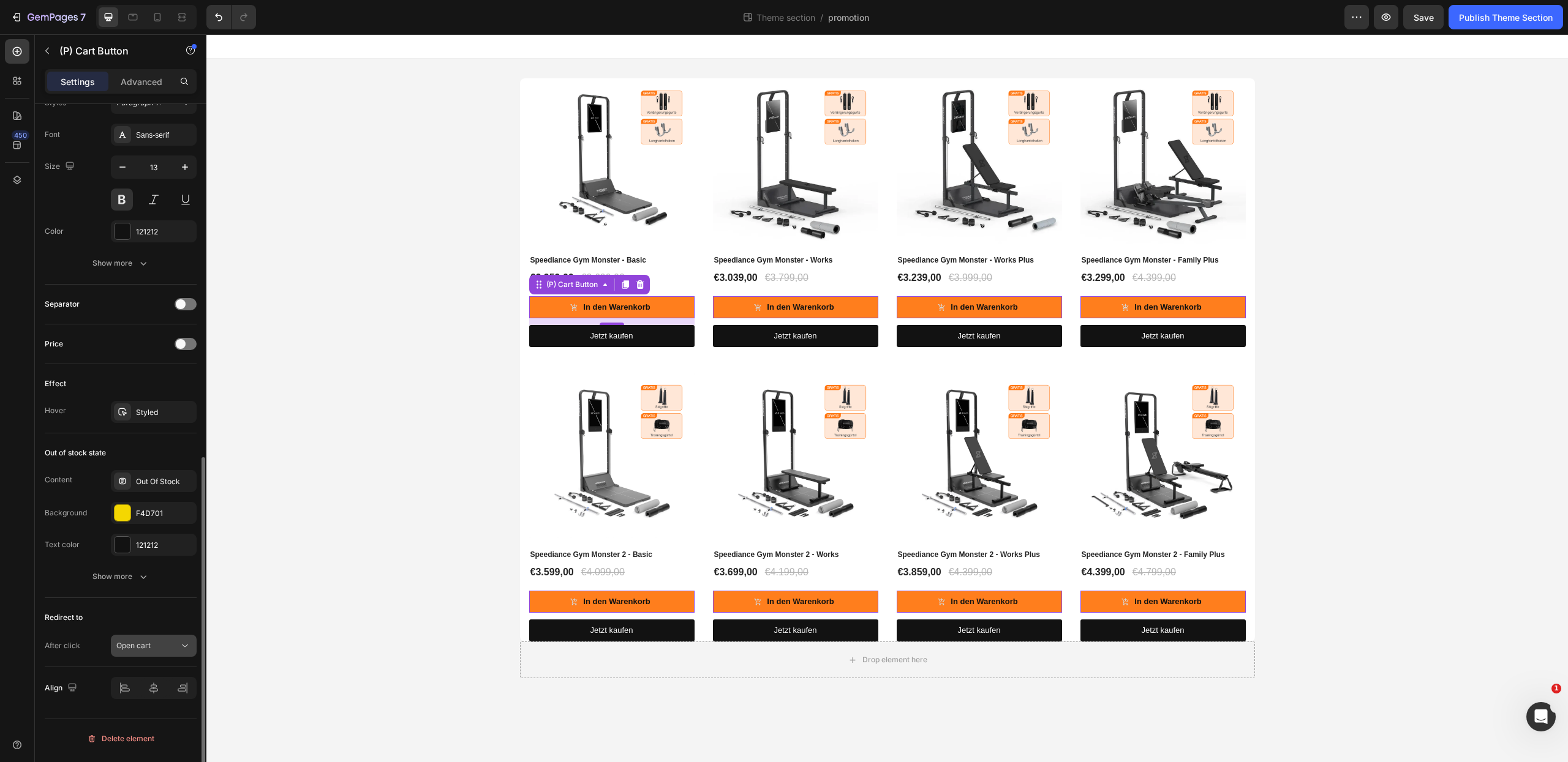
click at [160, 652] on div "Open cart" at bounding box center [148, 646] width 63 height 11
click at [55, 603] on div "Redirect to After click Open cart" at bounding box center [121, 632] width 152 height 69
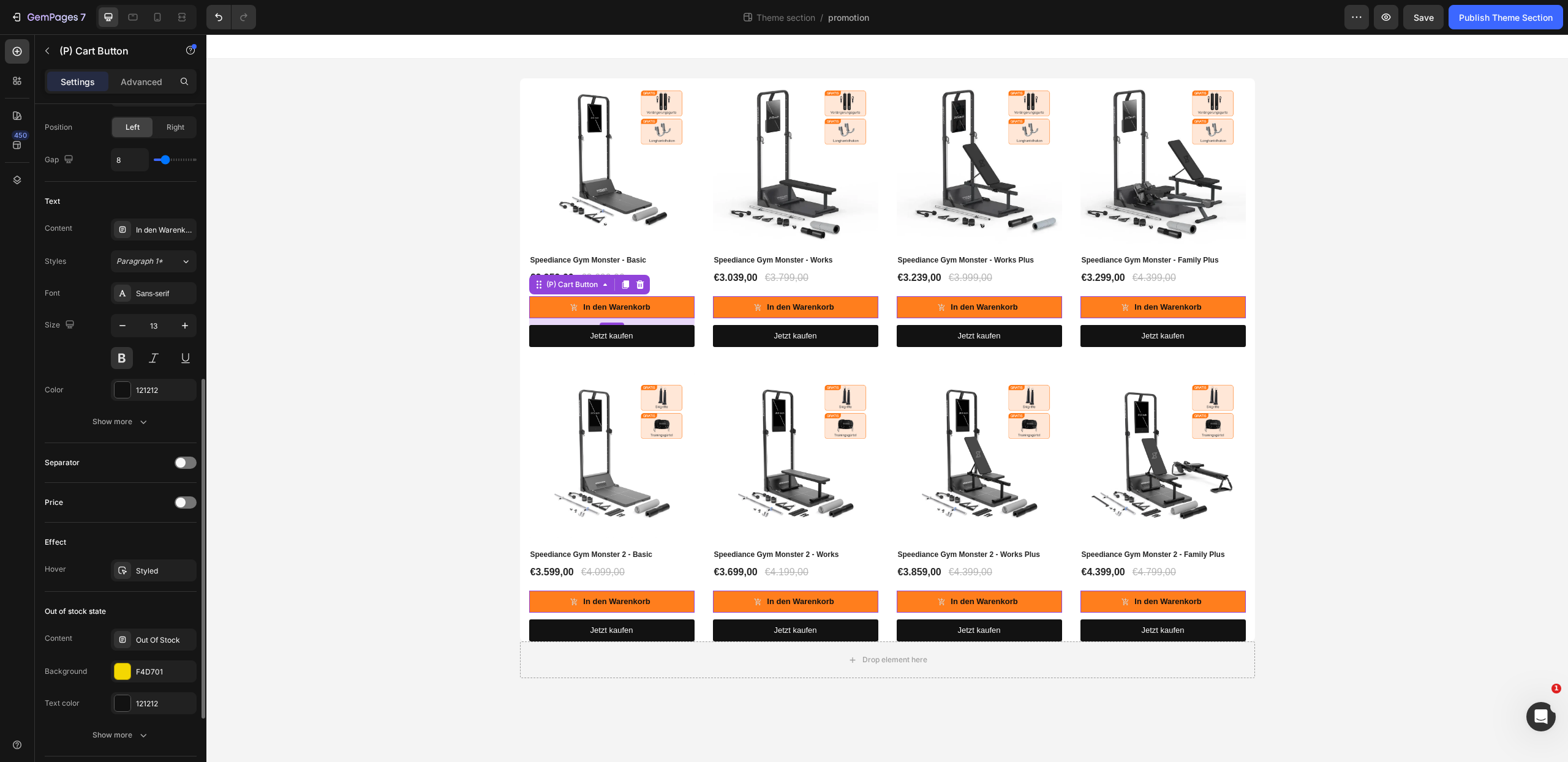
scroll to position [0, 0]
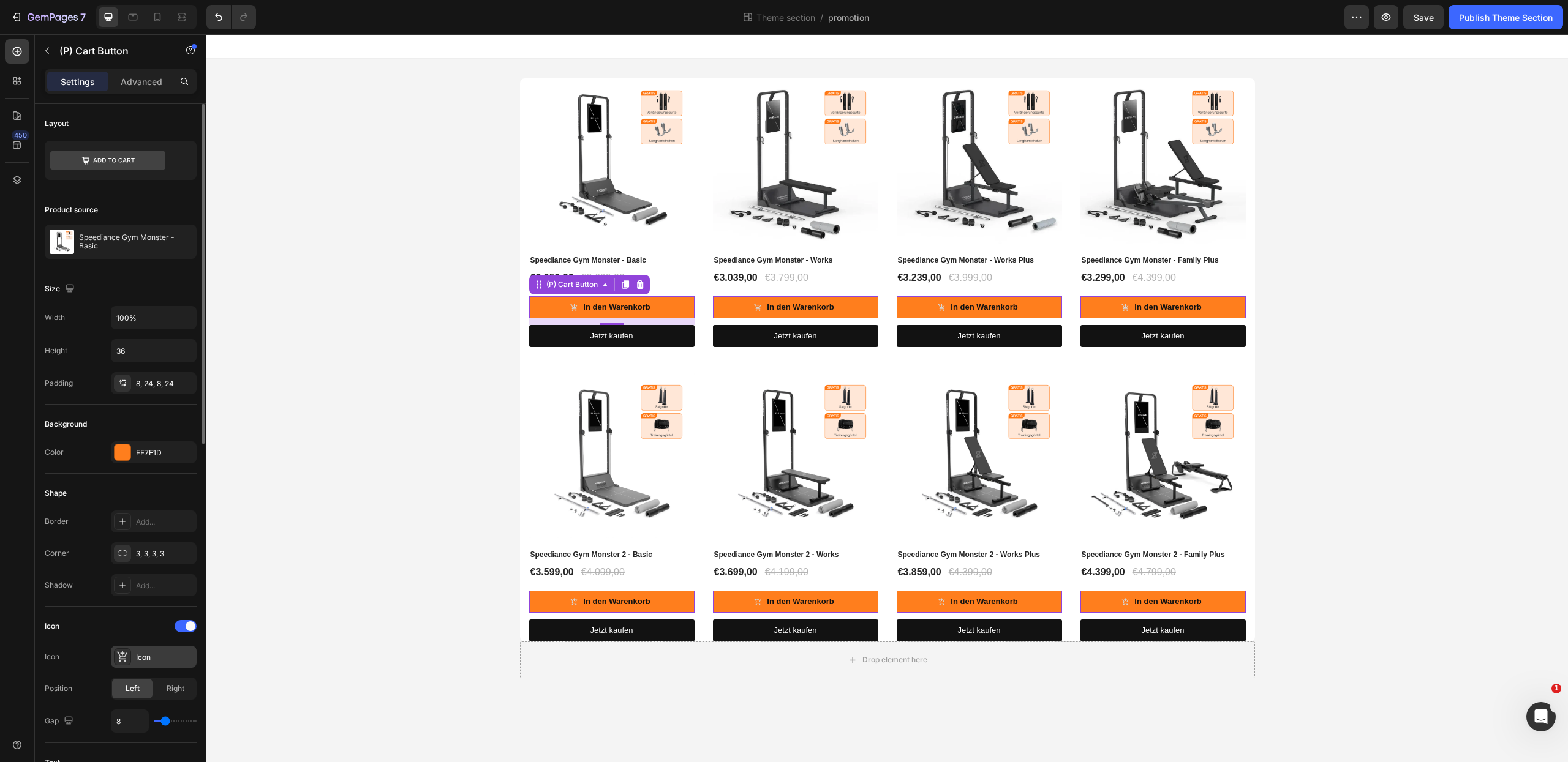
click at [149, 658] on div "Icon" at bounding box center [165, 657] width 58 height 11
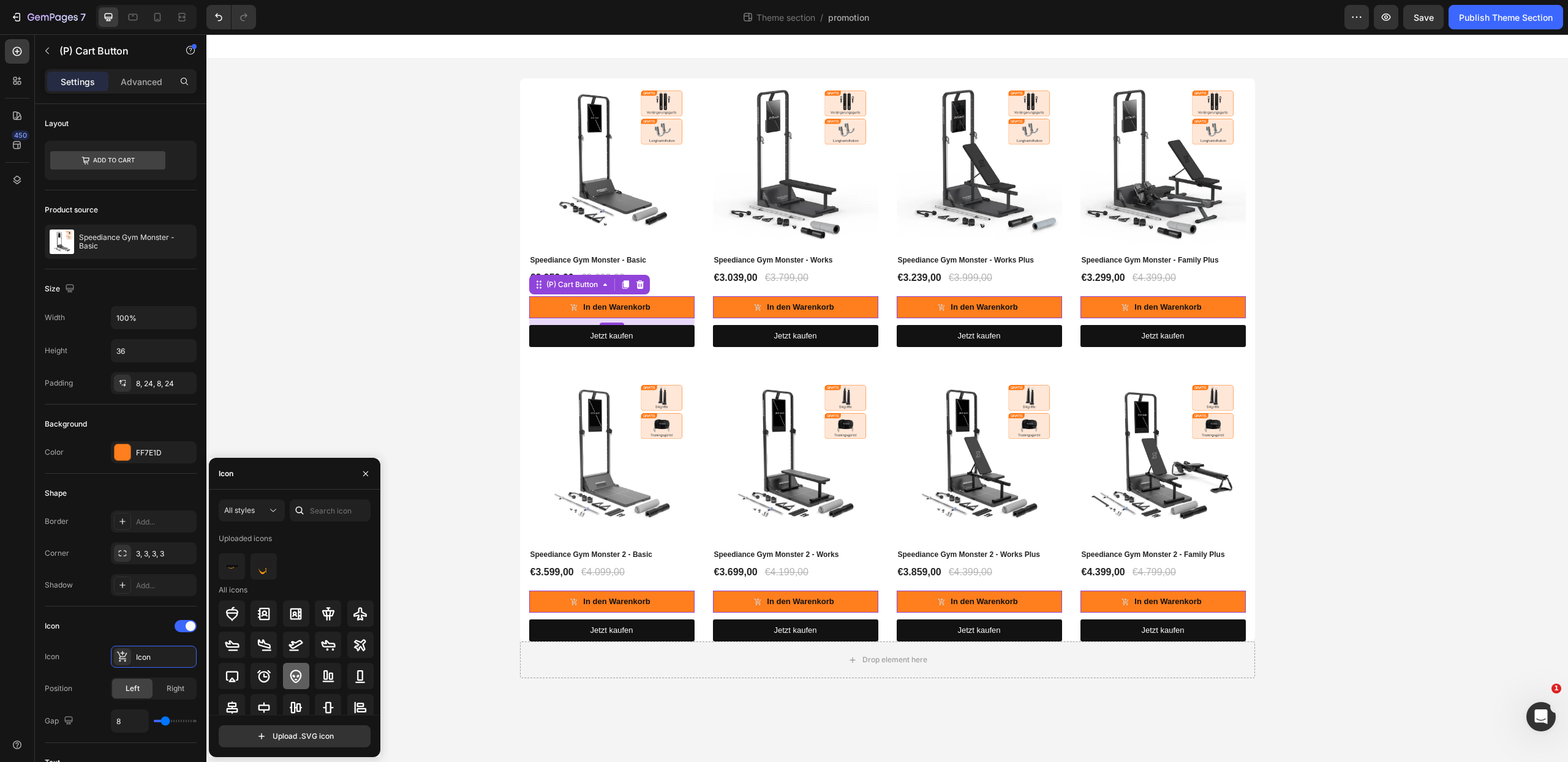
scroll to position [3, 0]
click at [317, 575] on div at bounding box center [297, 566] width 155 height 26
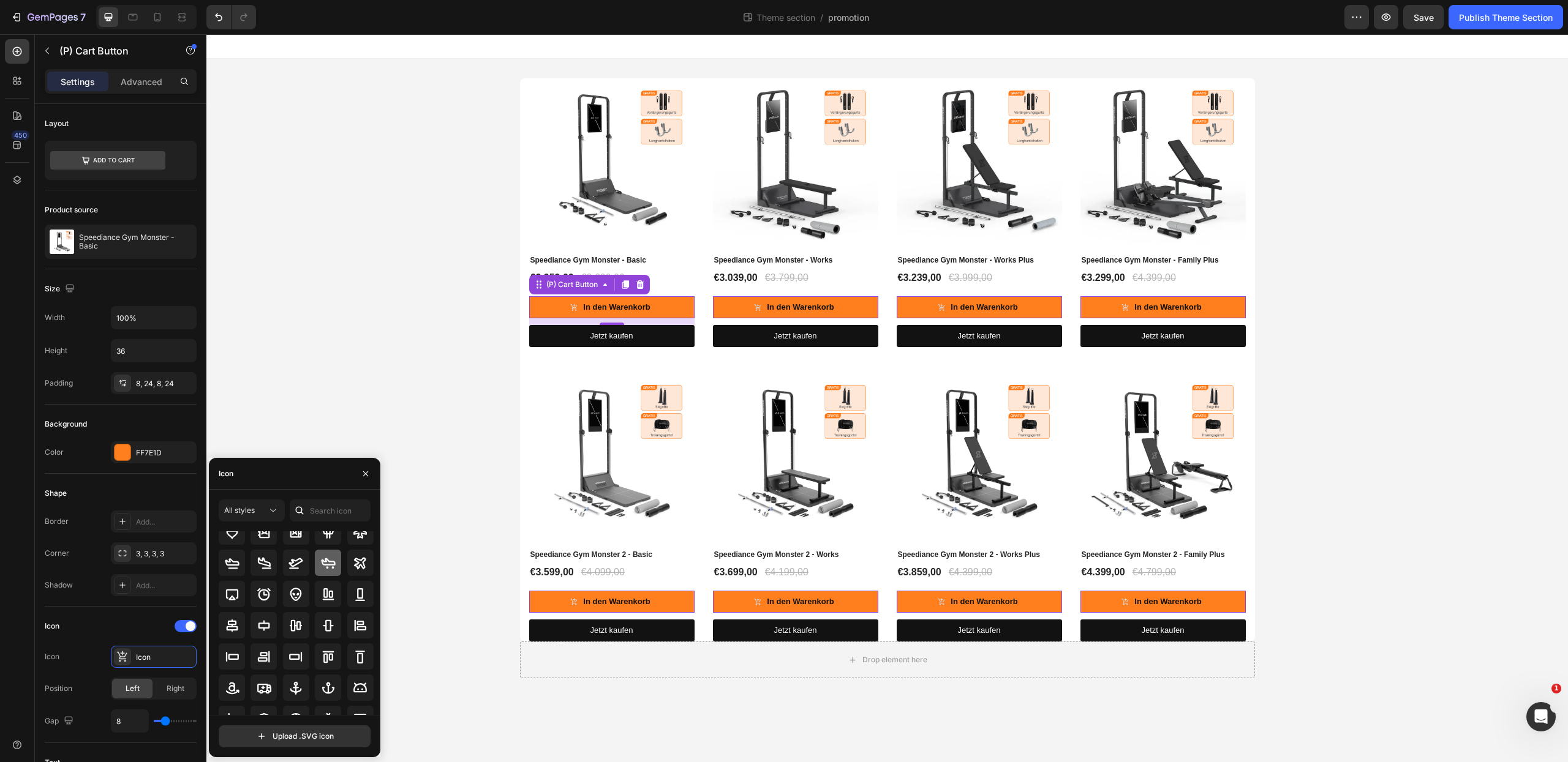
scroll to position [0, 0]
click at [329, 502] on input "text" at bounding box center [329, 510] width 81 height 22
click at [248, 515] on span "All styles" at bounding box center [239, 510] width 31 height 9
click at [328, 515] on input "text" at bounding box center [329, 510] width 81 height 22
type input "cart"
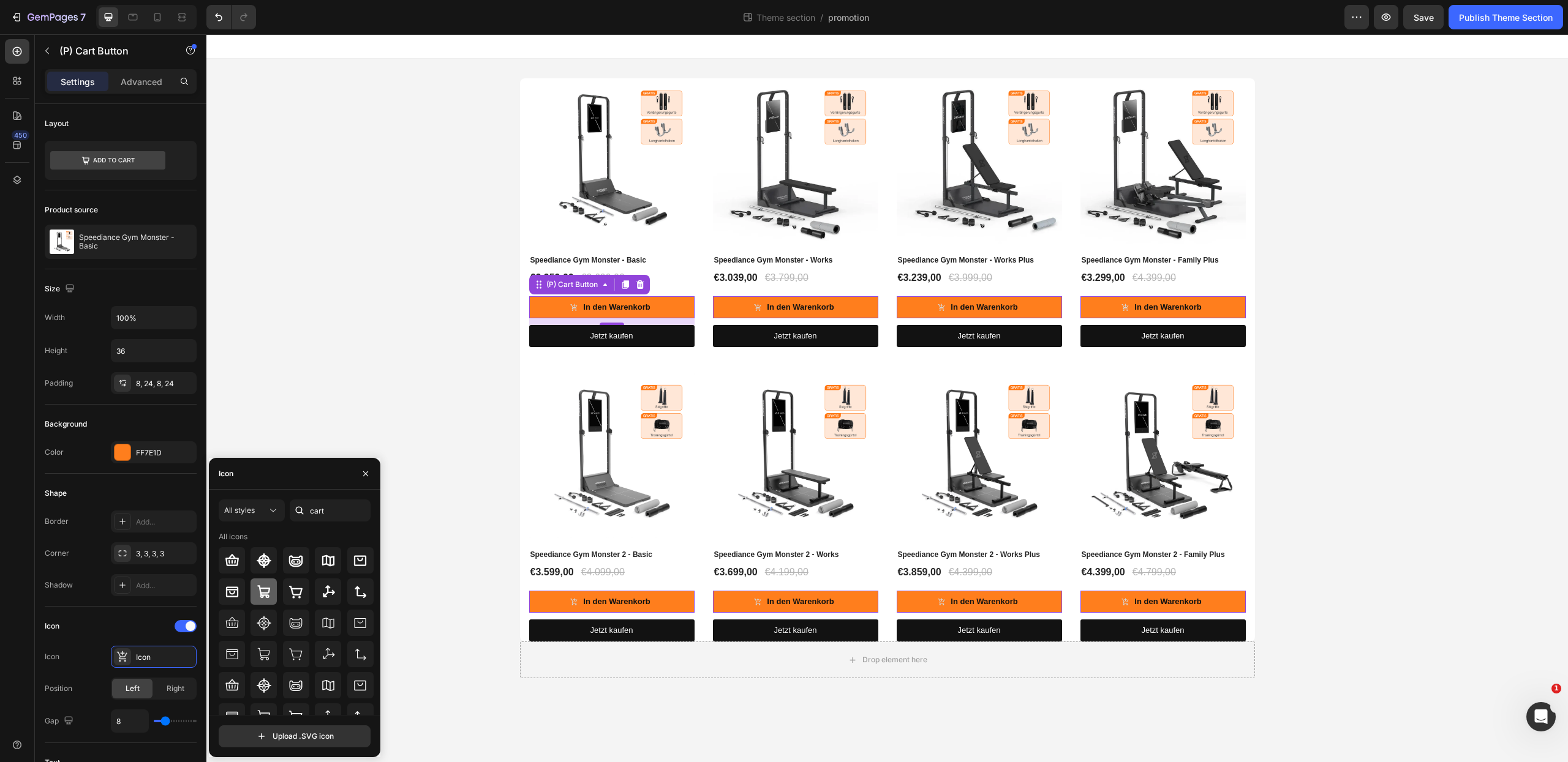
click at [264, 594] on icon at bounding box center [264, 592] width 15 height 15
click at [289, 593] on icon at bounding box center [296, 592] width 15 height 15
click at [257, 593] on icon at bounding box center [264, 592] width 15 height 15
click at [259, 654] on icon at bounding box center [264, 654] width 15 height 15
click at [266, 588] on icon at bounding box center [264, 592] width 13 height 13
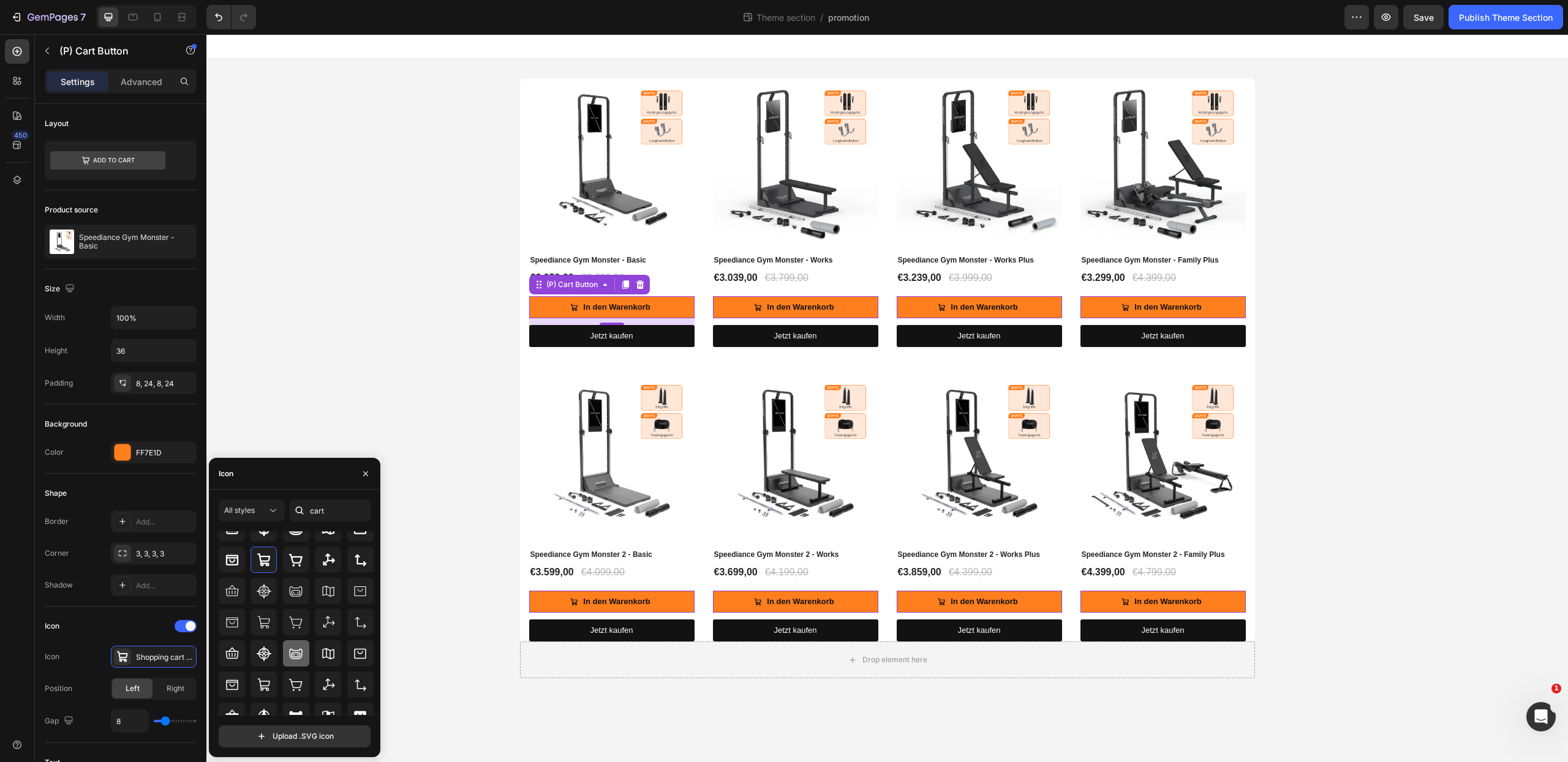
scroll to position [33, 0]
click at [262, 679] on icon at bounding box center [264, 684] width 15 height 15
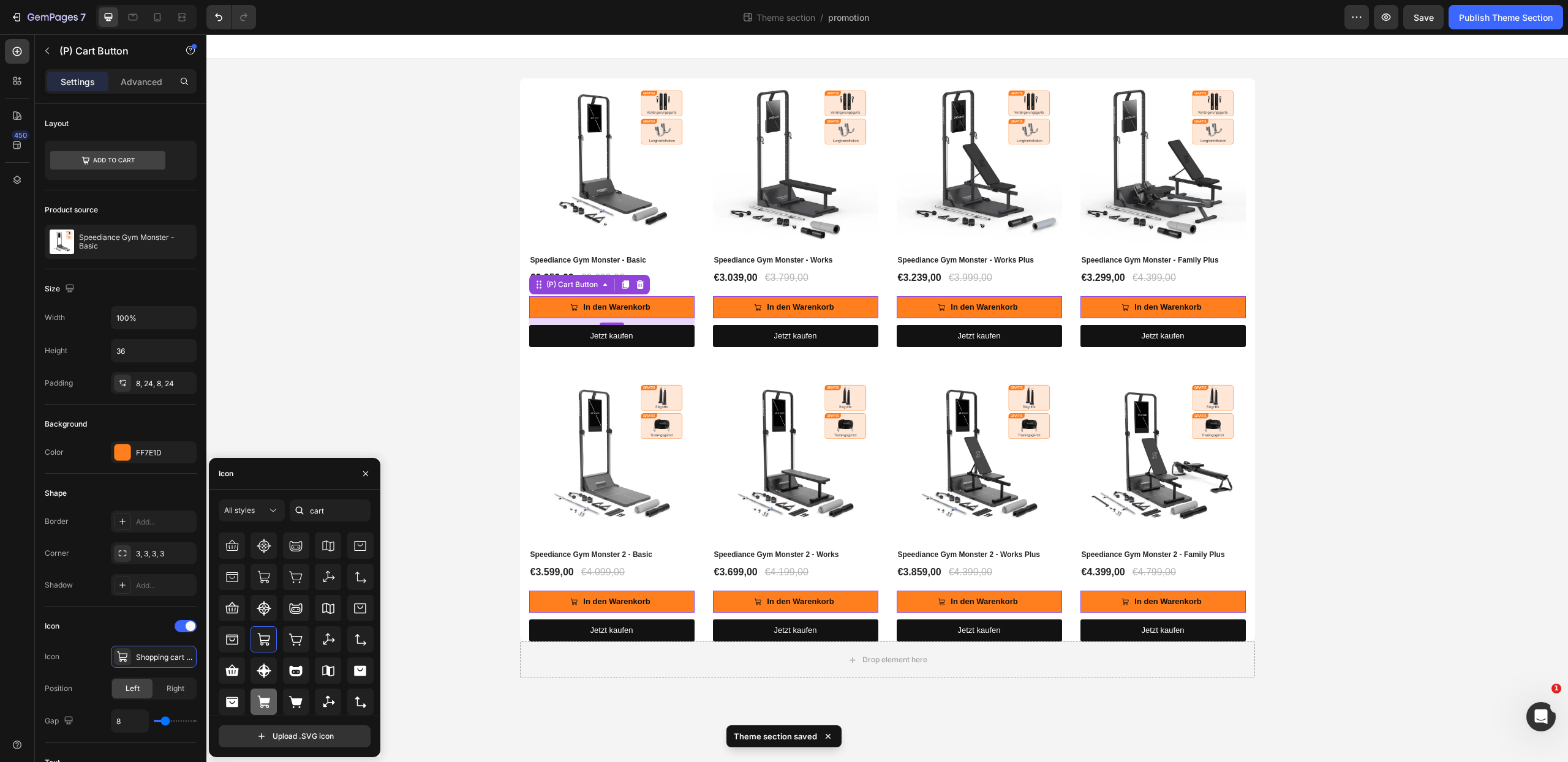
click at [267, 700] on icon at bounding box center [263, 701] width 12 height 12
click at [297, 699] on icon at bounding box center [295, 702] width 14 height 12
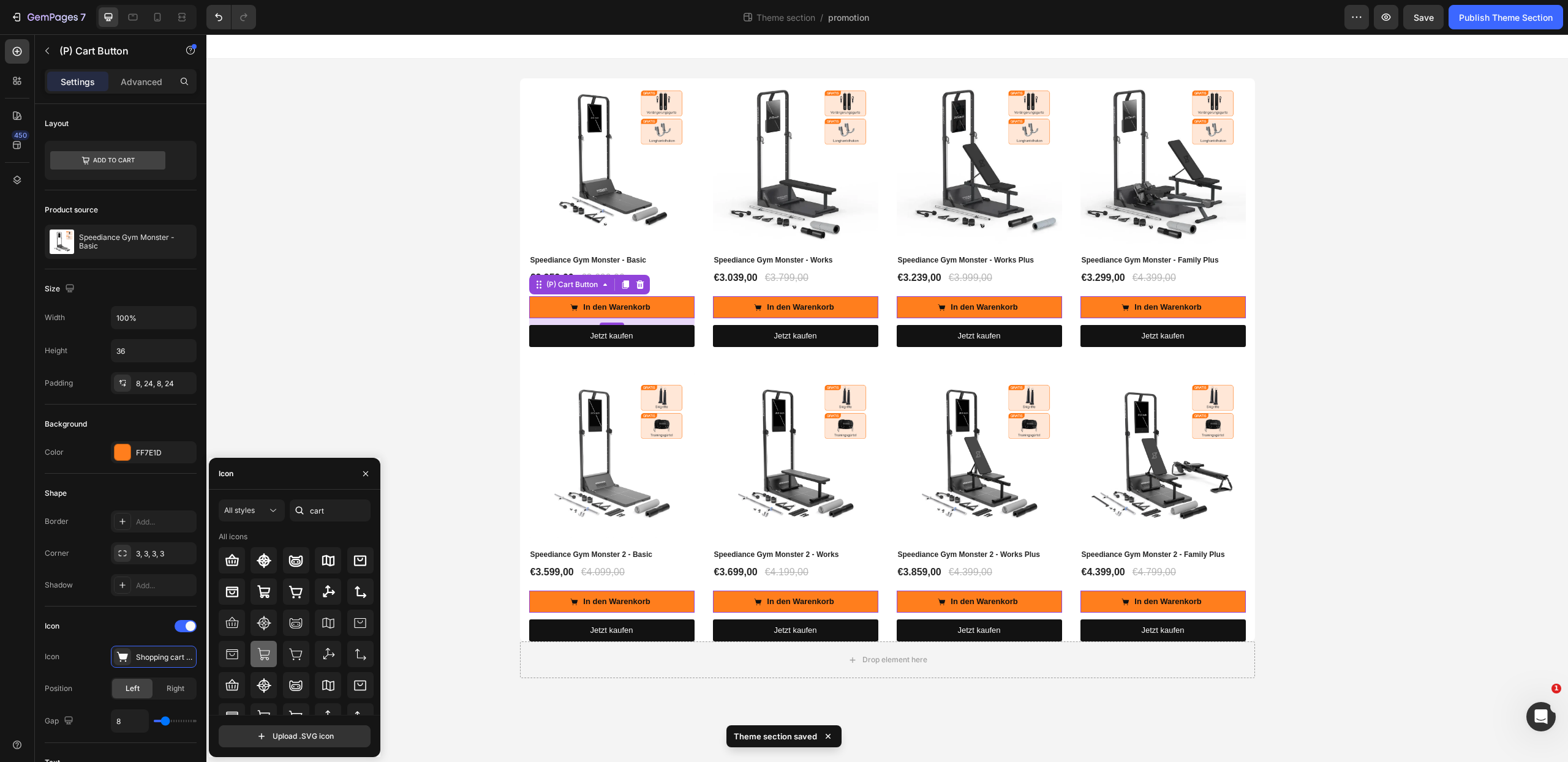
click at [264, 657] on icon at bounding box center [264, 654] width 12 height 12
click at [273, 586] on div at bounding box center [263, 592] width 26 height 26
click at [1348, 322] on div "(P) Images Speediance Gym Monster - Basic (P) Title €2.959,00 (P) Price (P) Pri…" at bounding box center [887, 379] width 1362 height 600
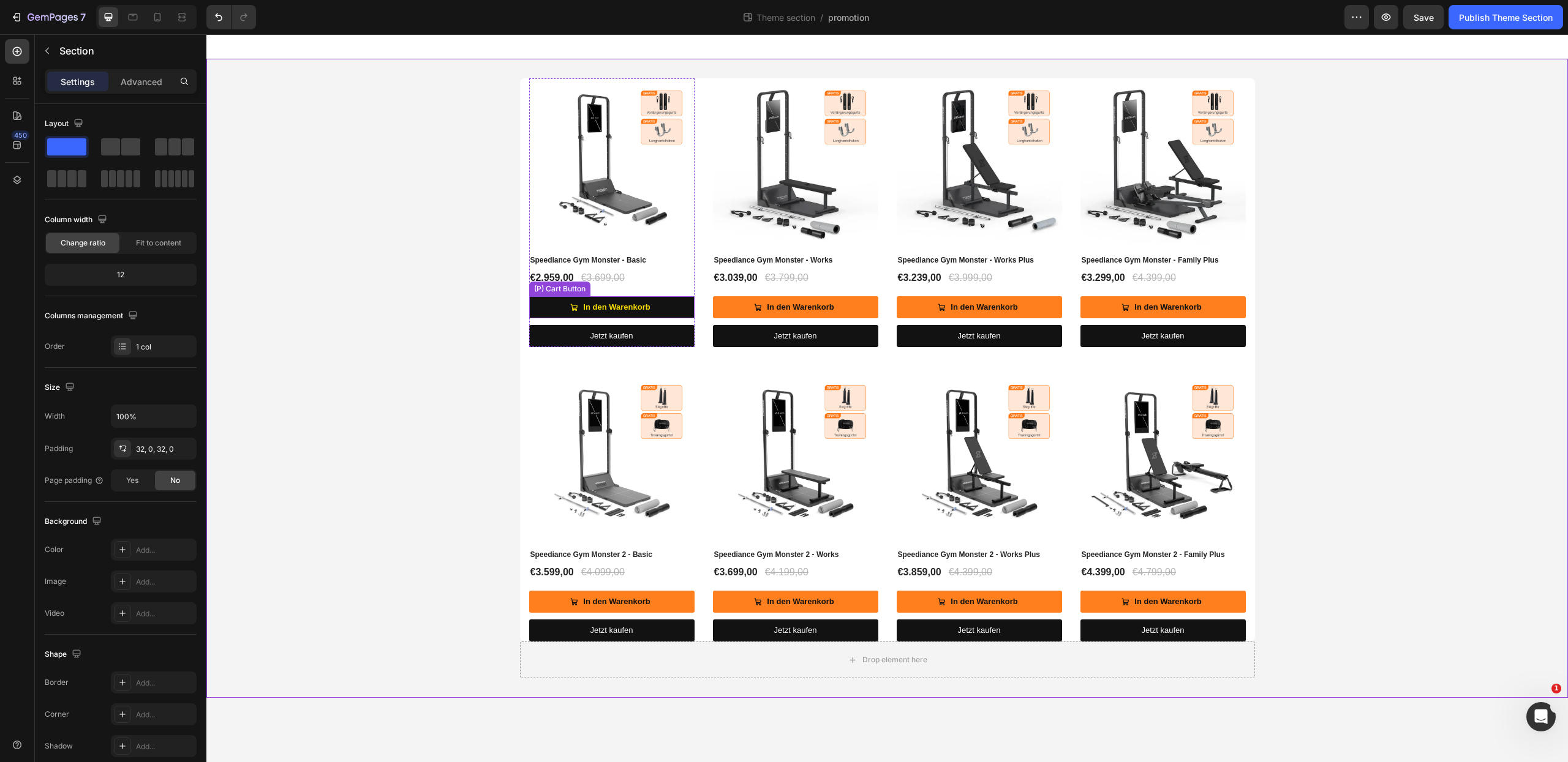
click at [575, 300] on span "In den Warenkorb" at bounding box center [574, 307] width 8 height 14
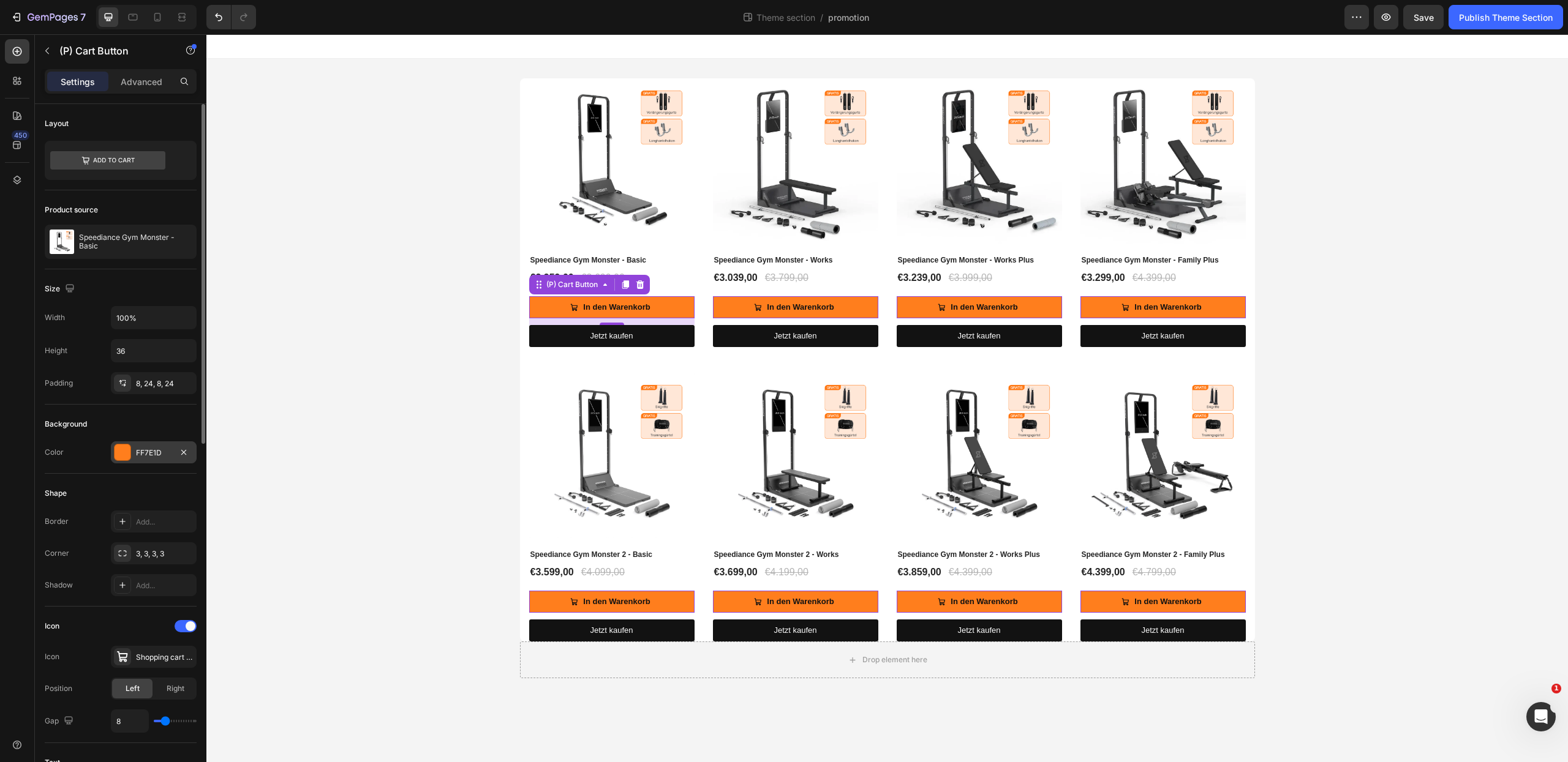
click at [156, 457] on div "FF7E1D" at bounding box center [154, 453] width 36 height 11
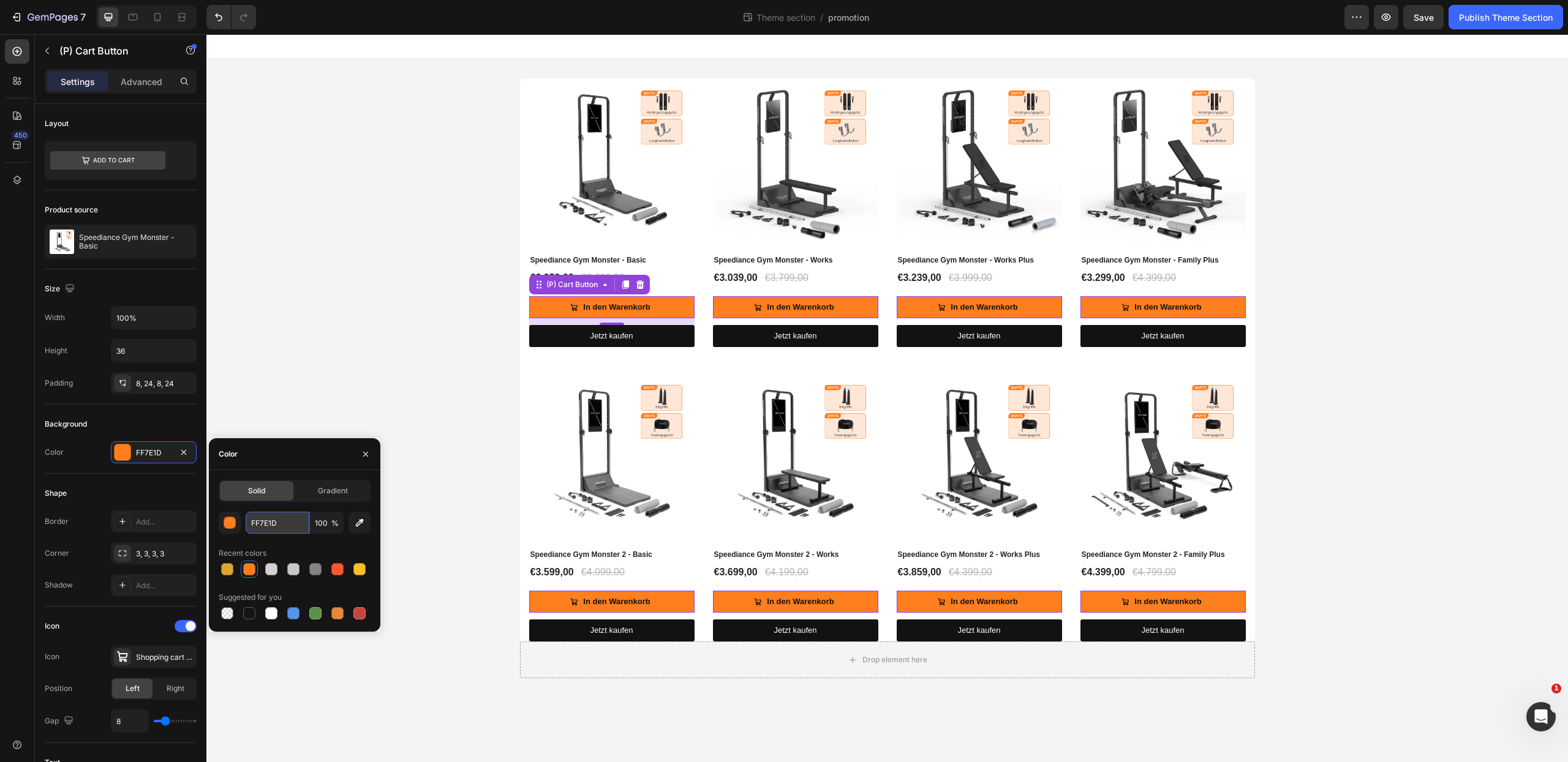
click at [278, 523] on input "FF7E1D" at bounding box center [277, 522] width 63 height 22
paste input "dfa533"
type input "dfa533"
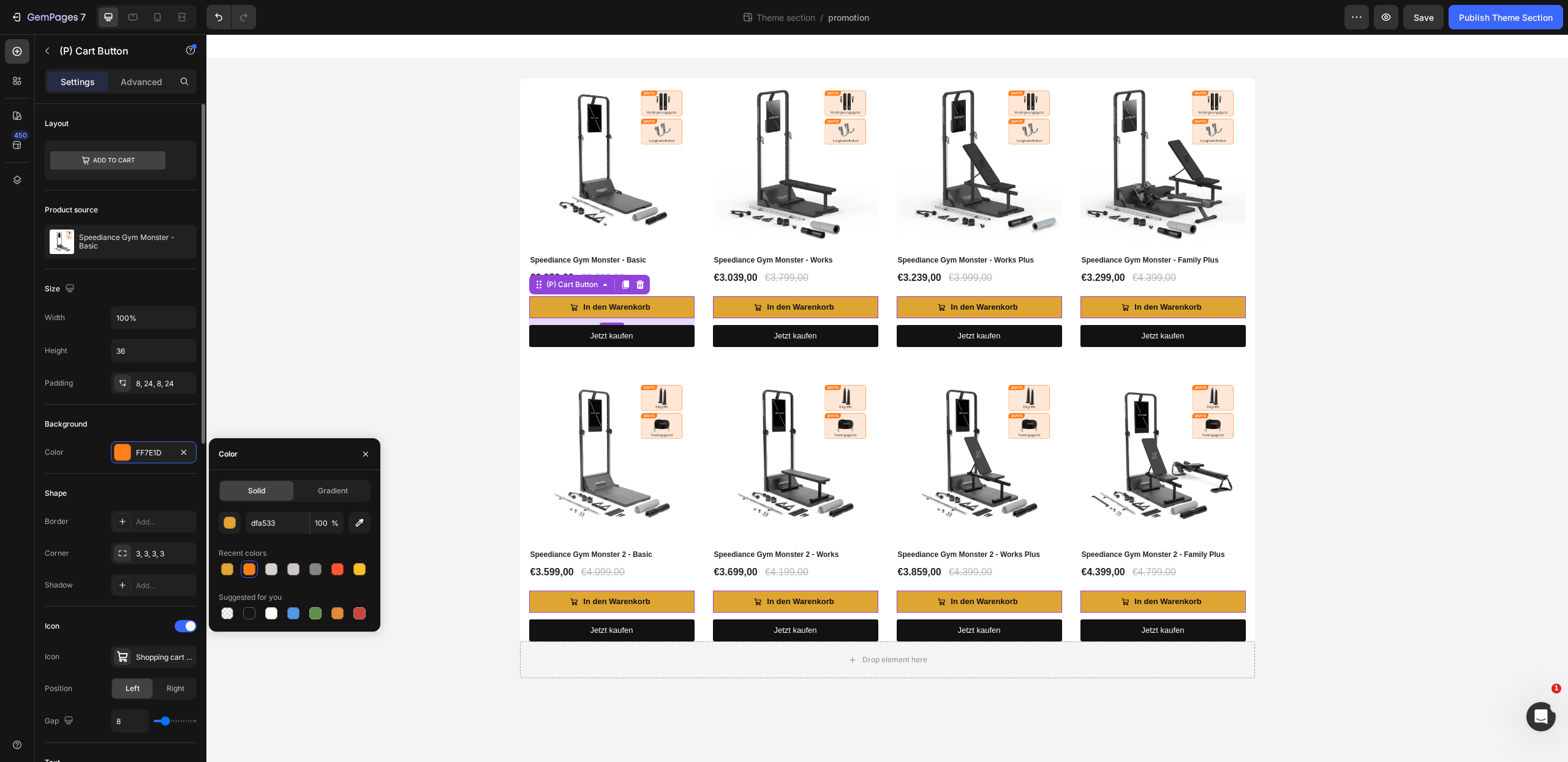
click at [160, 423] on div "Background" at bounding box center [121, 424] width 152 height 19
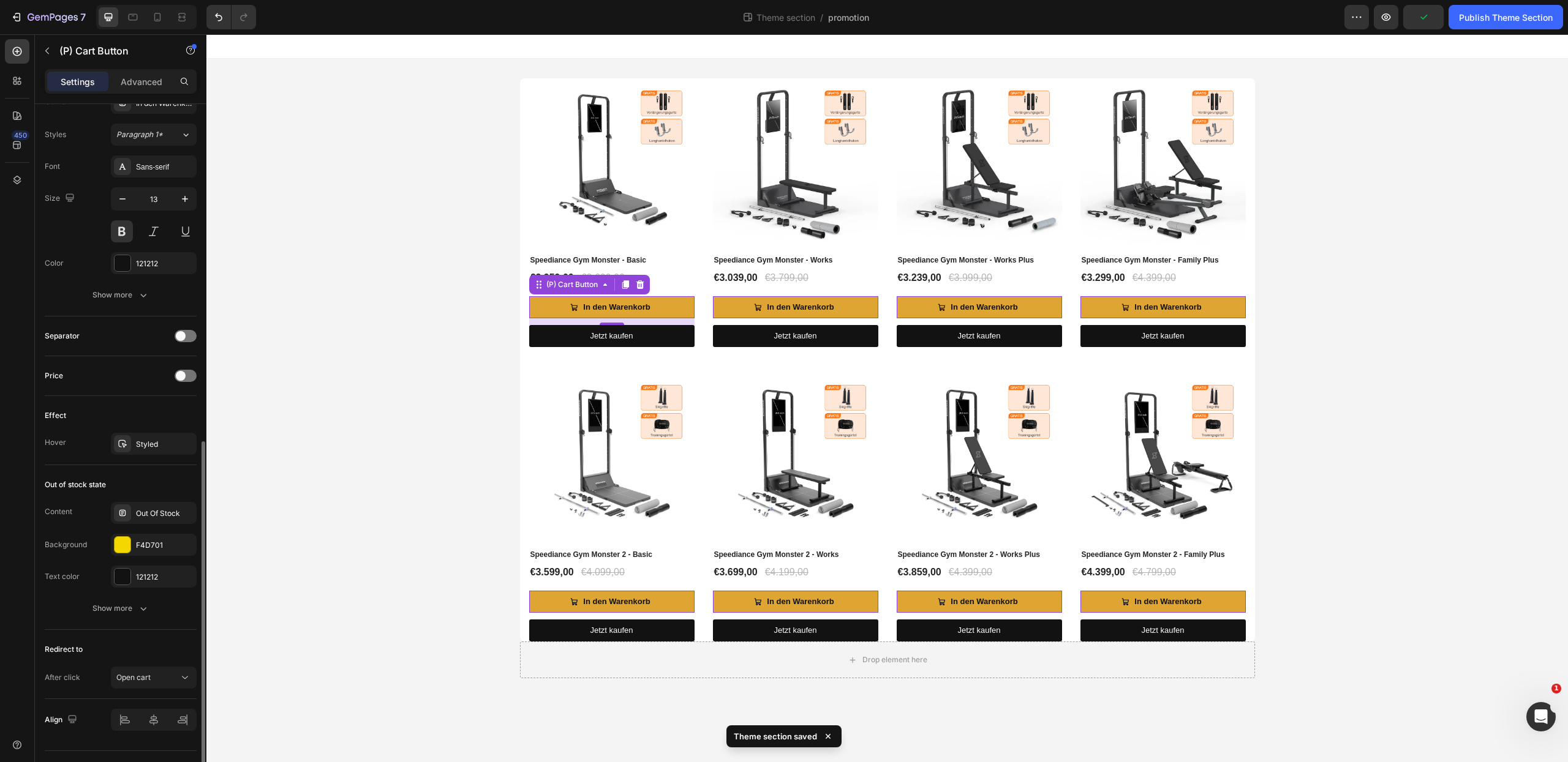
scroll to position [720, 0]
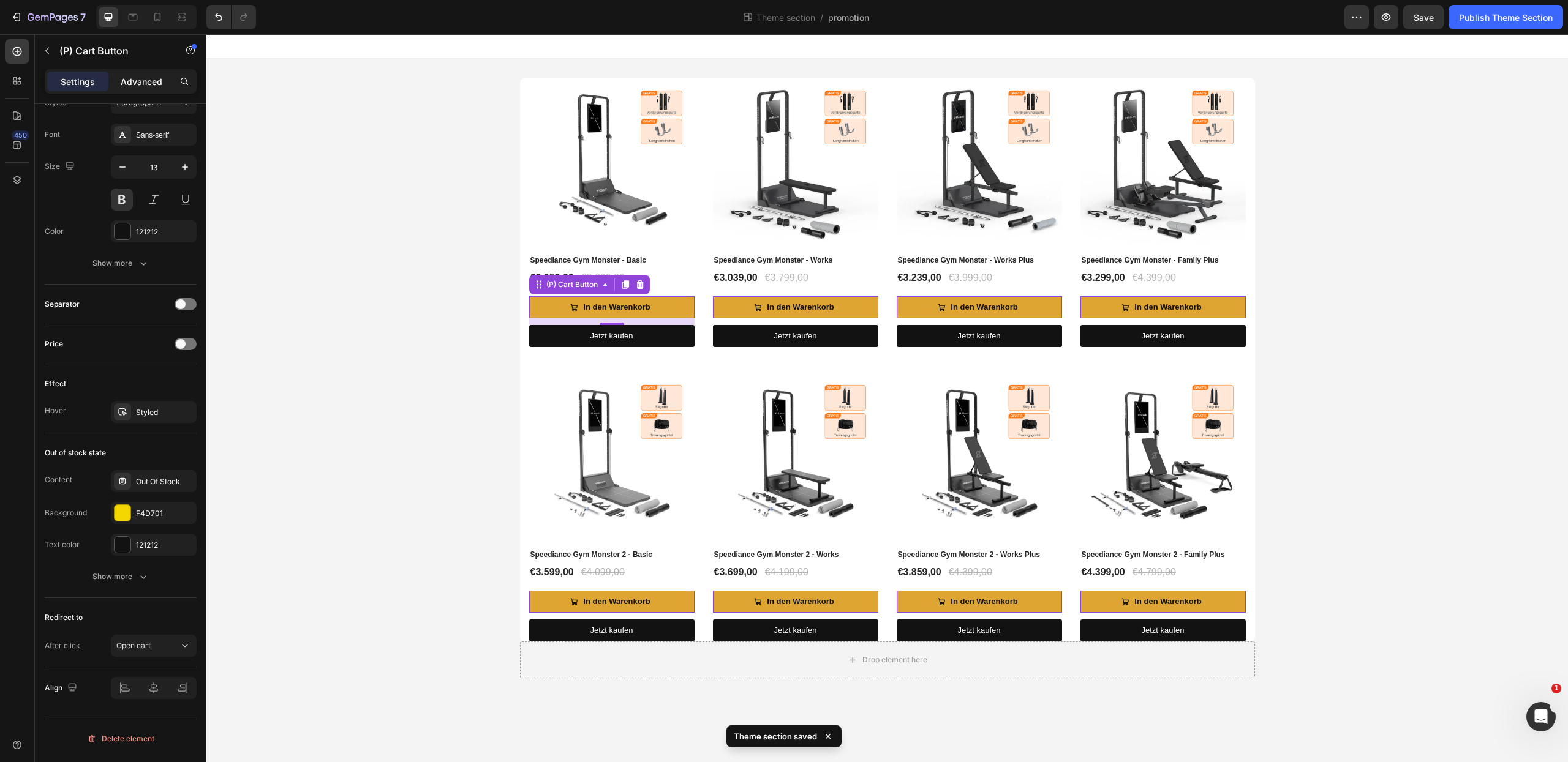
click at [163, 86] on div "Advanced" at bounding box center [141, 81] width 61 height 19
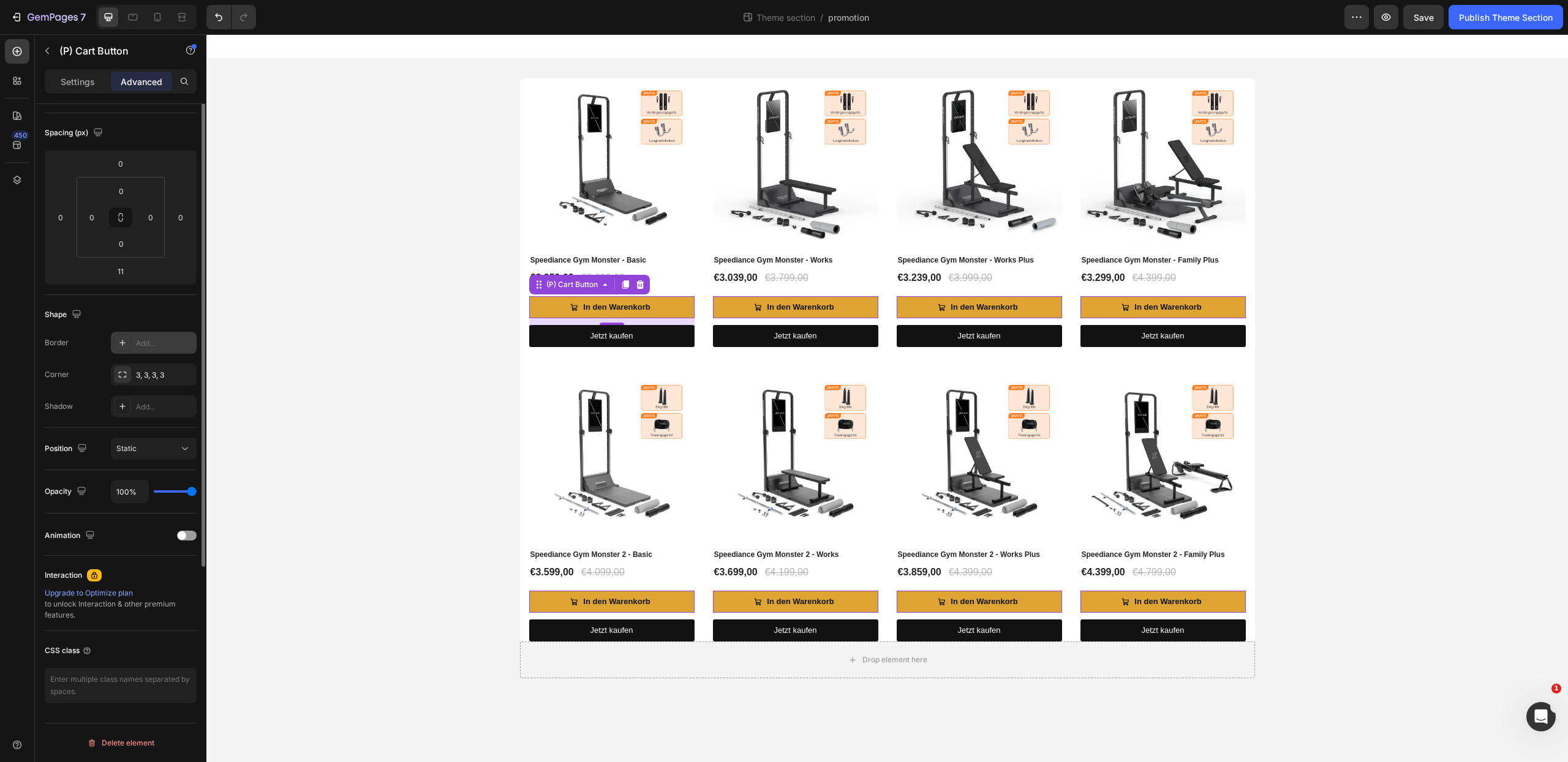
scroll to position [0, 0]
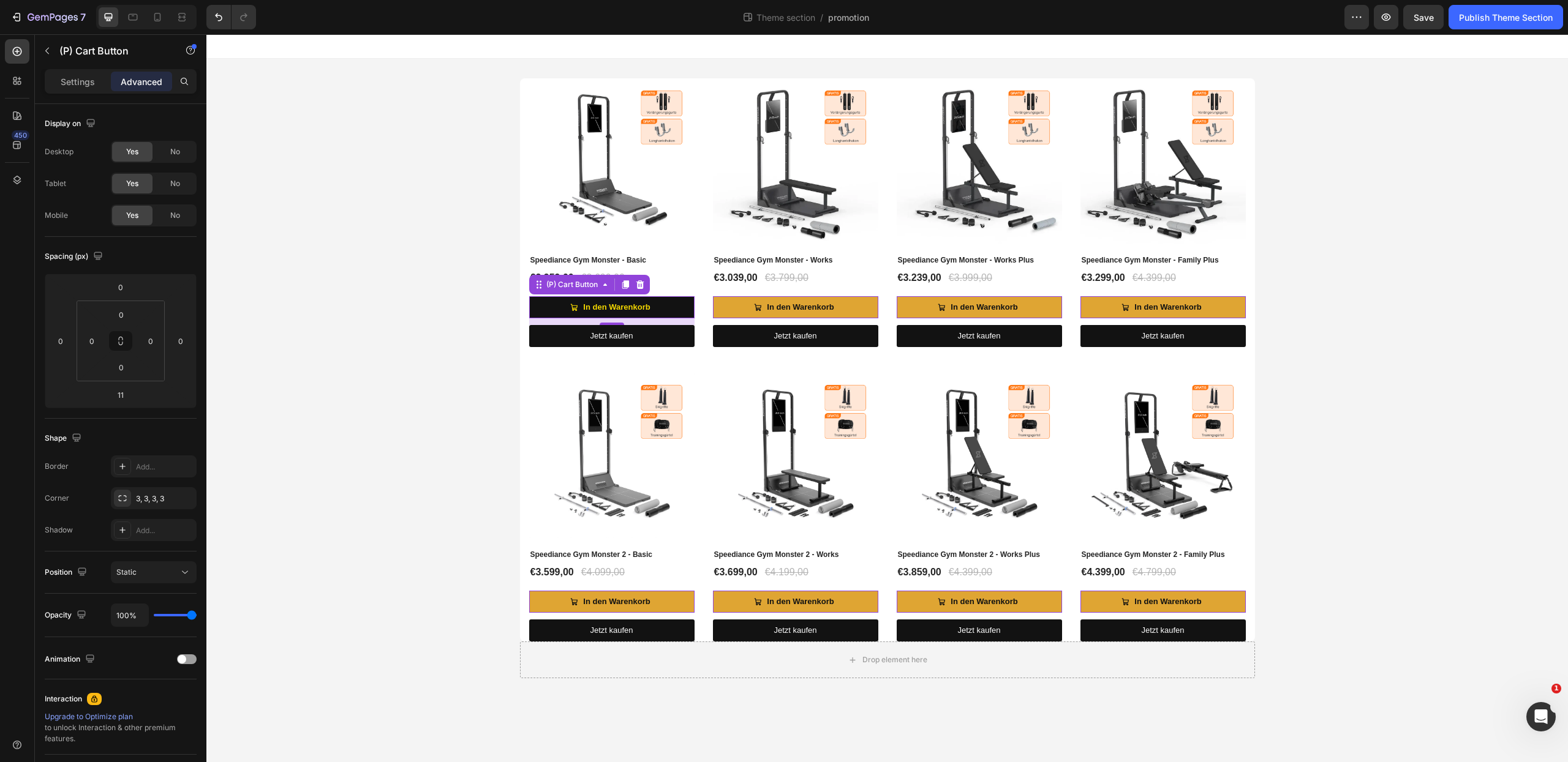
click at [671, 304] on button "In den Warenkorb" at bounding box center [612, 307] width 165 height 22
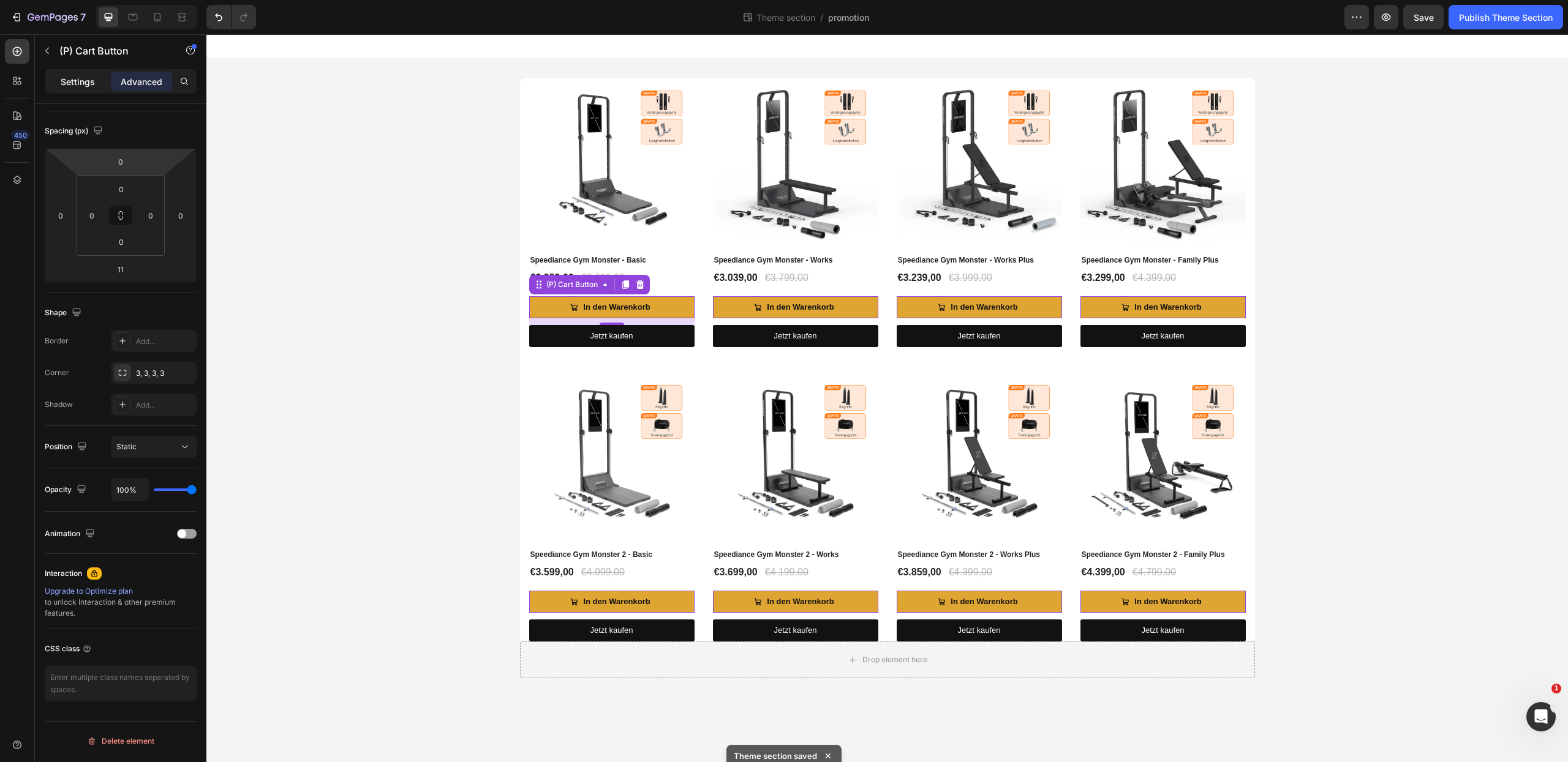
click at [89, 79] on p "Settings" at bounding box center [78, 82] width 34 height 13
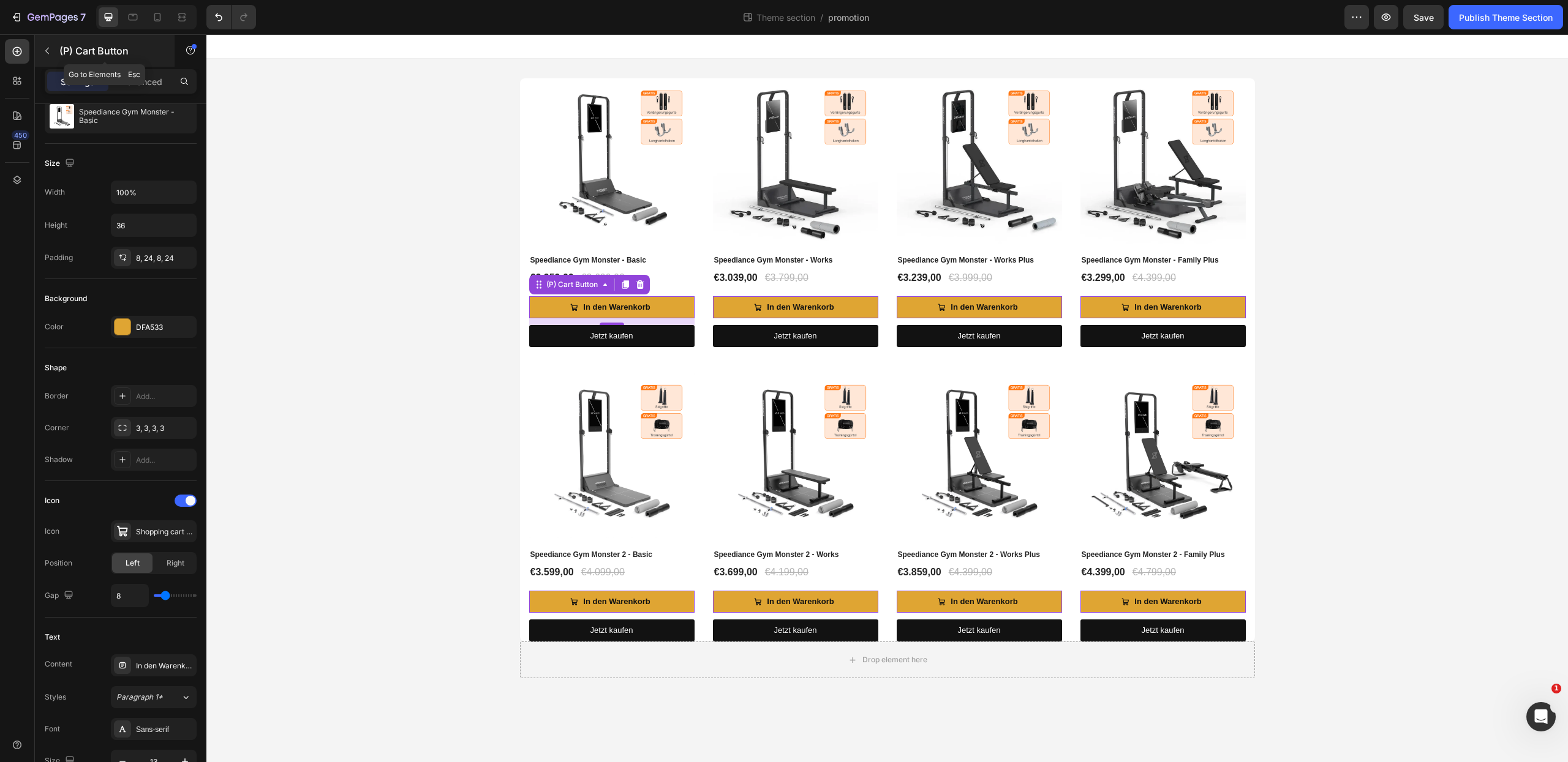
click at [54, 50] on button "button" at bounding box center [46, 51] width 19 height 19
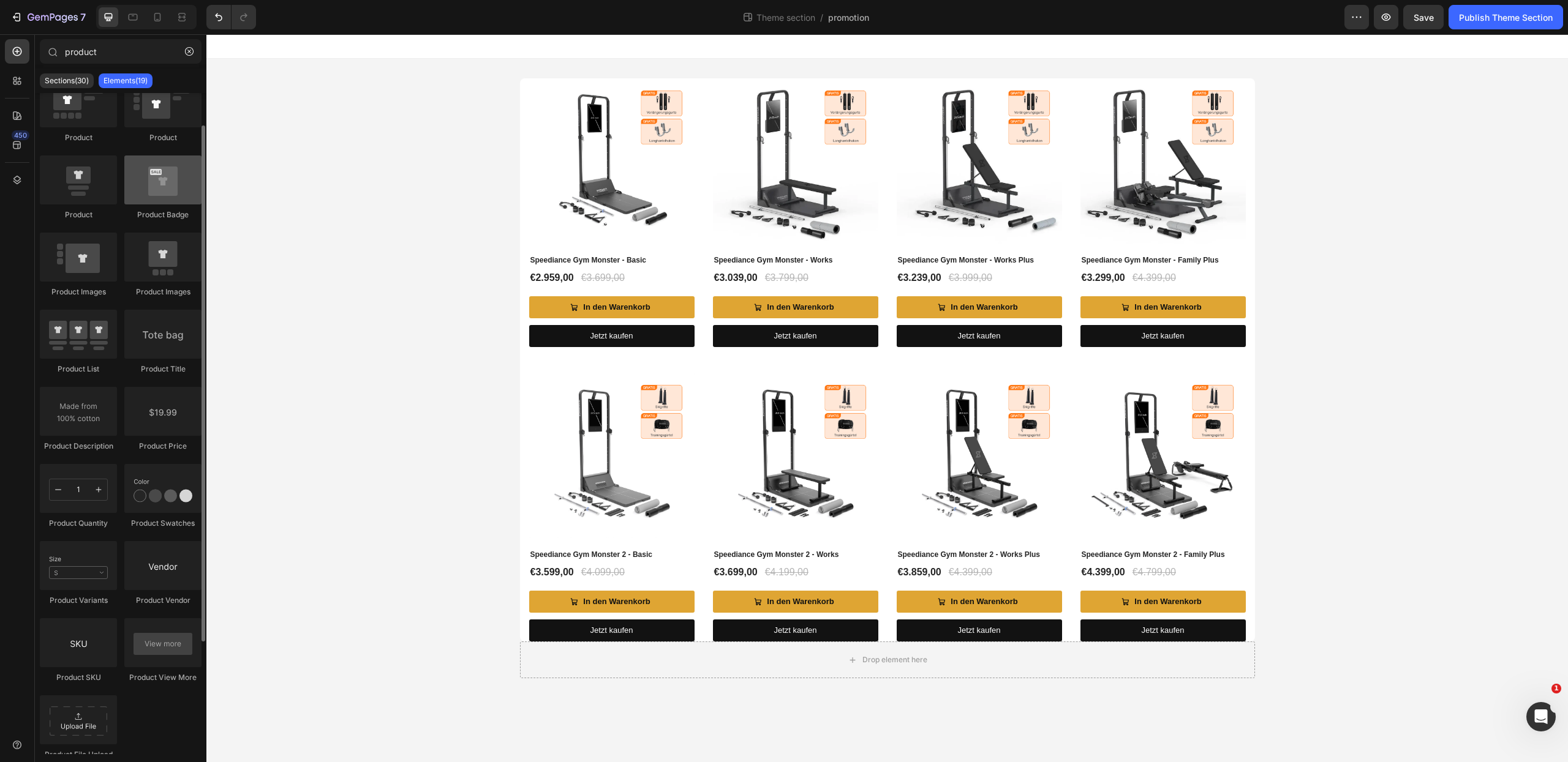
scroll to position [0, 0]
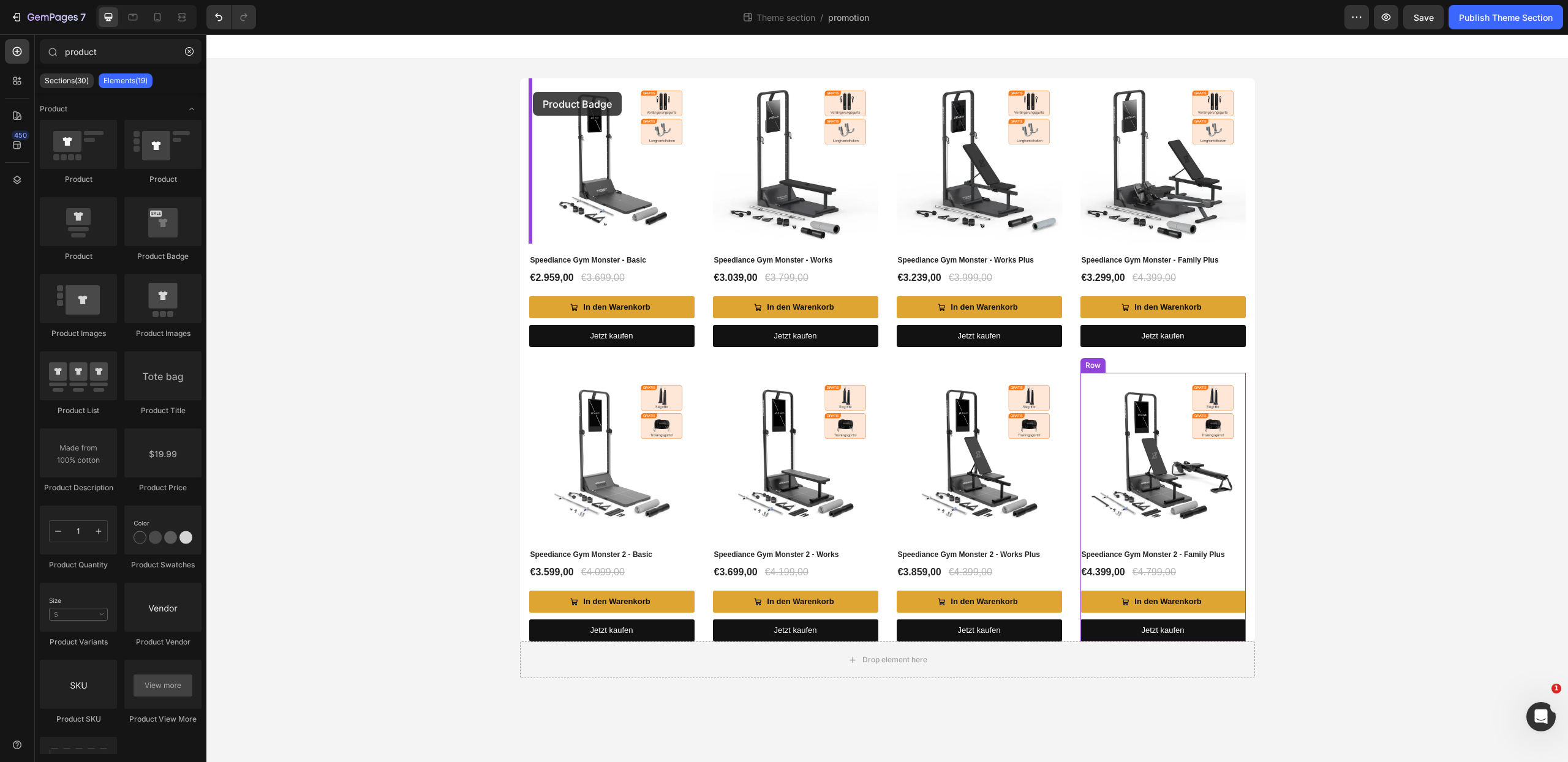
drag, startPoint x: 369, startPoint y: 254, endPoint x: 533, endPoint y: 92, distance: 230.5
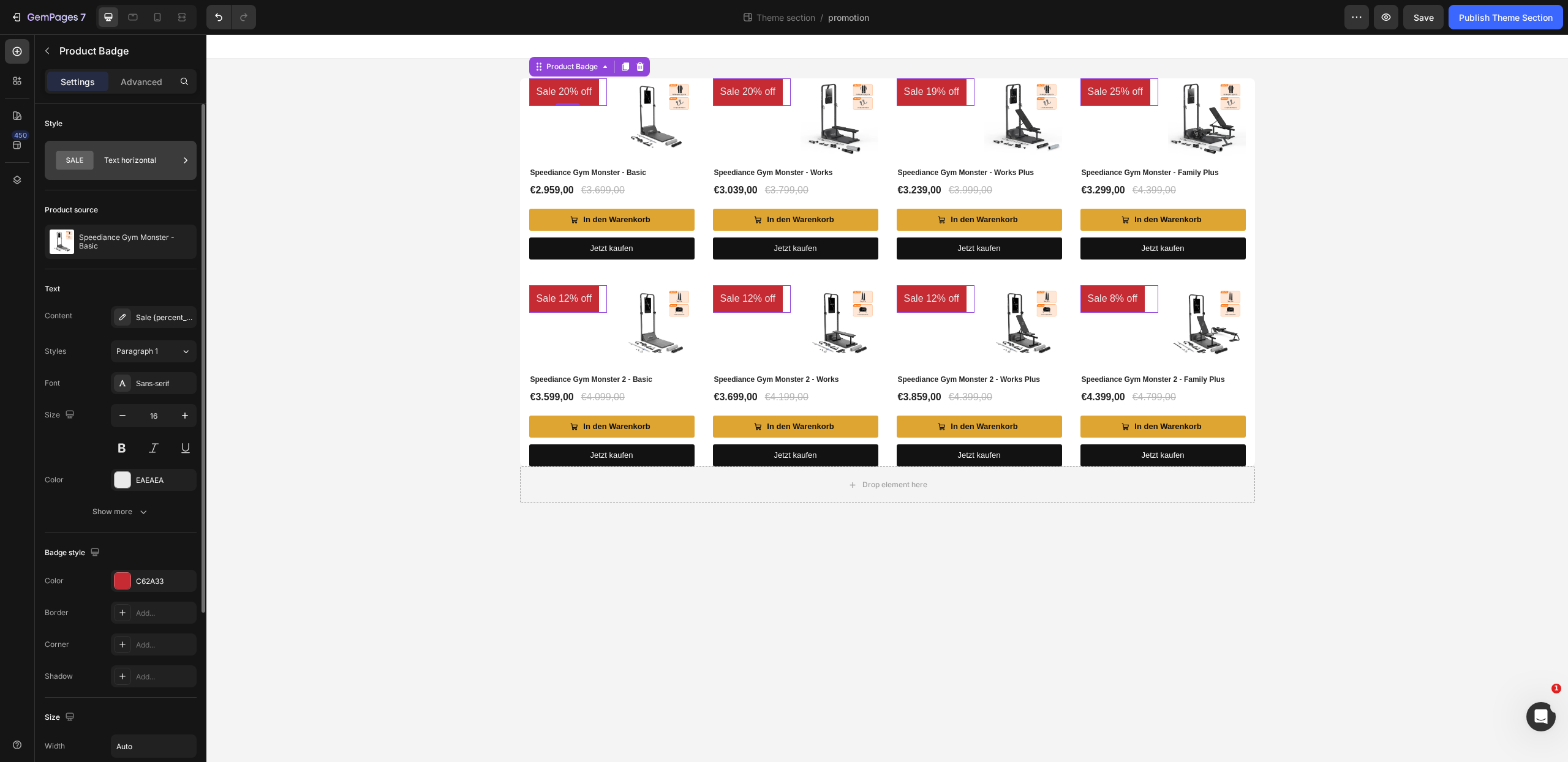
click at [143, 163] on div "Text horizontal" at bounding box center [141, 160] width 75 height 29
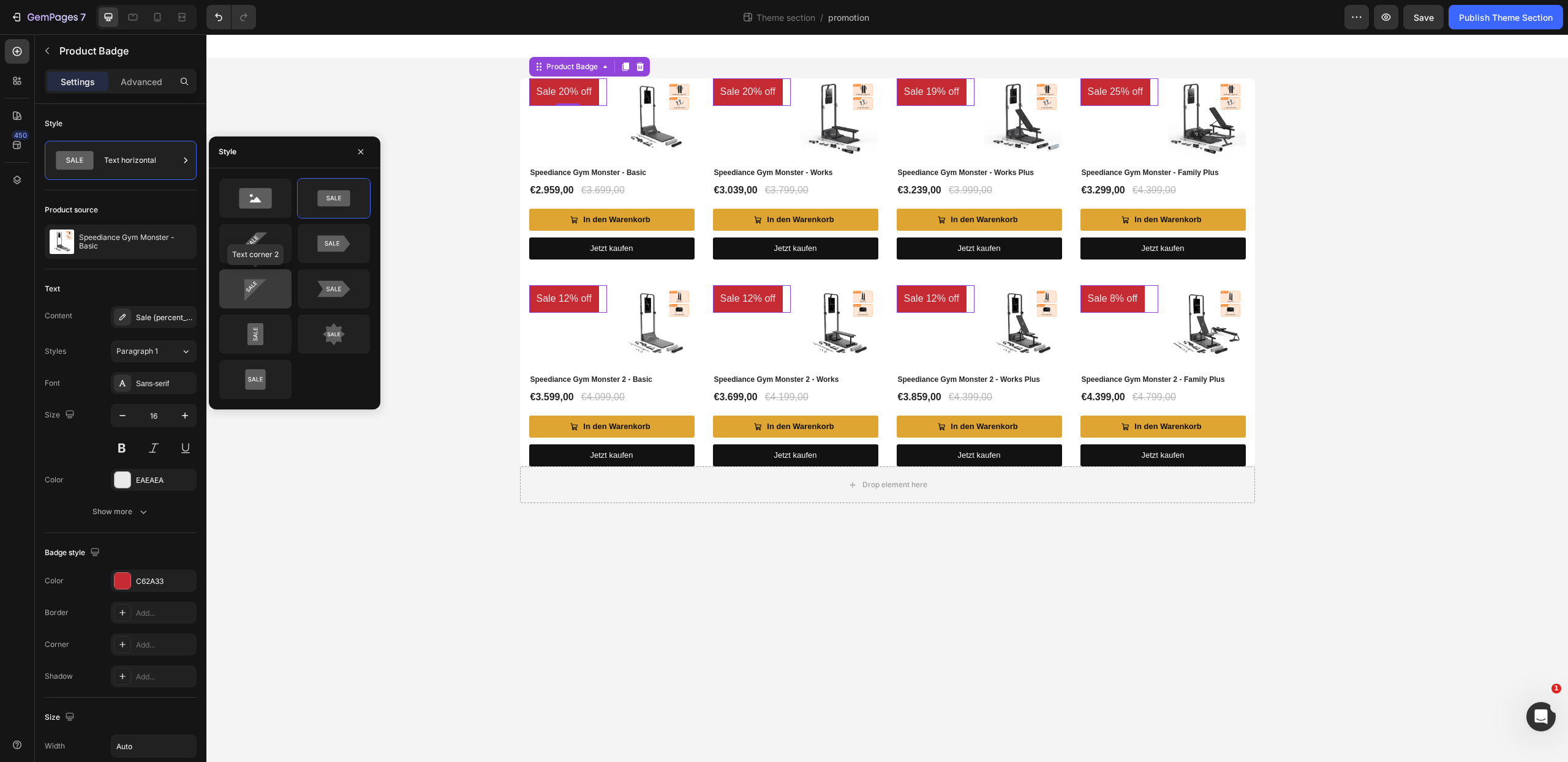
click at [272, 284] on icon at bounding box center [255, 289] width 58 height 24
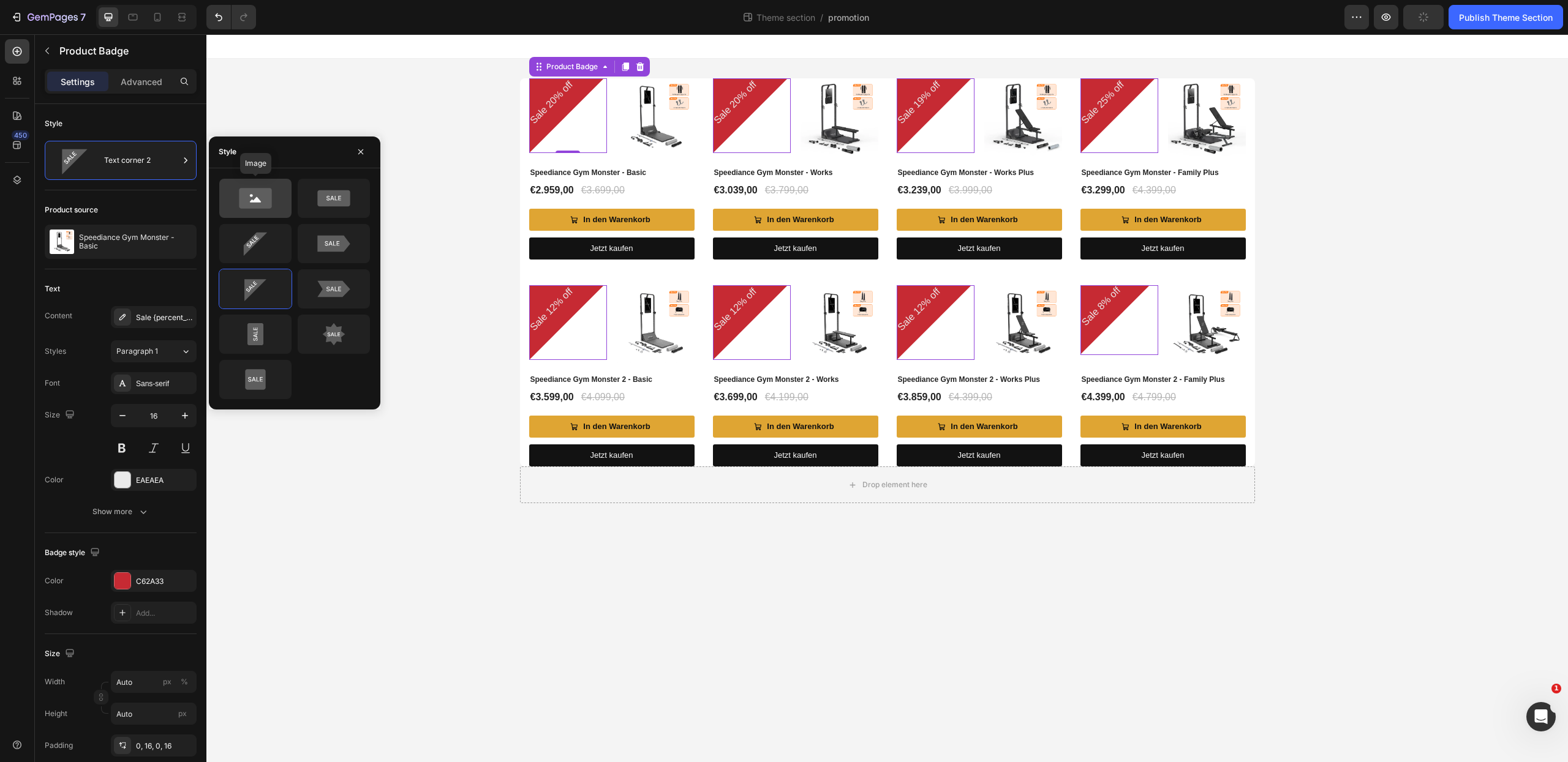
click at [263, 206] on icon at bounding box center [255, 198] width 33 height 20
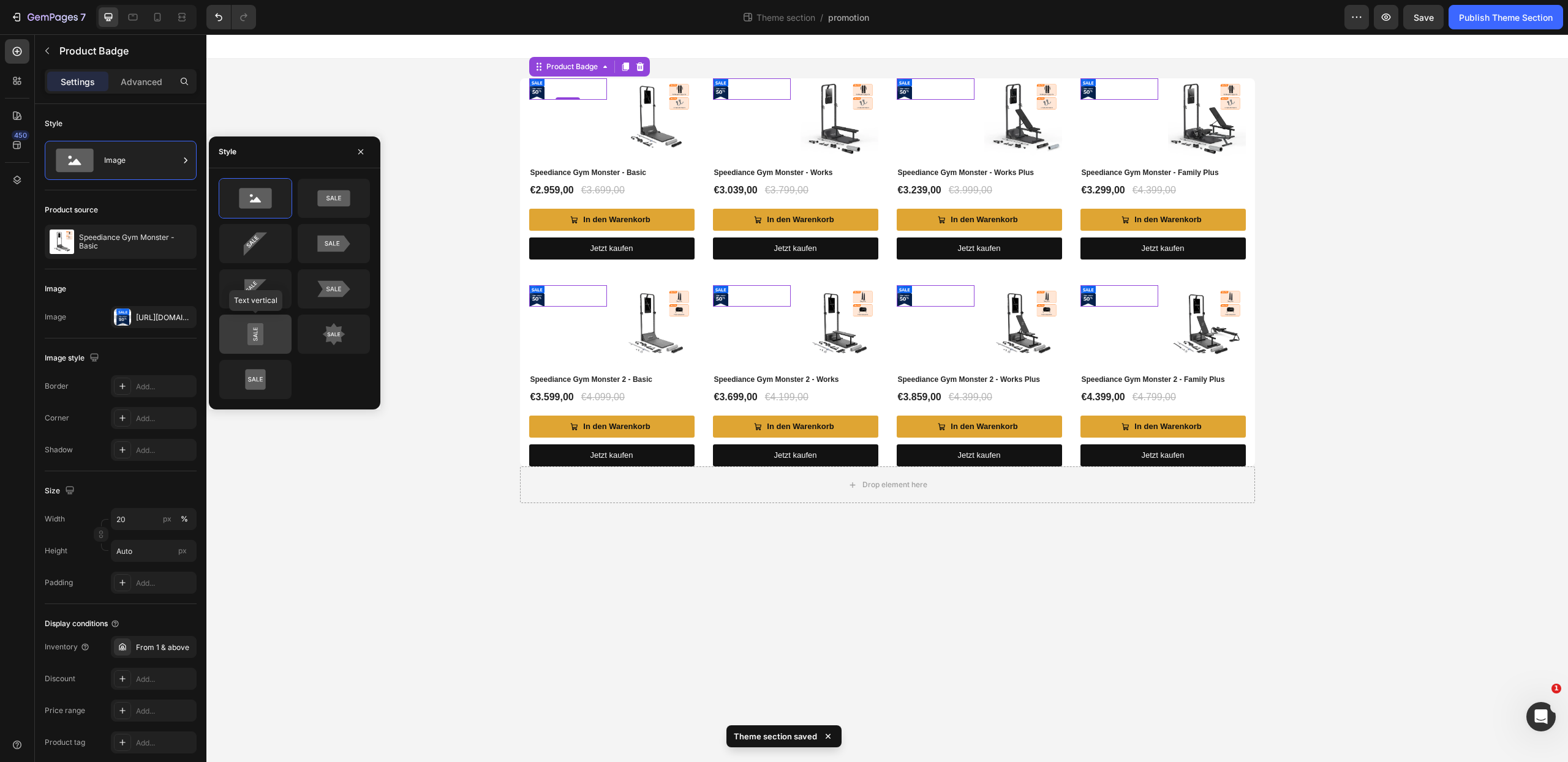
click at [280, 332] on icon at bounding box center [255, 334] width 58 height 24
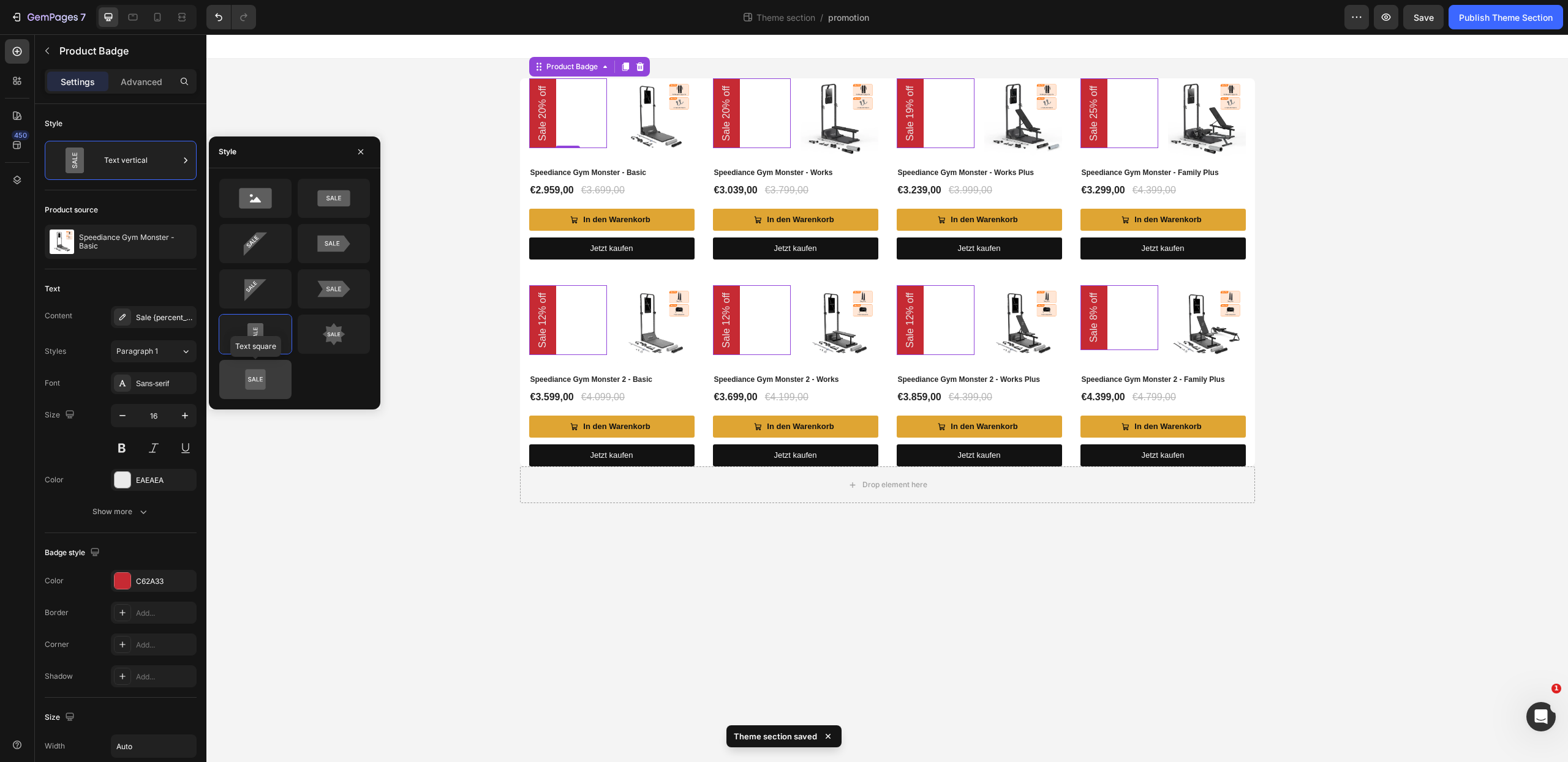
click at [264, 380] on icon at bounding box center [255, 379] width 20 height 20
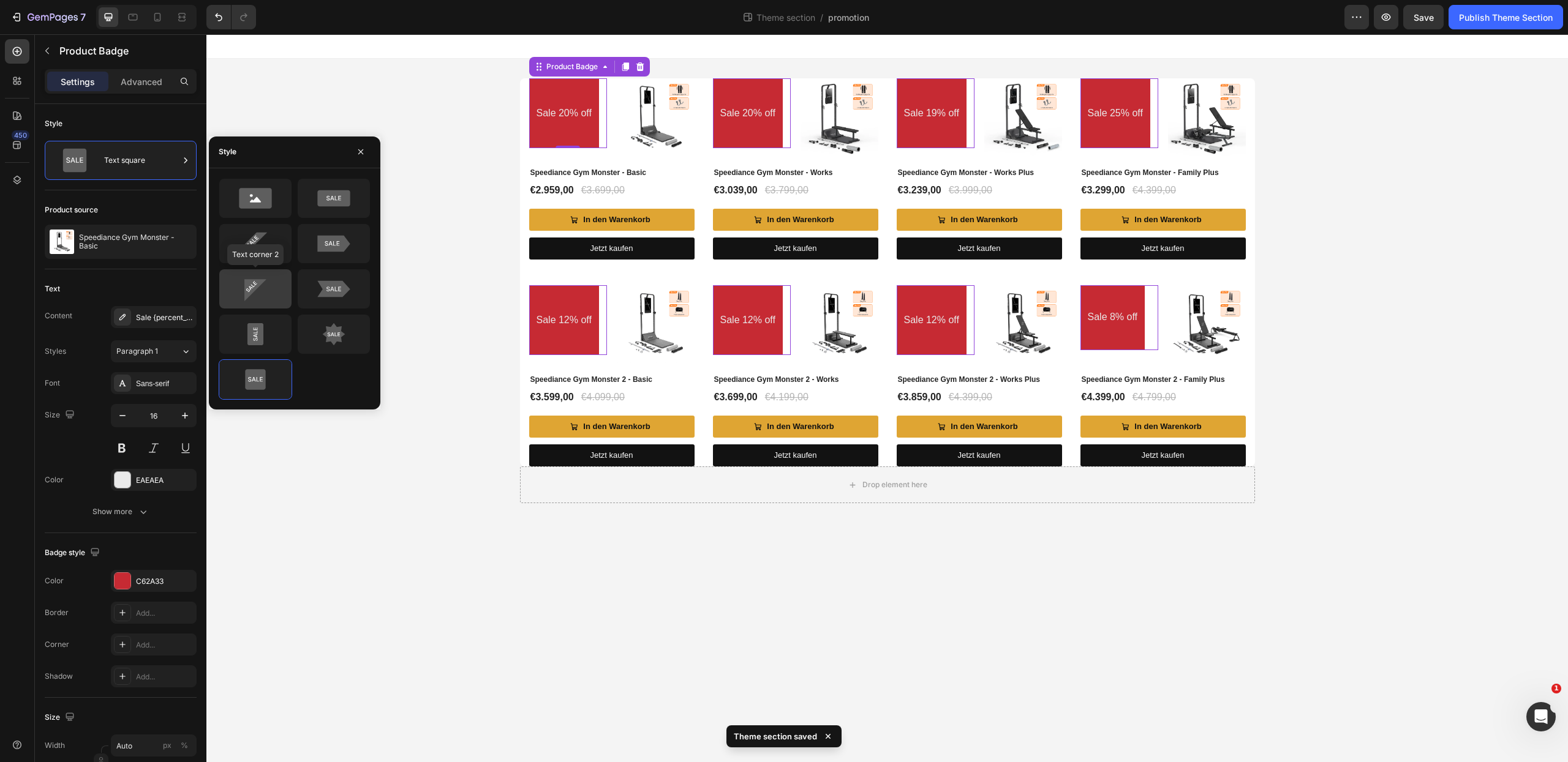
click at [258, 302] on icon at bounding box center [255, 289] width 58 height 24
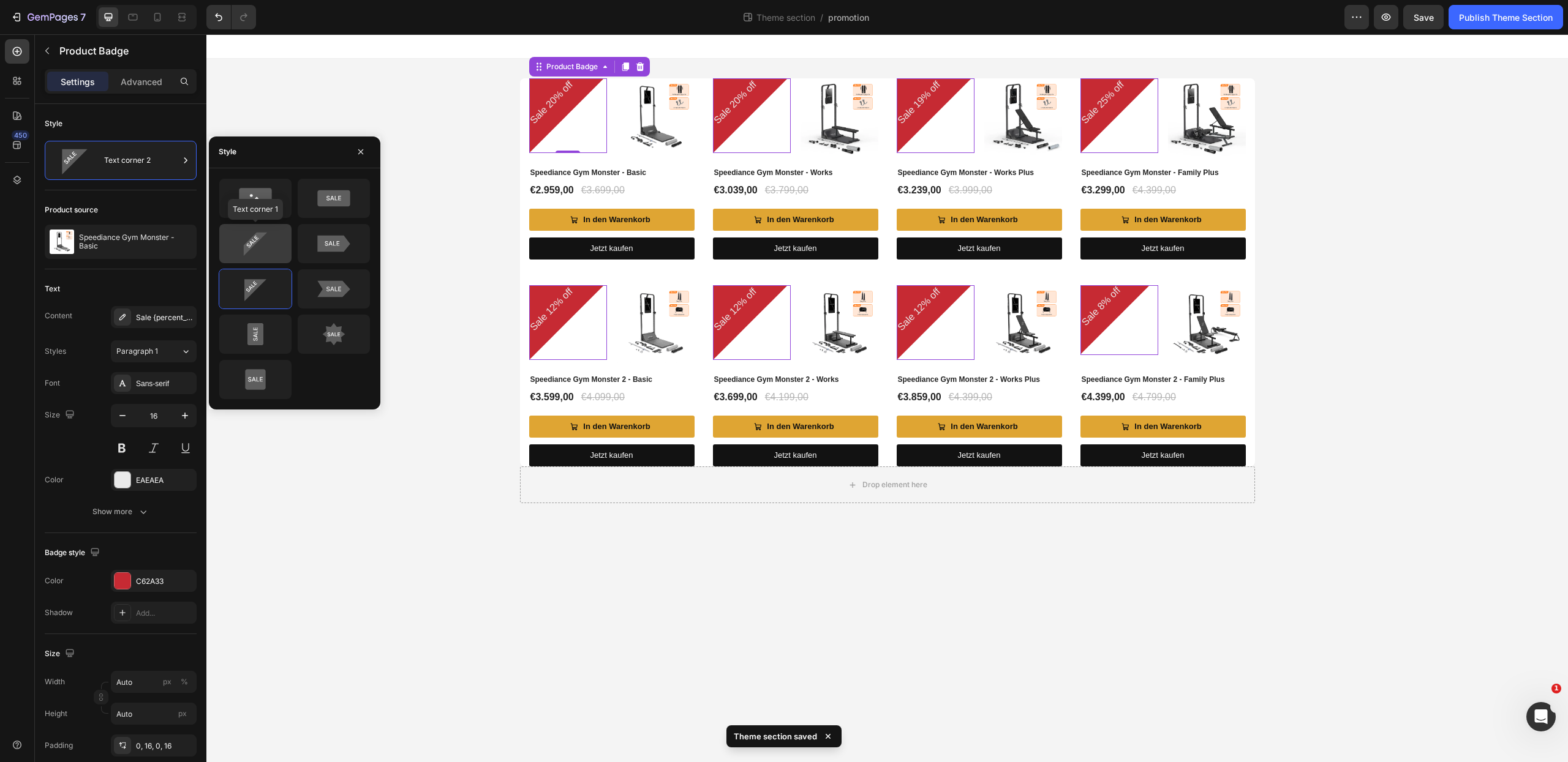
click at [261, 237] on icon at bounding box center [255, 244] width 24 height 24
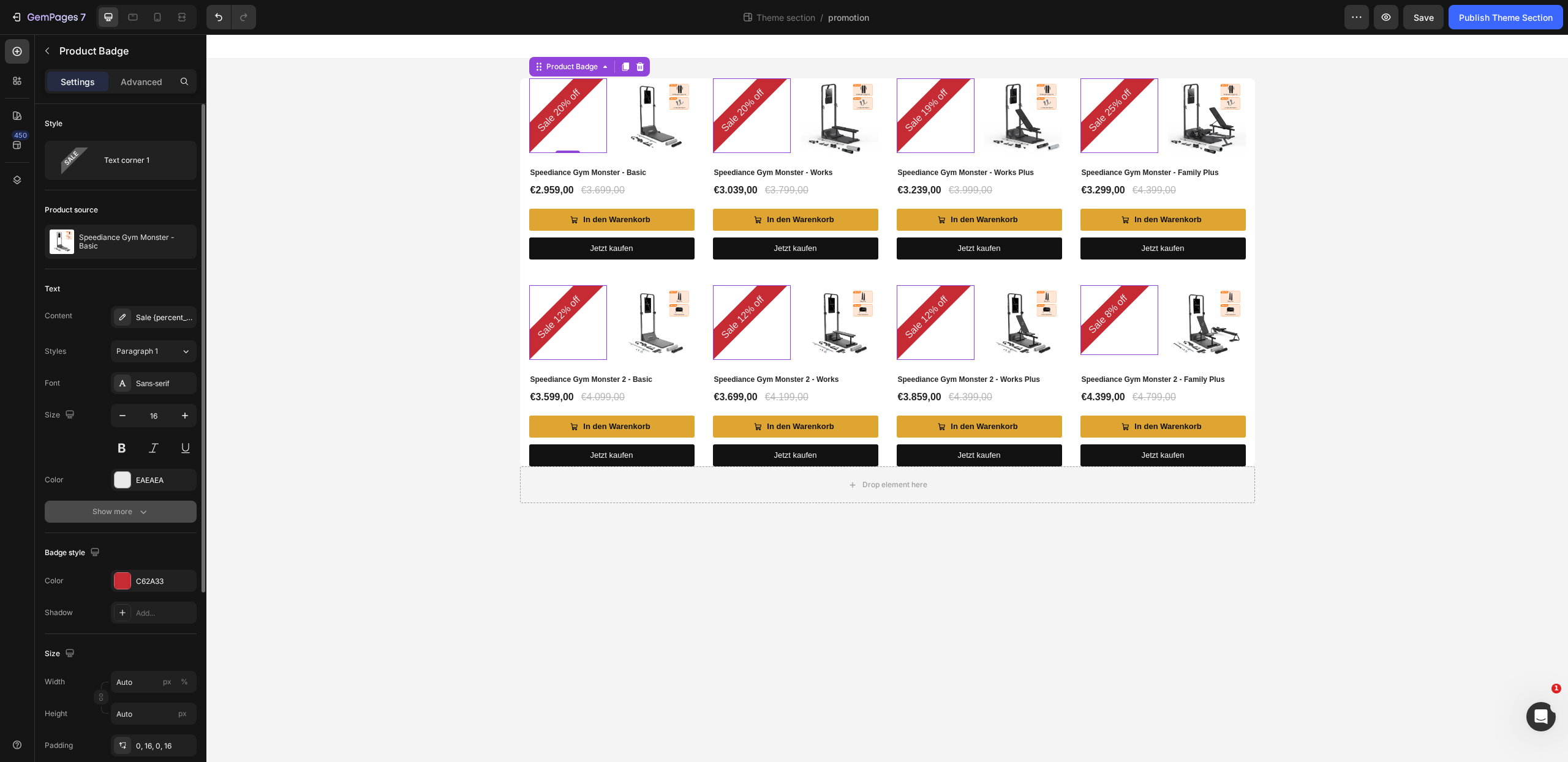
click at [107, 510] on div "Show more" at bounding box center [121, 512] width 57 height 12
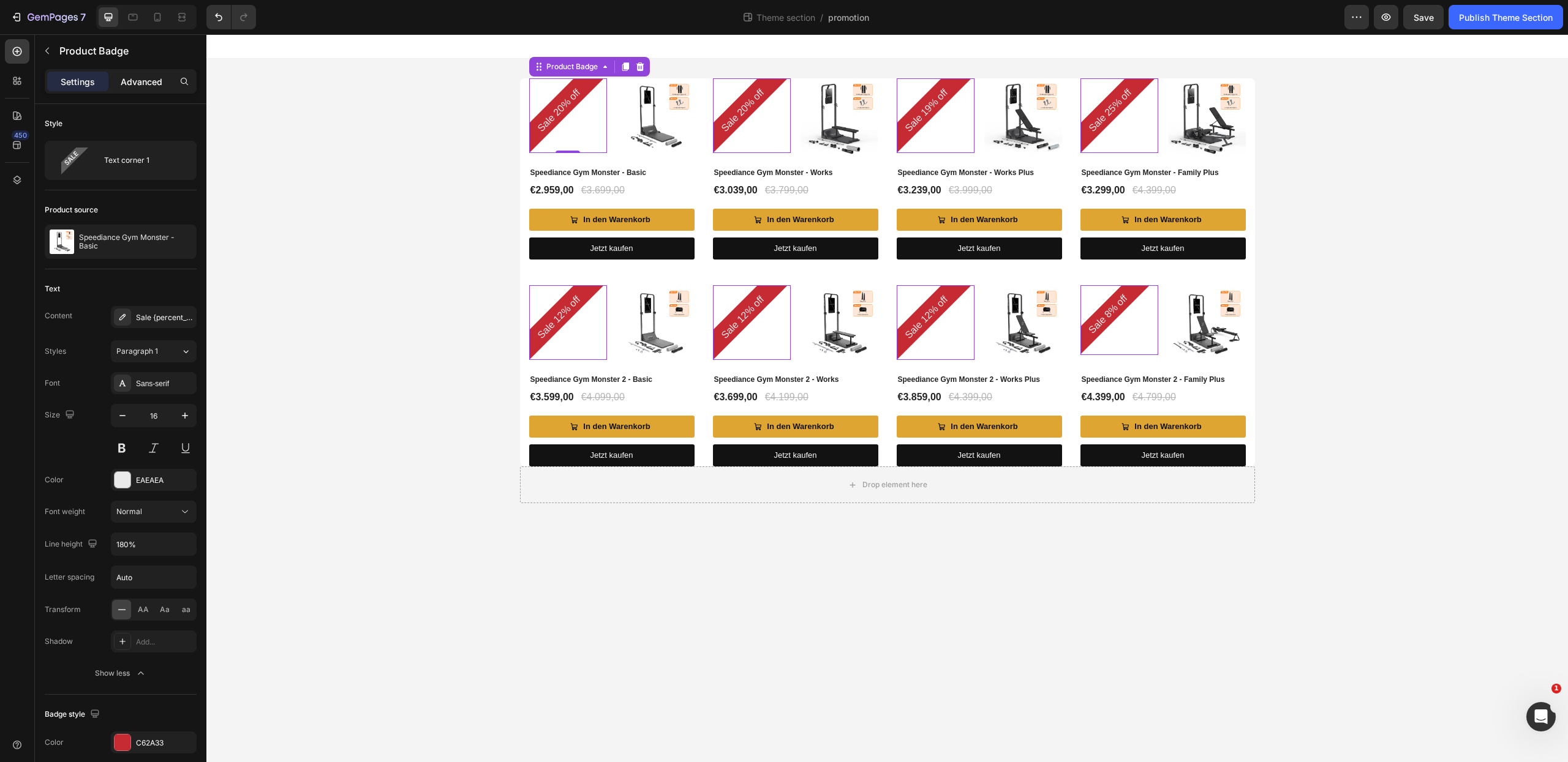
click at [139, 81] on p "Advanced" at bounding box center [141, 82] width 41 height 13
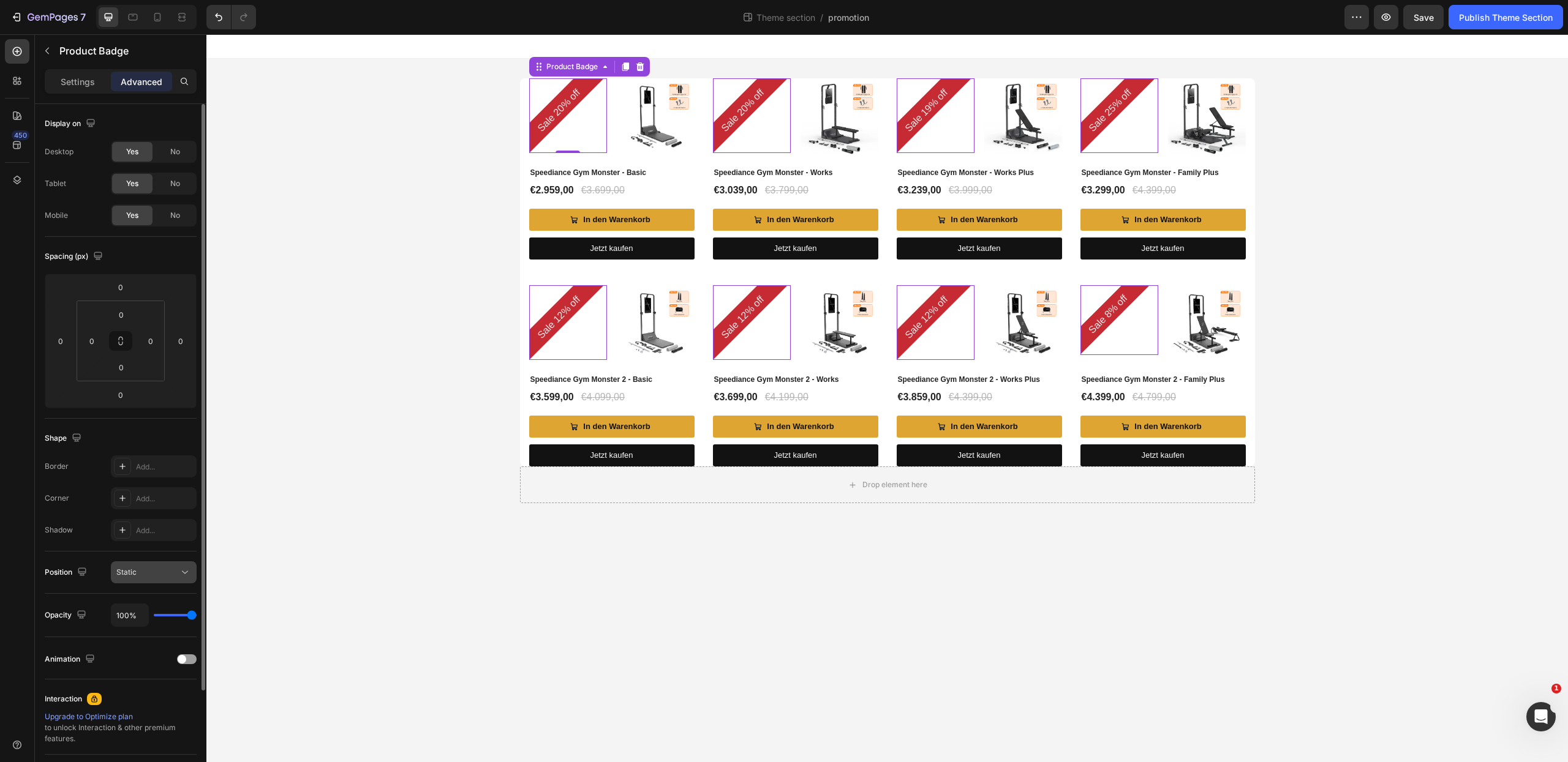
click at [175, 575] on div "Static" at bounding box center [148, 572] width 63 height 11
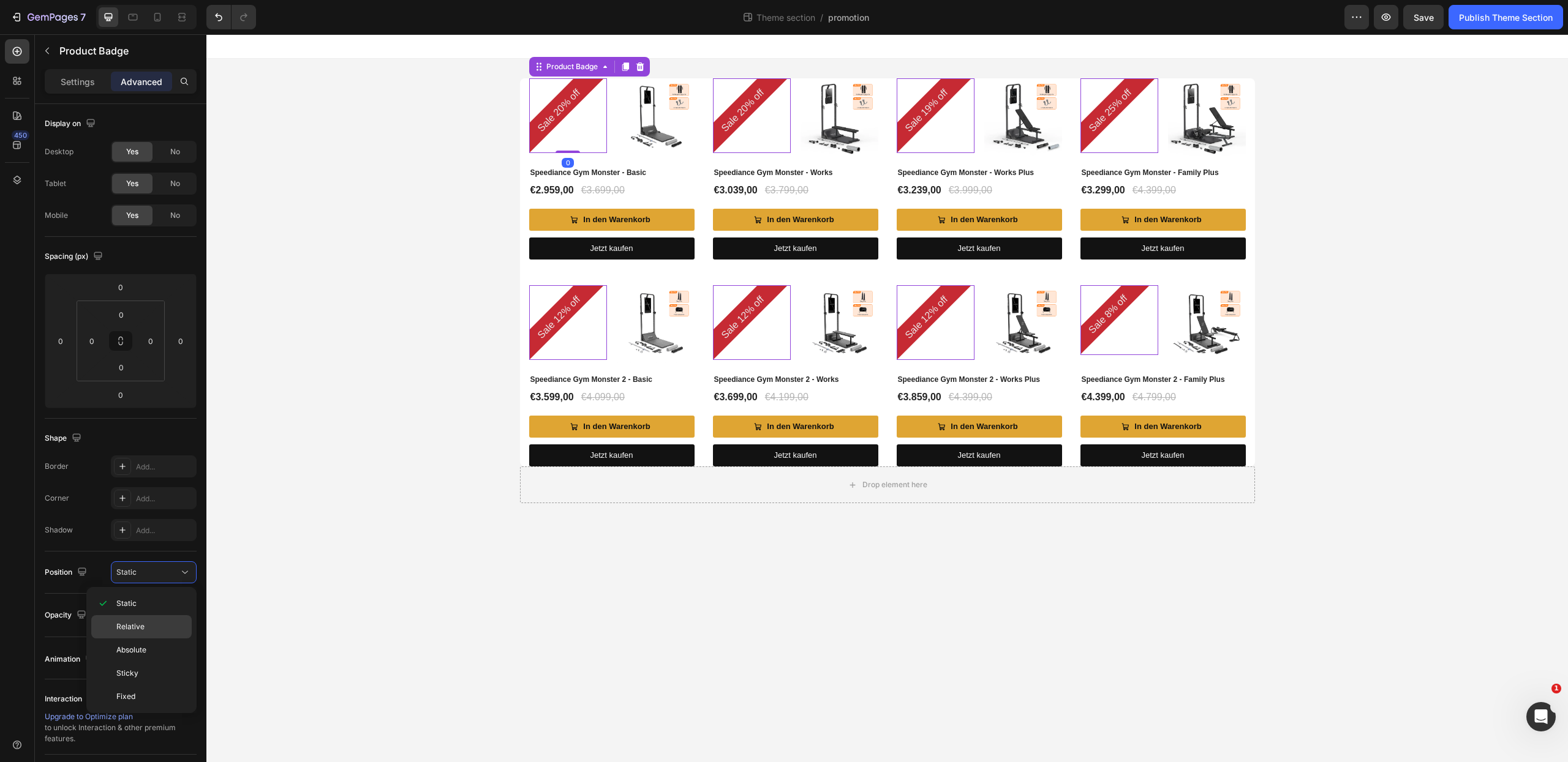
click at [158, 623] on p "Relative" at bounding box center [151, 627] width 70 height 11
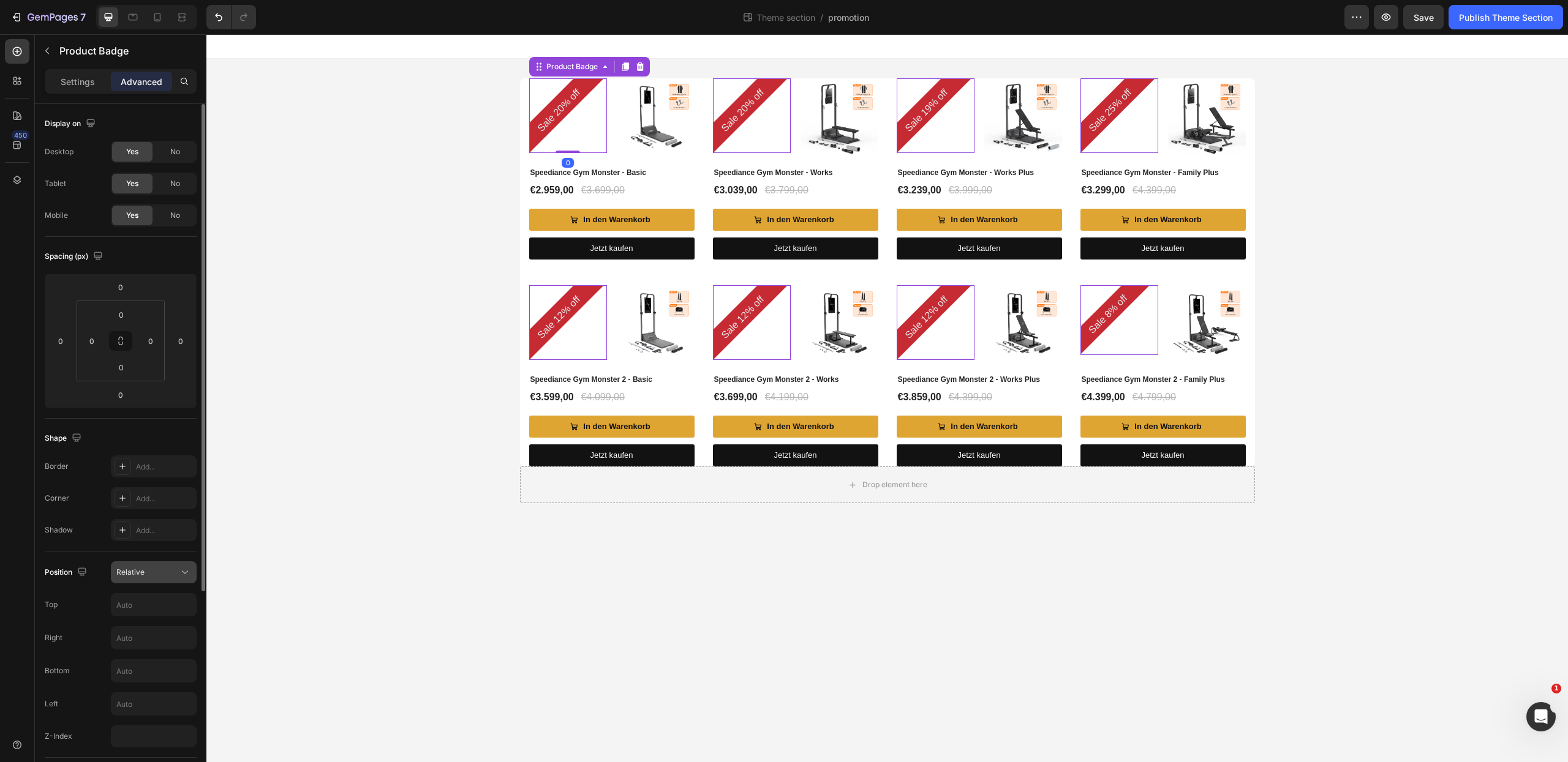
click at [165, 571] on div "Relative" at bounding box center [148, 572] width 63 height 11
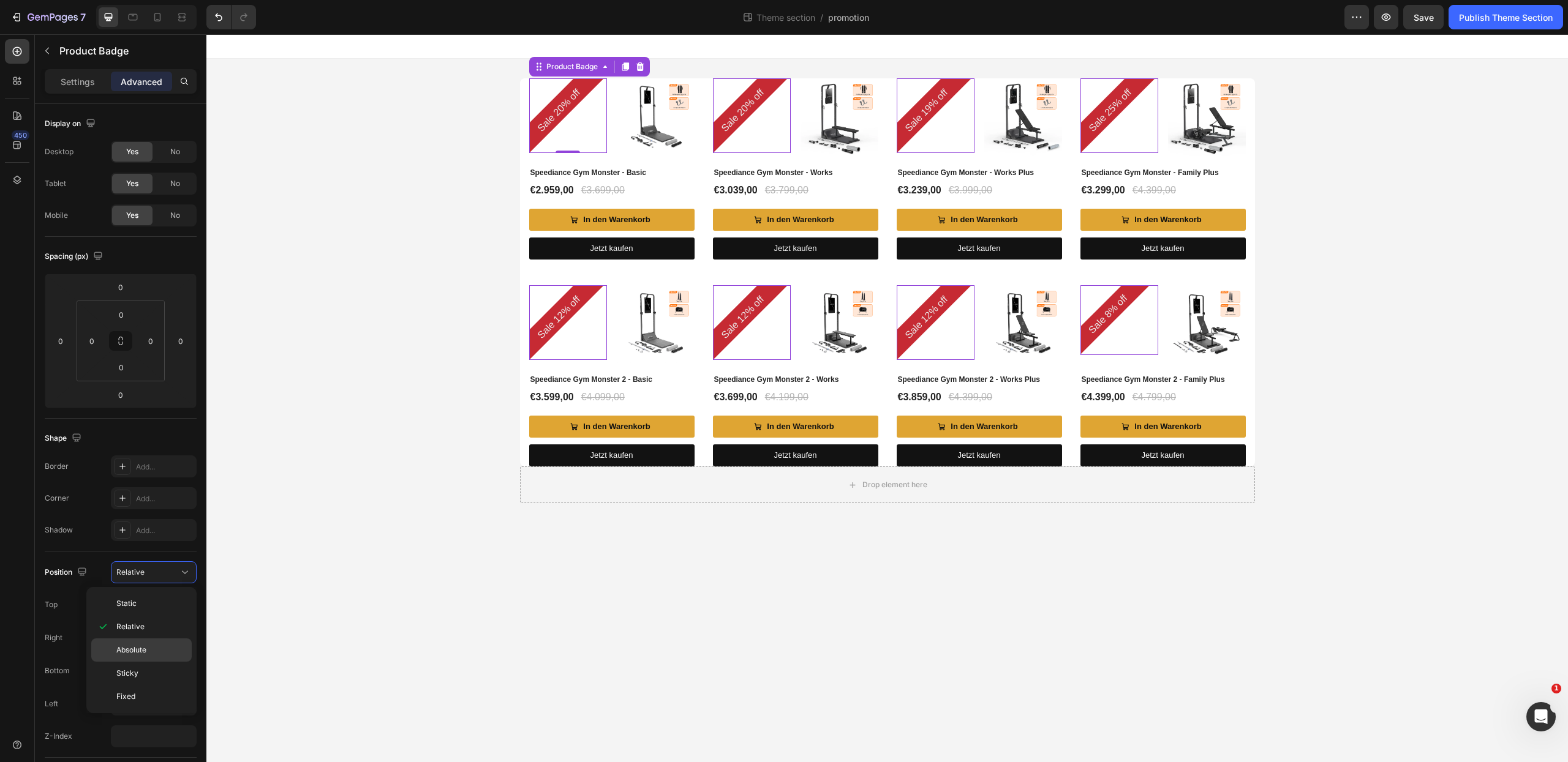
click at [158, 646] on p "Absolute" at bounding box center [151, 650] width 70 height 11
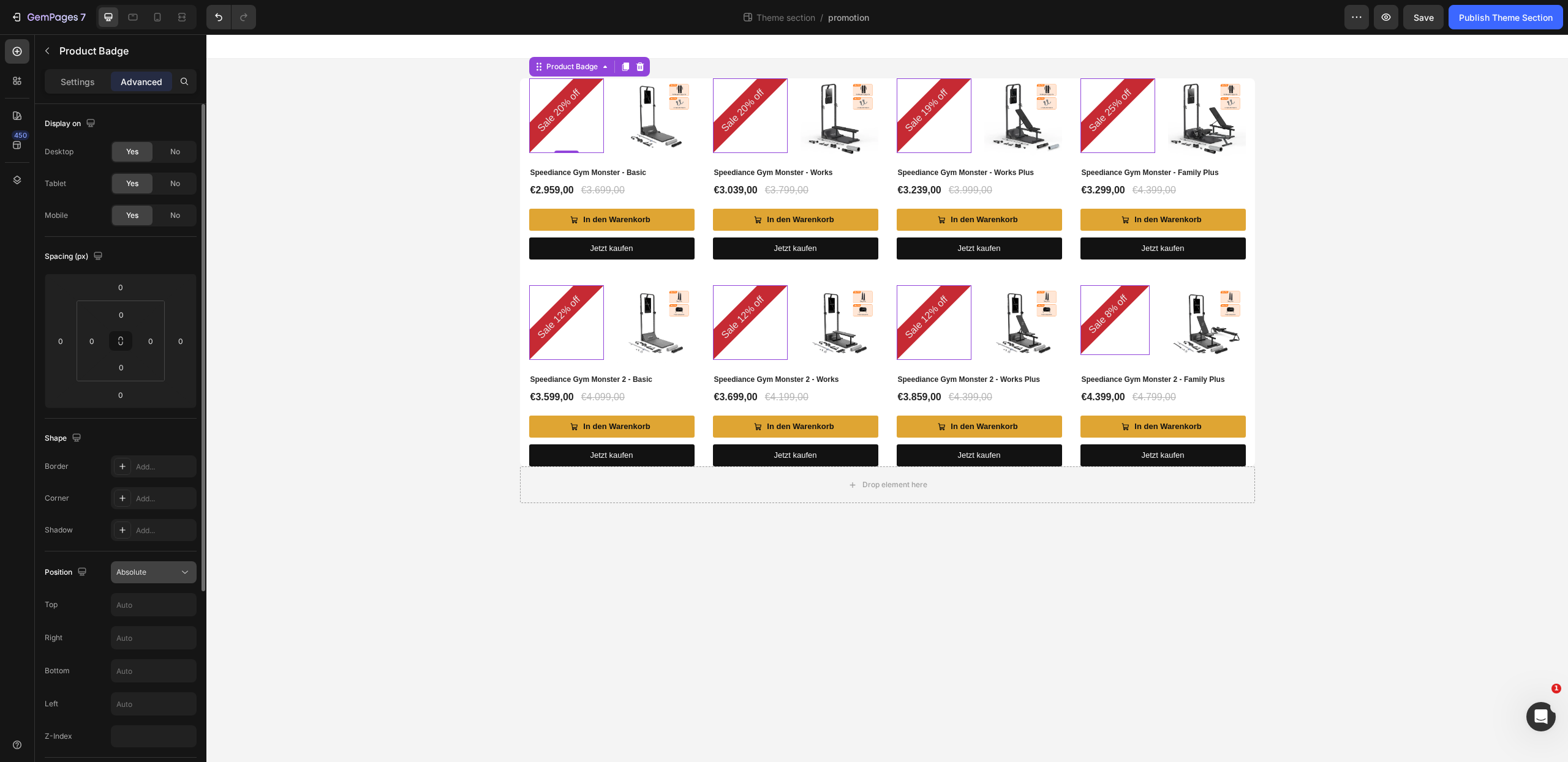
click at [163, 576] on div "Absolute" at bounding box center [148, 572] width 63 height 11
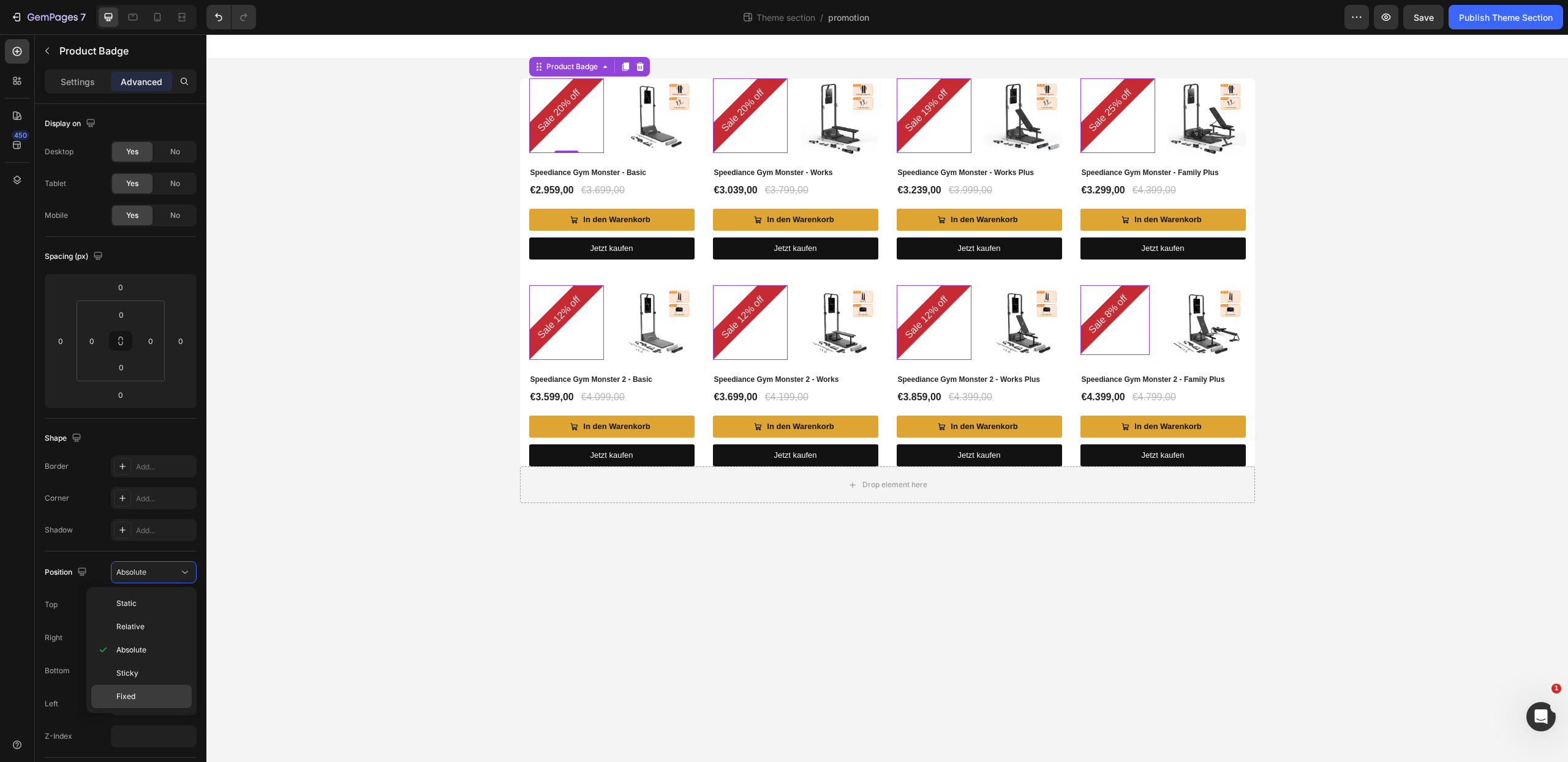
click at [148, 696] on p "Fixed" at bounding box center [151, 696] width 70 height 11
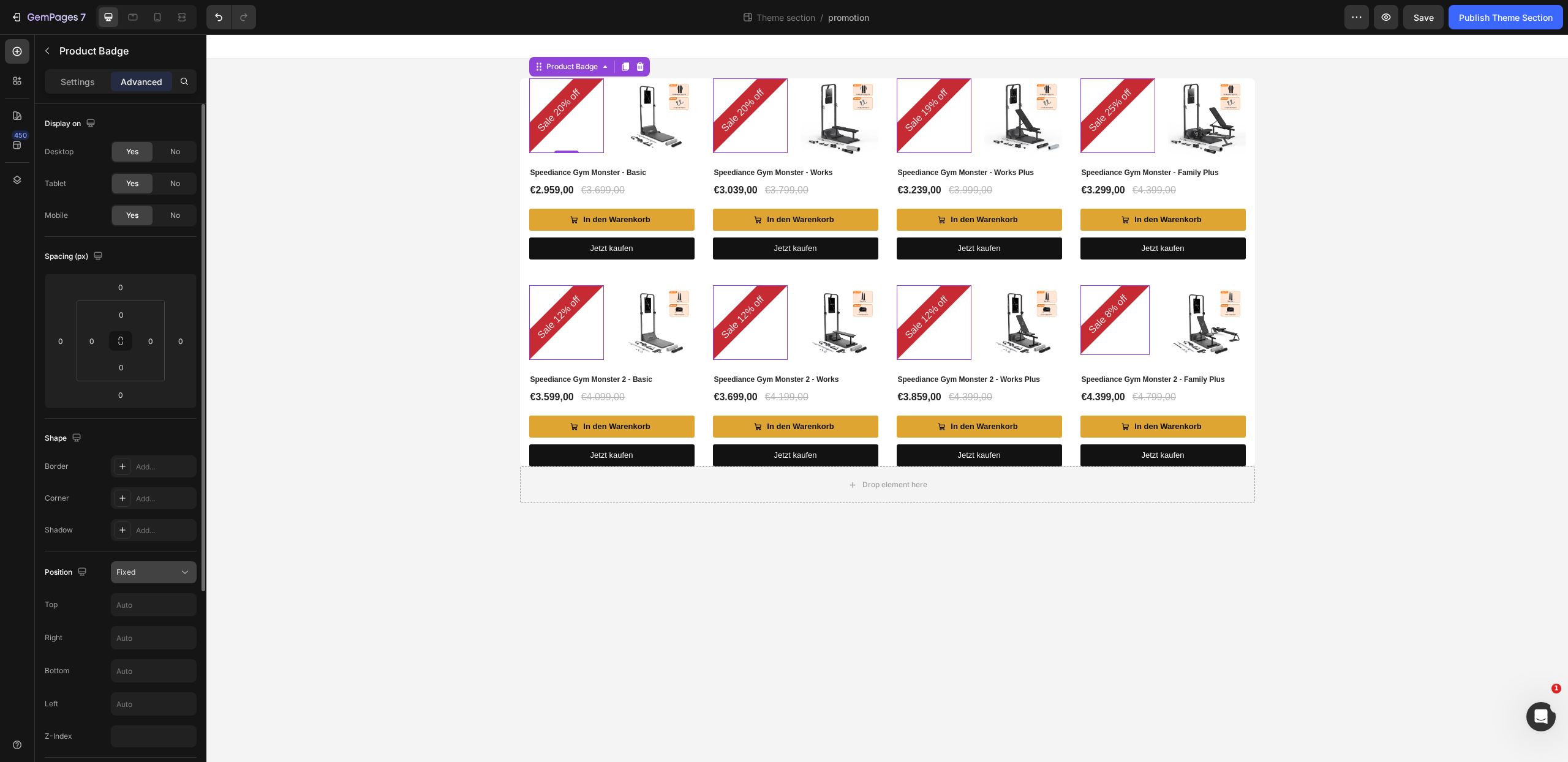
click at [171, 568] on div "Fixed" at bounding box center [148, 572] width 63 height 11
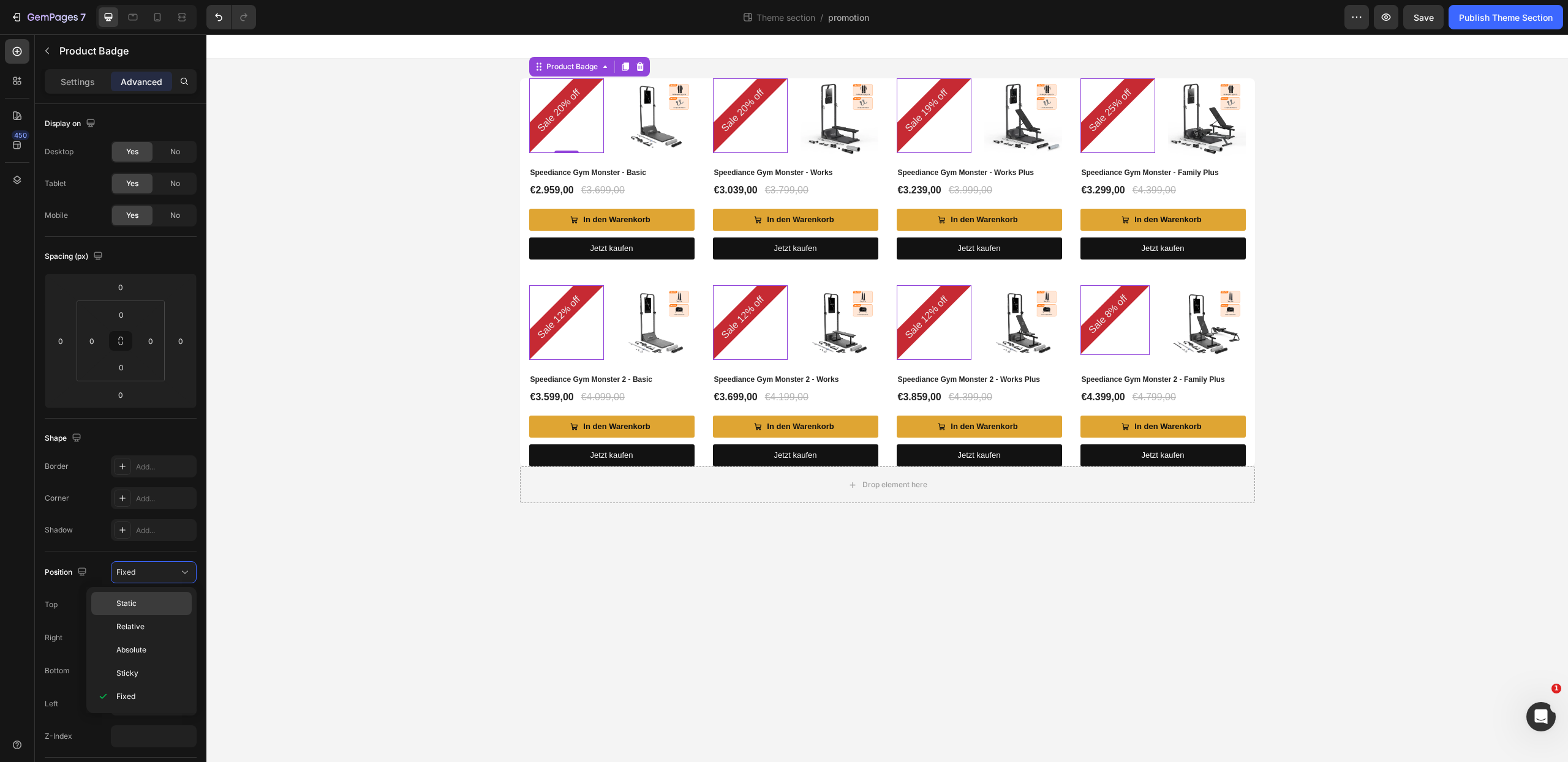
click at [159, 604] on p "Static" at bounding box center [151, 603] width 70 height 11
click at [641, 63] on icon at bounding box center [640, 67] width 10 height 10
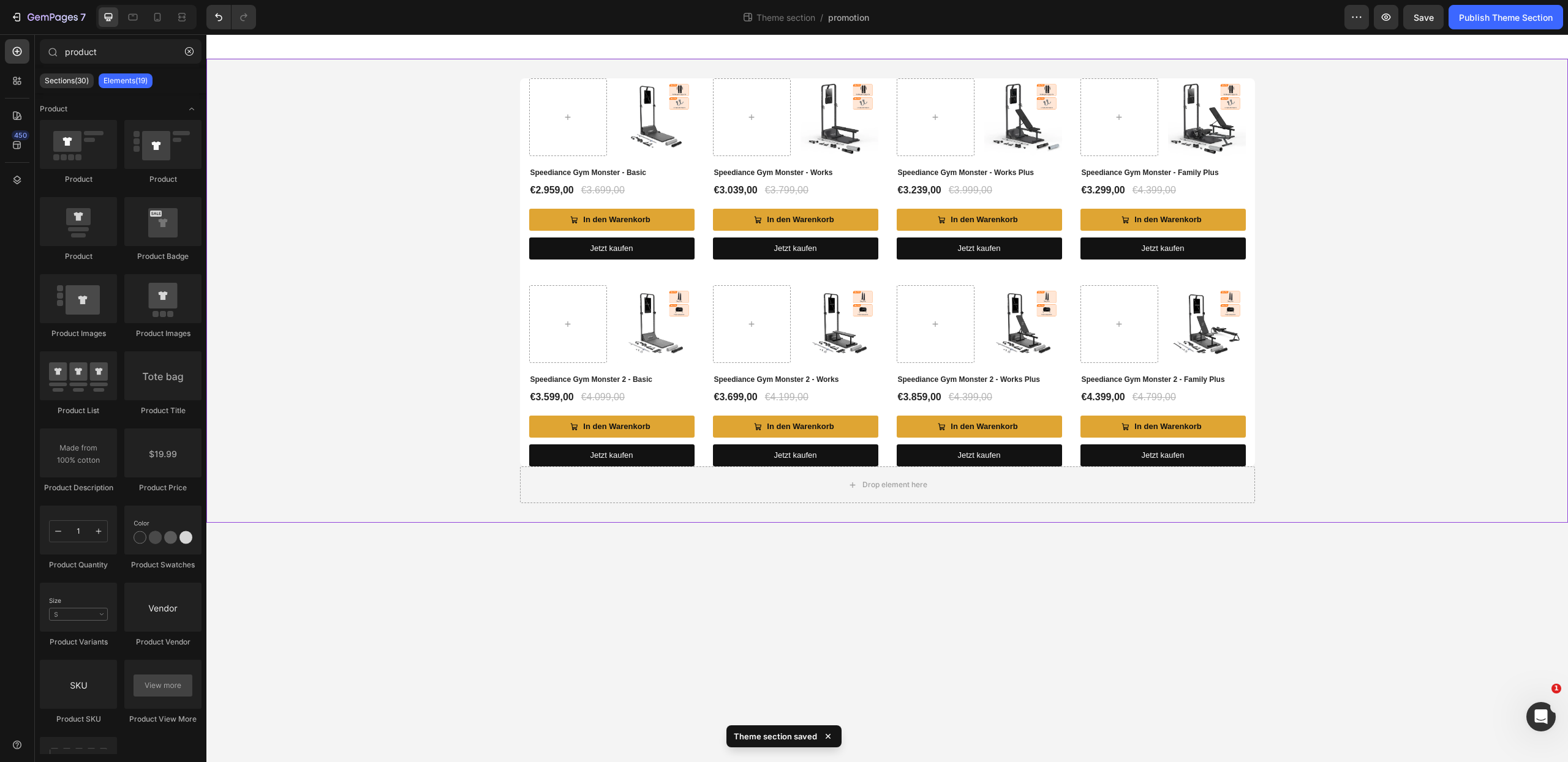
click at [445, 185] on div "(P) Images Row Speediance Gym Monster - Basic (P) Title €2.959,00 (P) Price (P)…" at bounding box center [887, 291] width 1362 height 425
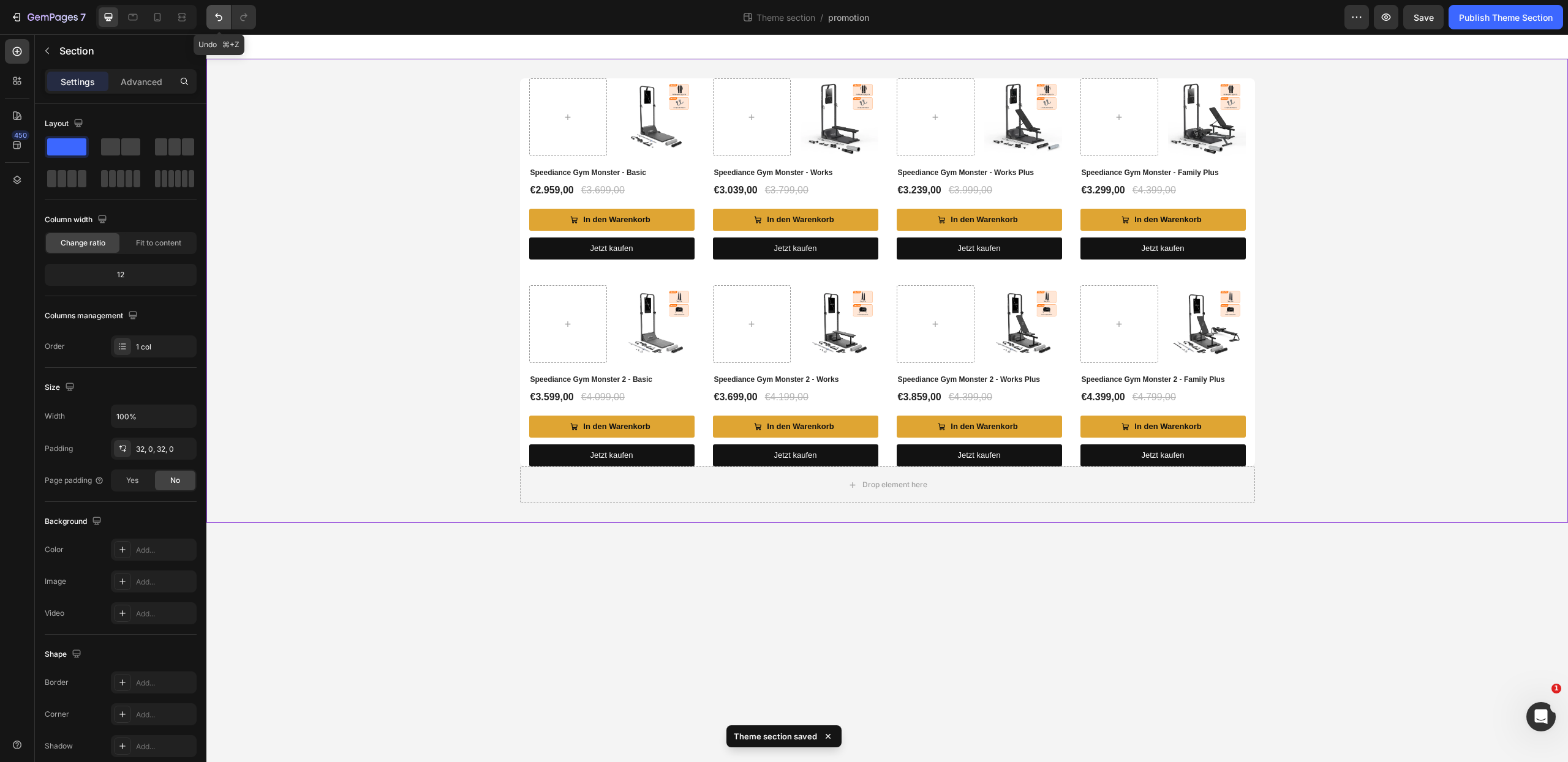
click at [220, 21] on icon "Undo/Redo" at bounding box center [218, 16] width 12 height 12
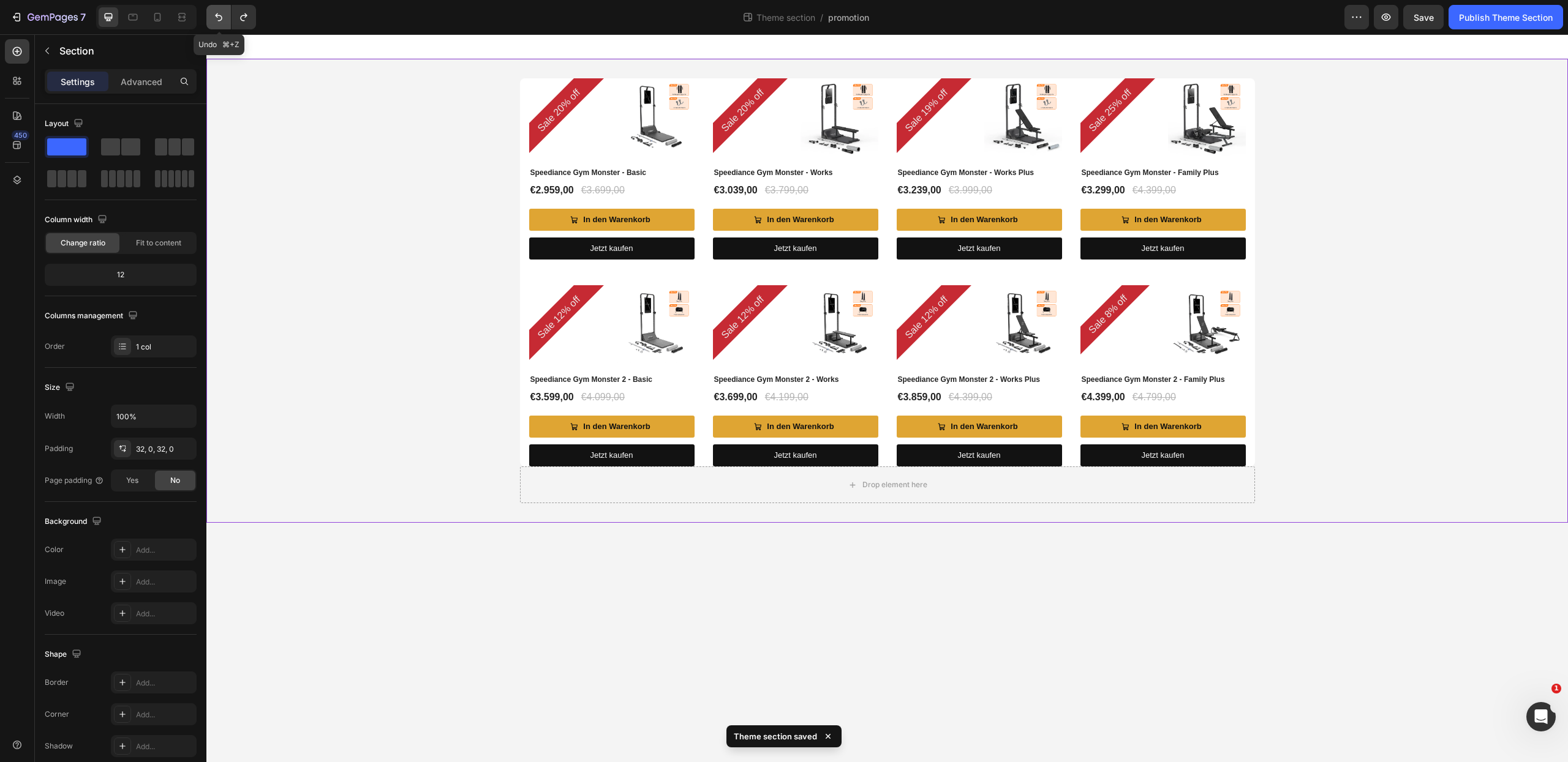
click at [220, 19] on icon "Undo/Redo" at bounding box center [218, 16] width 12 height 12
click at [221, 17] on icon "Undo/Redo" at bounding box center [218, 16] width 12 height 12
click at [219, 19] on icon "Undo/Redo" at bounding box center [218, 16] width 12 height 12
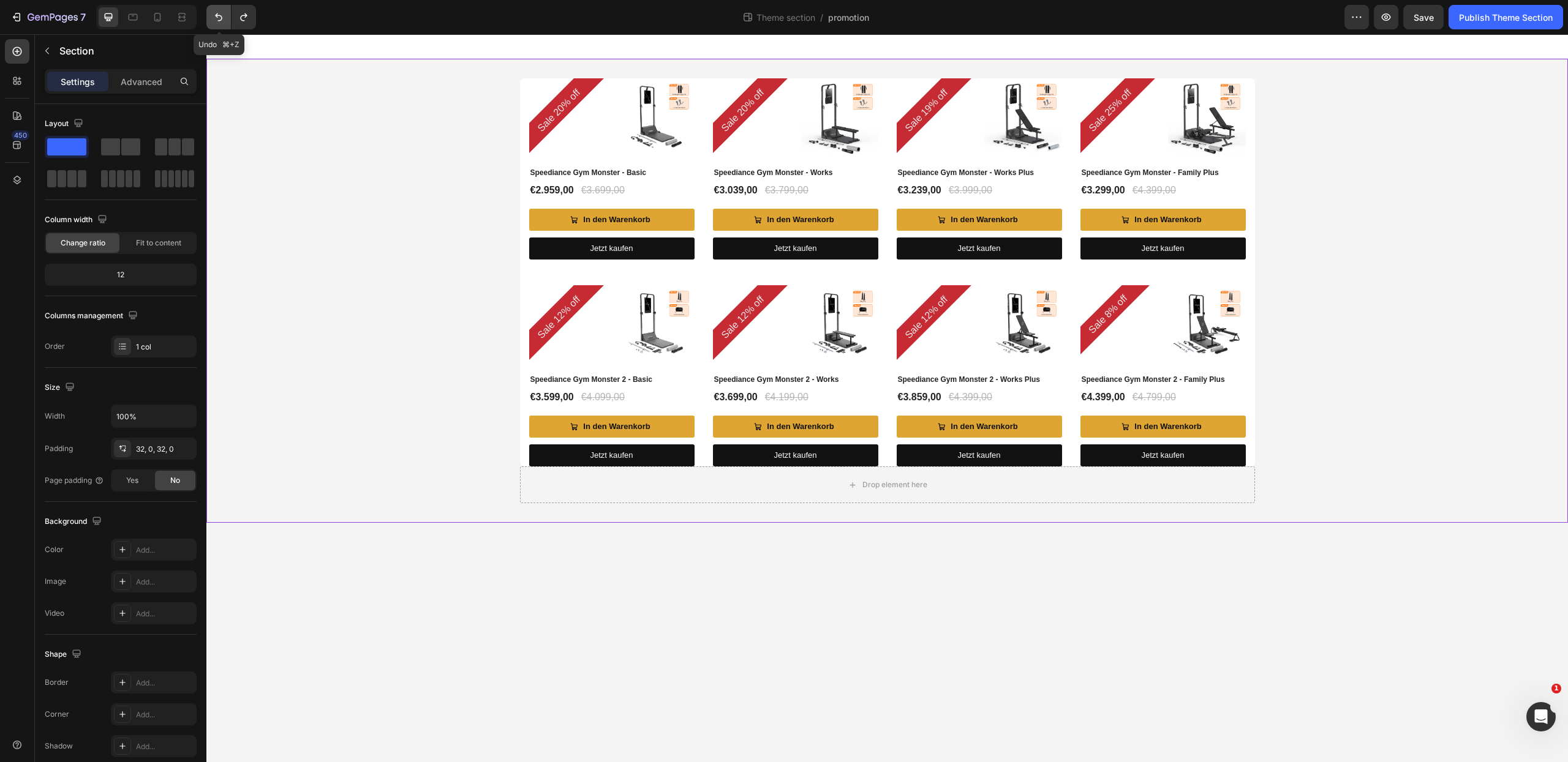
click at [220, 19] on icon "Undo/Redo" at bounding box center [218, 16] width 12 height 12
click at [221, 16] on icon "Undo/Redo" at bounding box center [219, 17] width 7 height 8
click at [224, 11] on icon "Undo/Redo" at bounding box center [218, 16] width 12 height 12
click at [221, 17] on icon "Undo/Redo" at bounding box center [218, 16] width 12 height 12
click at [220, 19] on icon "Undo/Redo" at bounding box center [218, 16] width 12 height 12
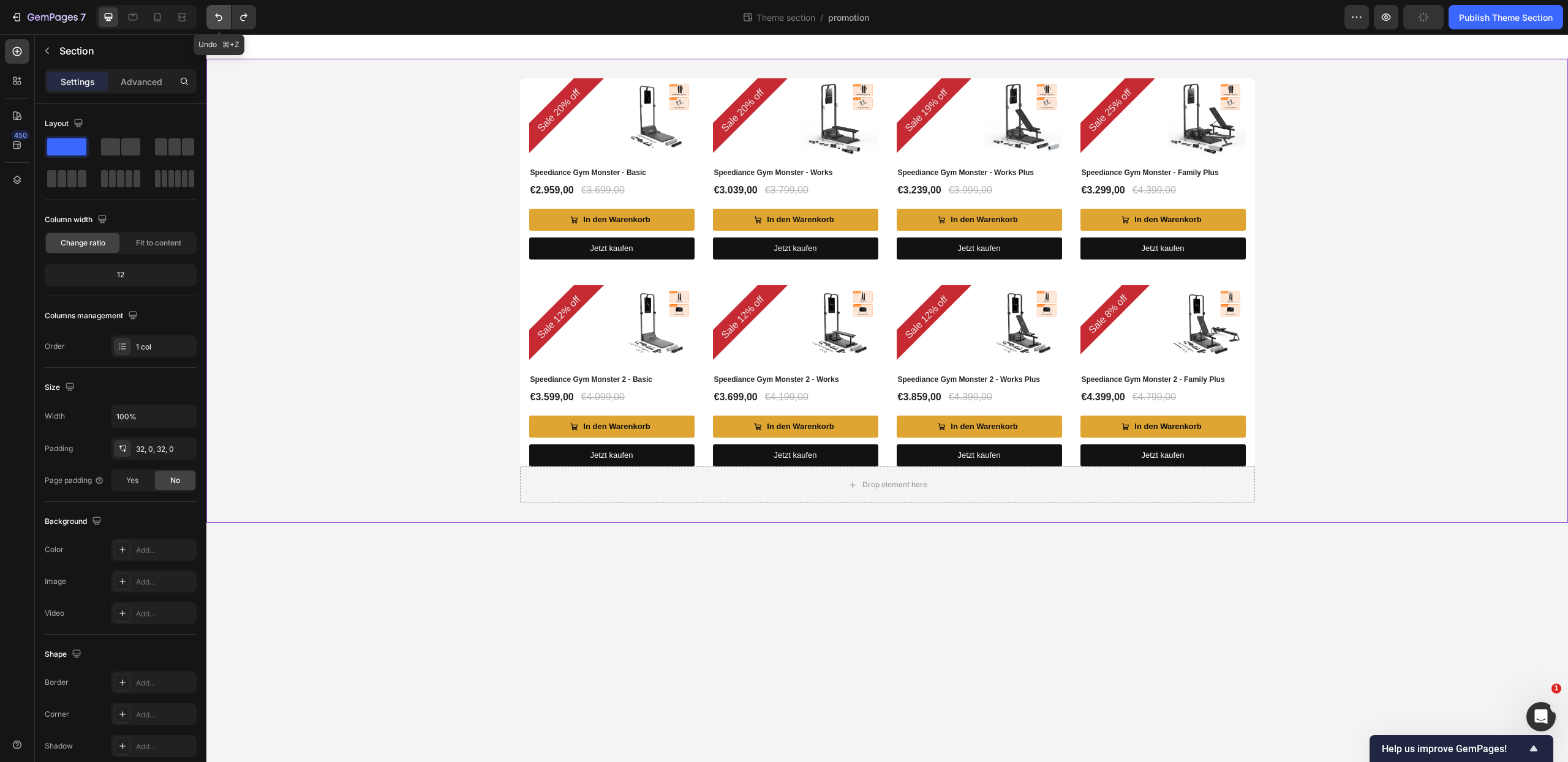
click at [224, 19] on icon "Undo/Redo" at bounding box center [218, 16] width 12 height 12
click at [215, 19] on icon "Undo/Redo" at bounding box center [218, 16] width 12 height 12
click at [215, 17] on icon "Undo/Redo" at bounding box center [218, 16] width 12 height 12
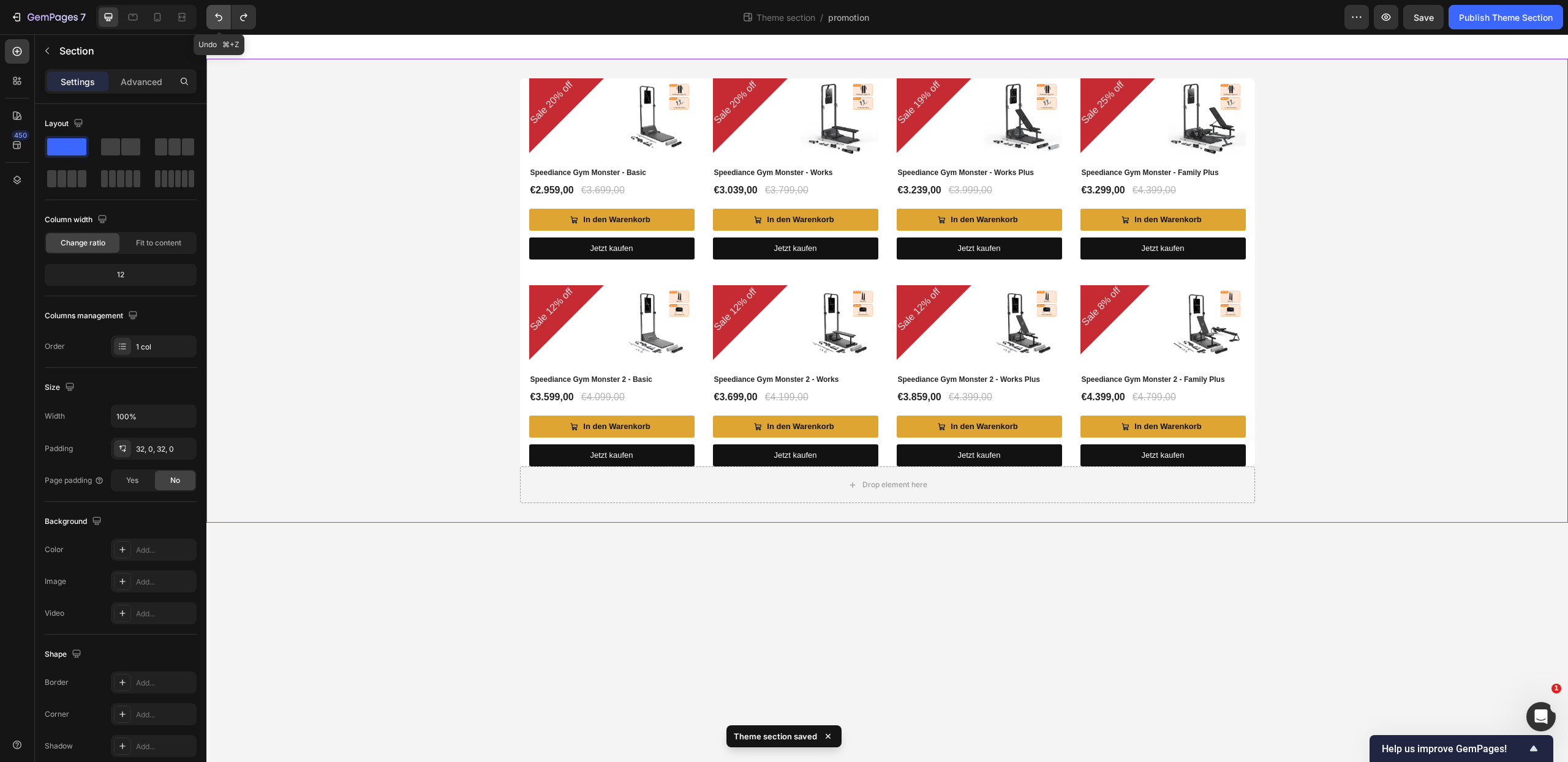
click at [215, 17] on icon "Undo/Redo" at bounding box center [218, 16] width 12 height 12
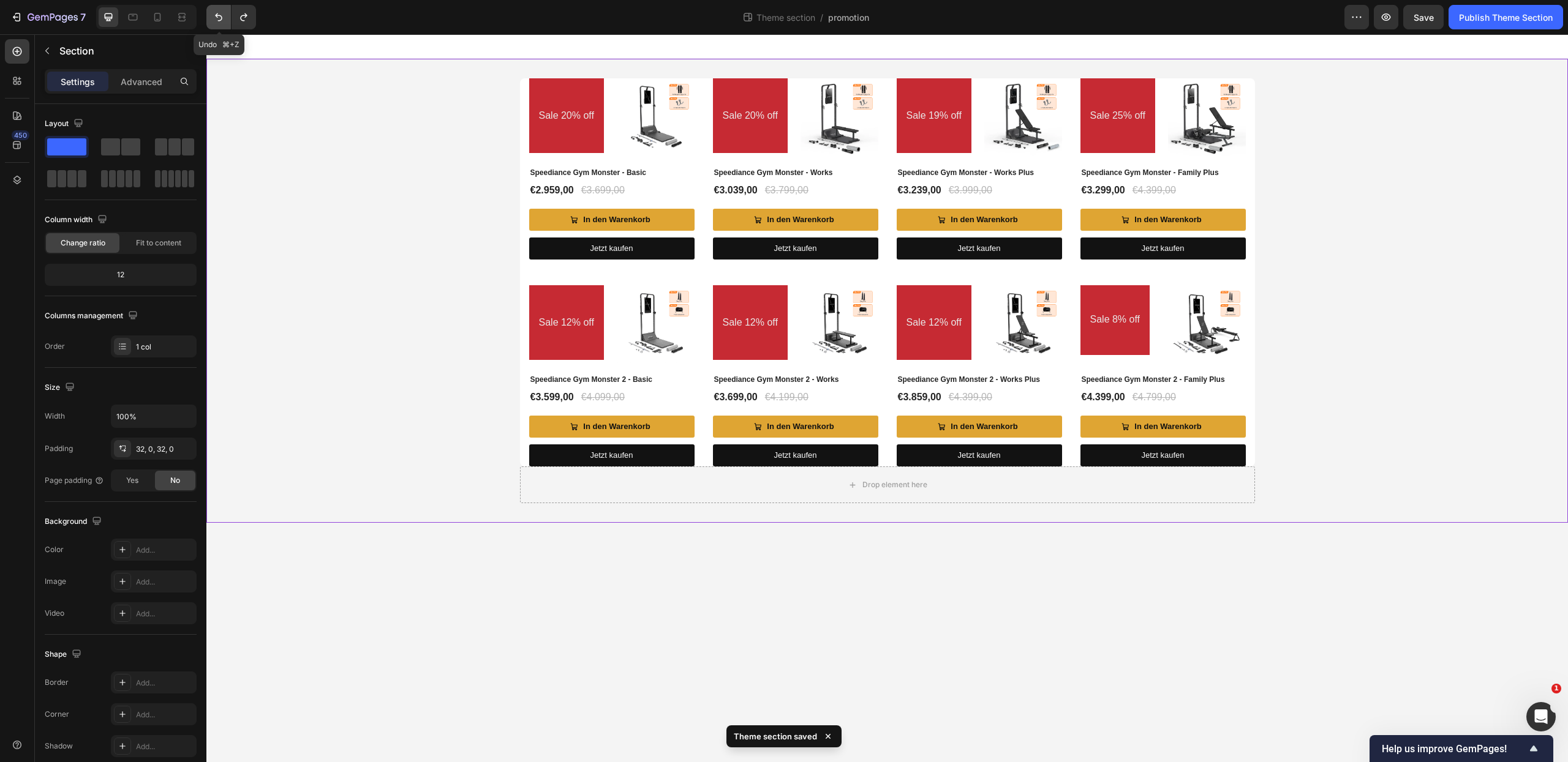
click at [215, 19] on icon "Undo/Redo" at bounding box center [218, 16] width 12 height 12
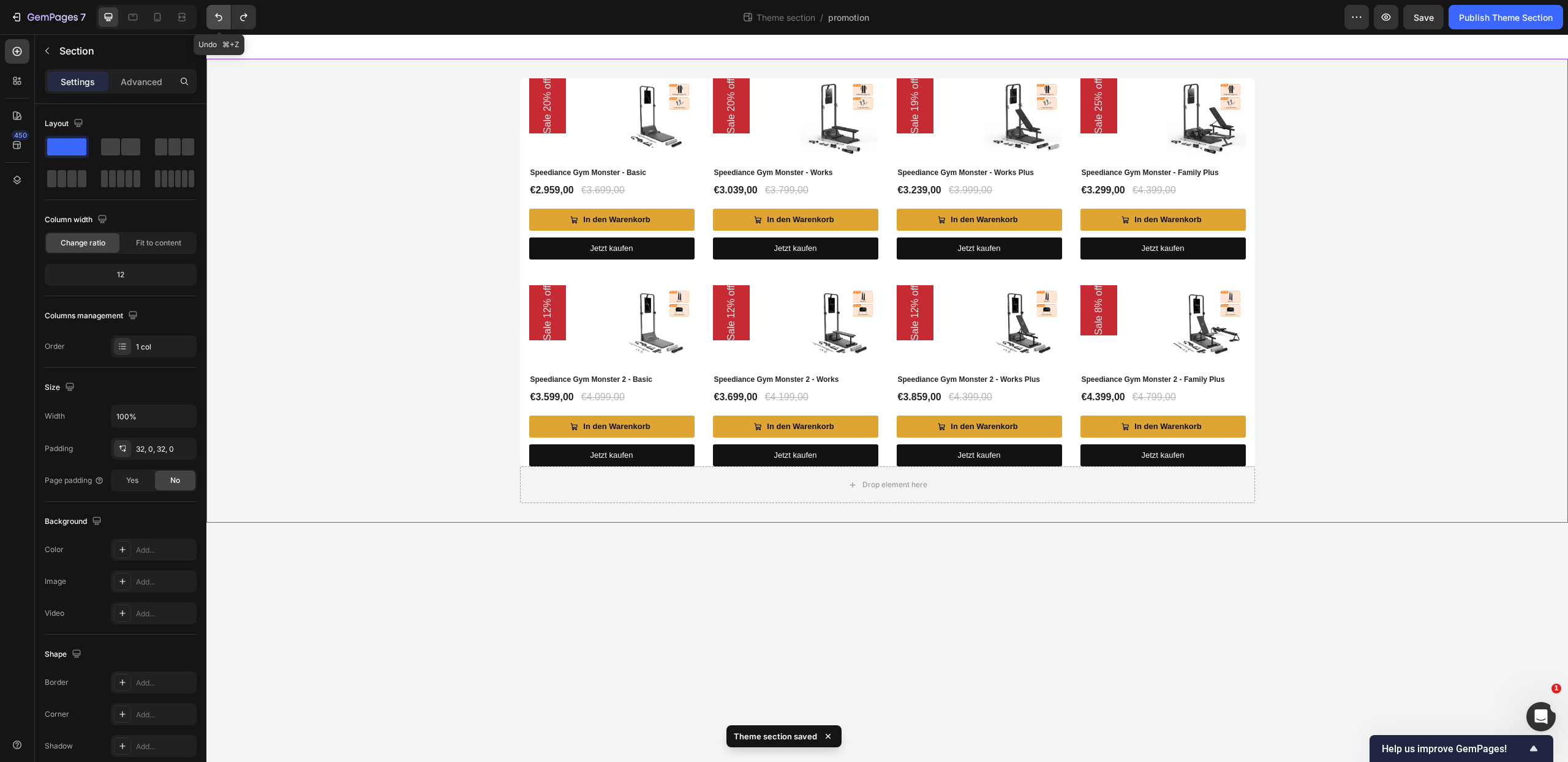
click at [215, 19] on icon "Undo/Redo" at bounding box center [218, 16] width 12 height 12
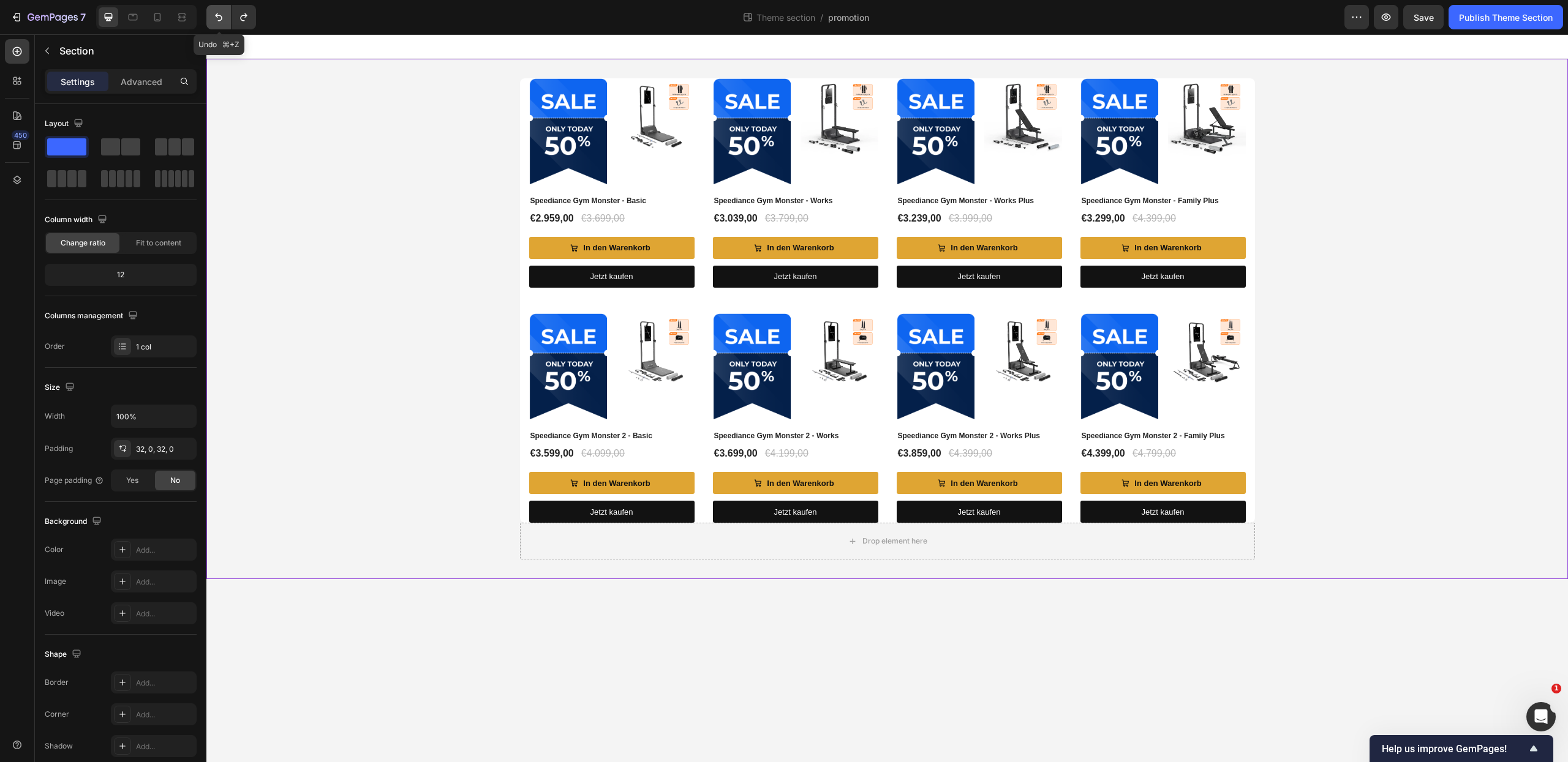
click at [215, 19] on icon "Undo/Redo" at bounding box center [218, 16] width 12 height 12
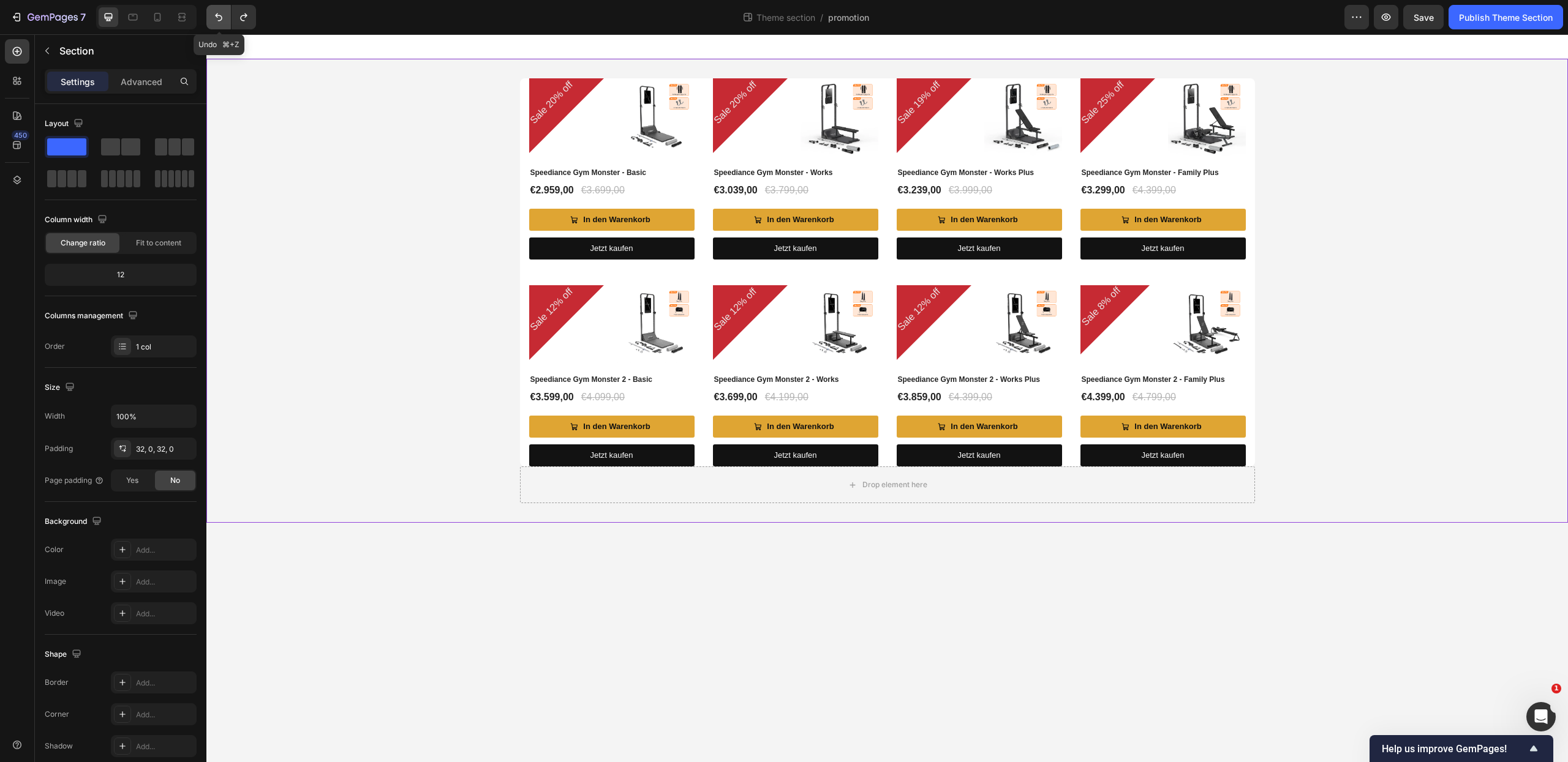
click at [215, 19] on icon "Undo/Redo" at bounding box center [218, 16] width 12 height 12
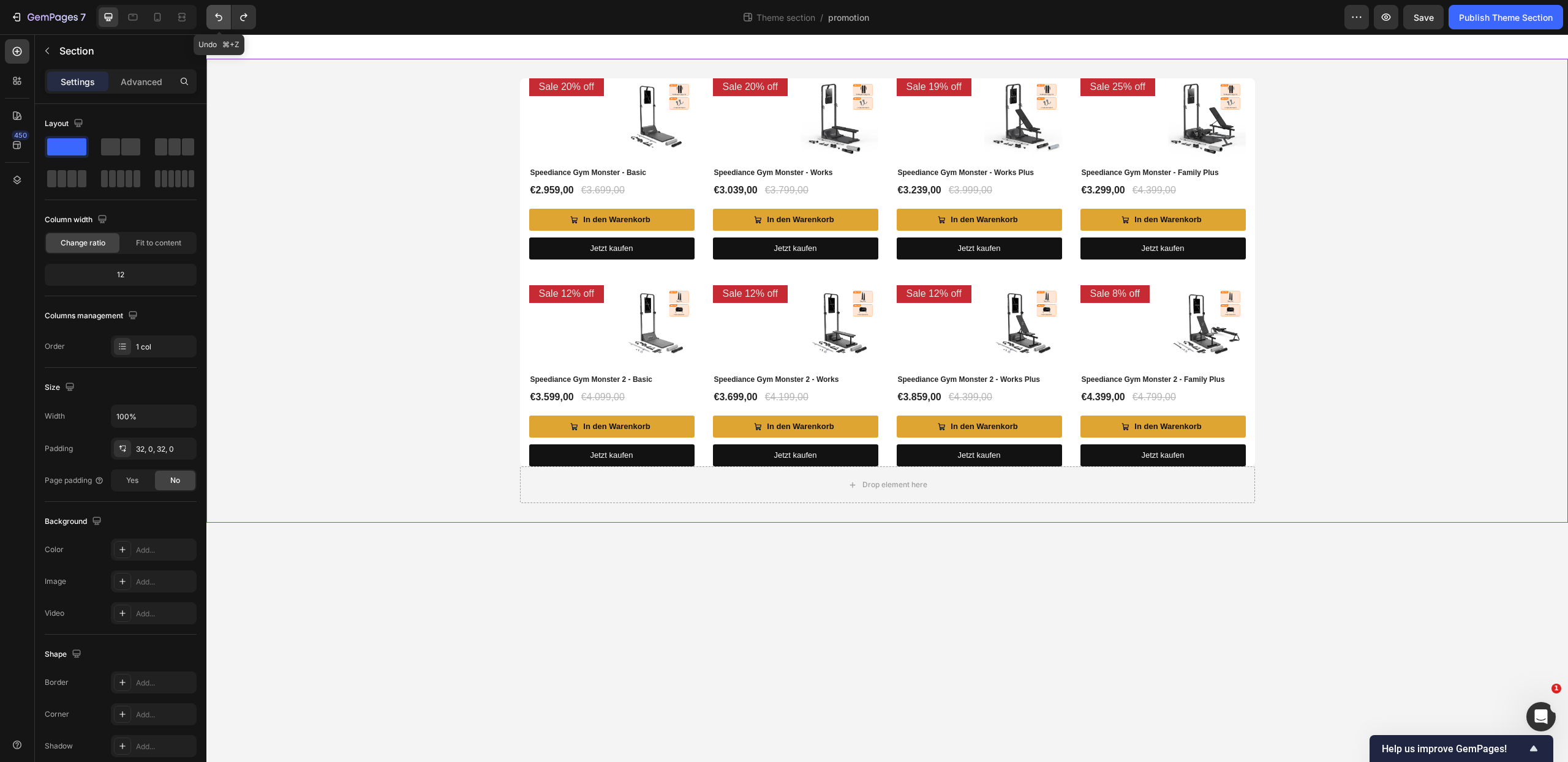
click at [216, 20] on icon "Undo/Redo" at bounding box center [218, 16] width 12 height 12
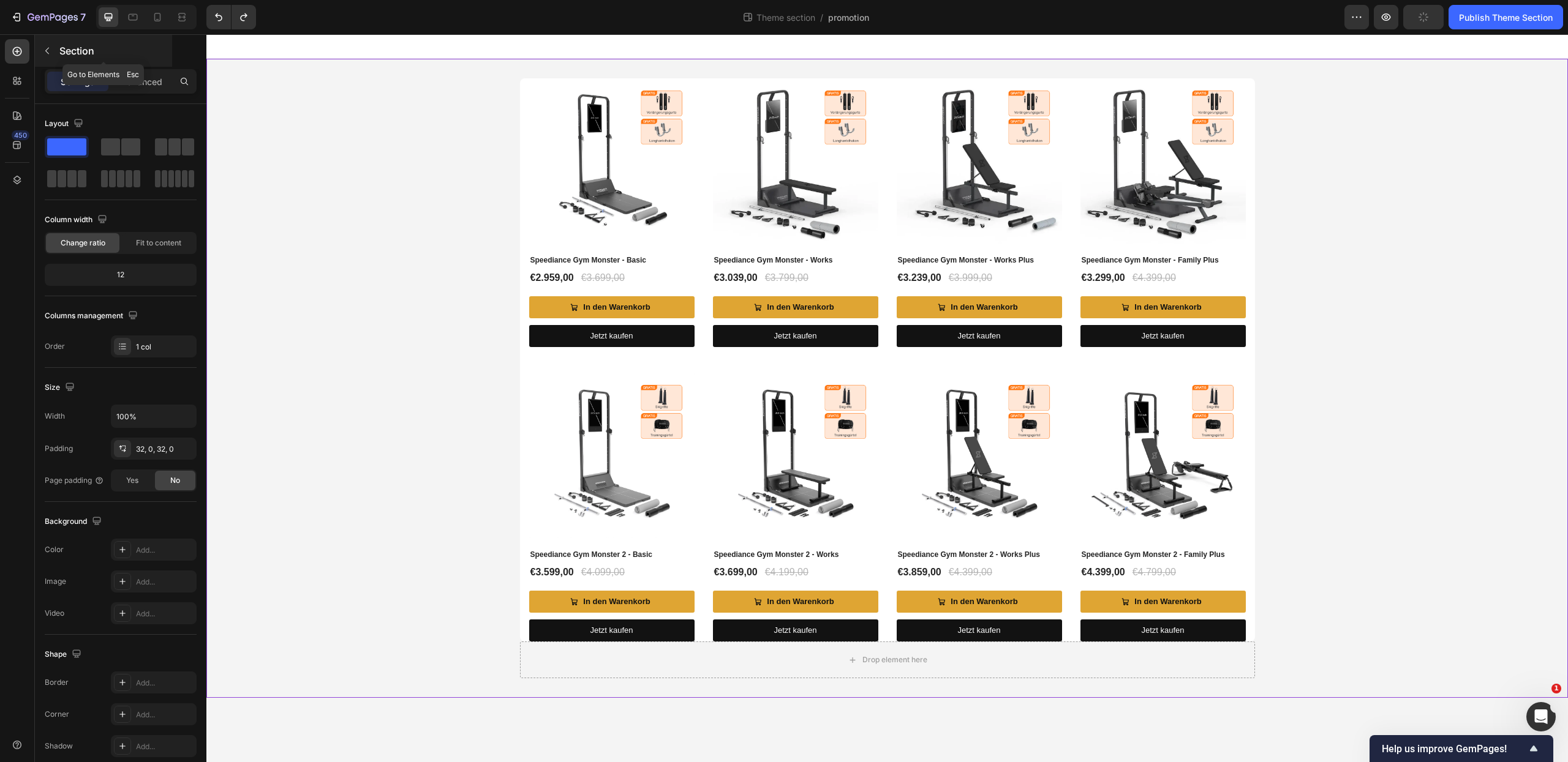
click at [46, 55] on icon "button" at bounding box center [47, 51] width 10 height 10
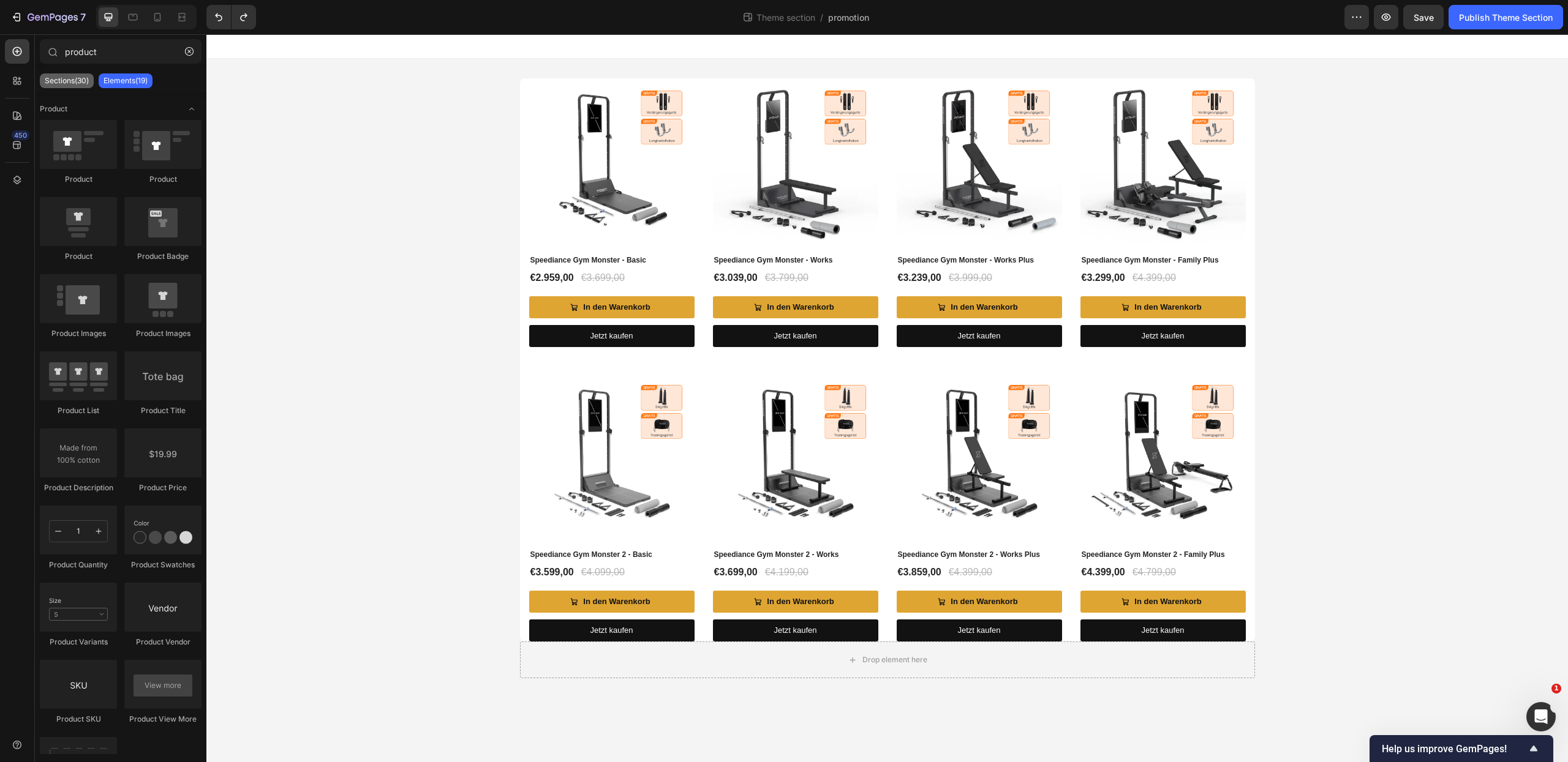
click at [83, 81] on p "Sections(30)" at bounding box center [67, 81] width 44 height 10
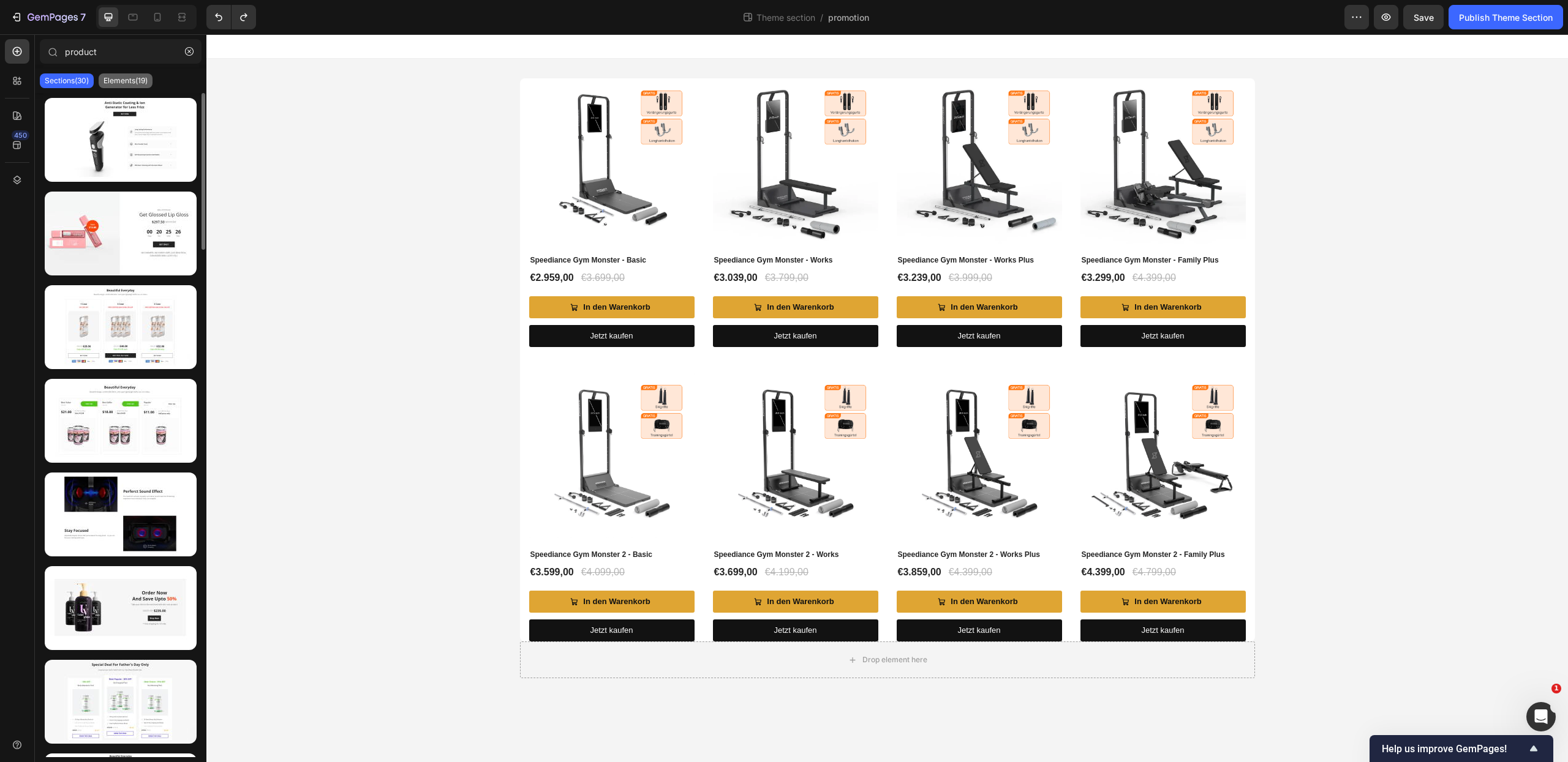
click at [119, 83] on p "Elements(19)" at bounding box center [125, 81] width 44 height 10
